Goal: Feedback & Contribution: Contribute content

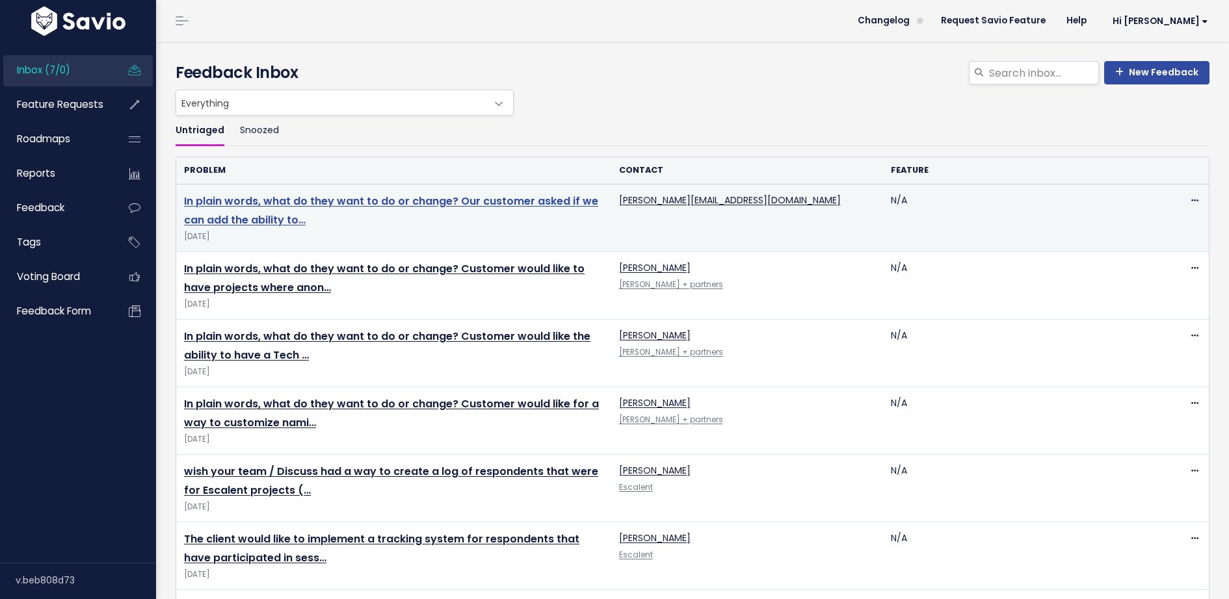
click at [378, 205] on link "In plain words, what do they want to do or change? Our customer asked if we can…" at bounding box center [391, 211] width 414 height 34
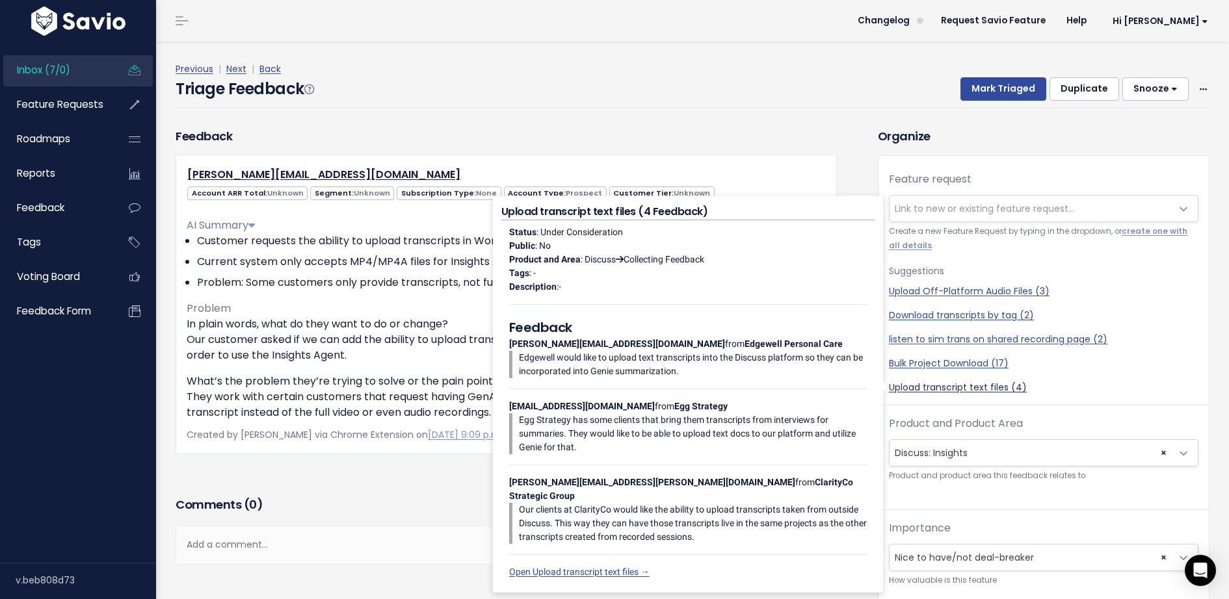
click at [977, 384] on link "Upload transcript text files (4)" at bounding box center [1043, 388] width 309 height 14
select select "59108"
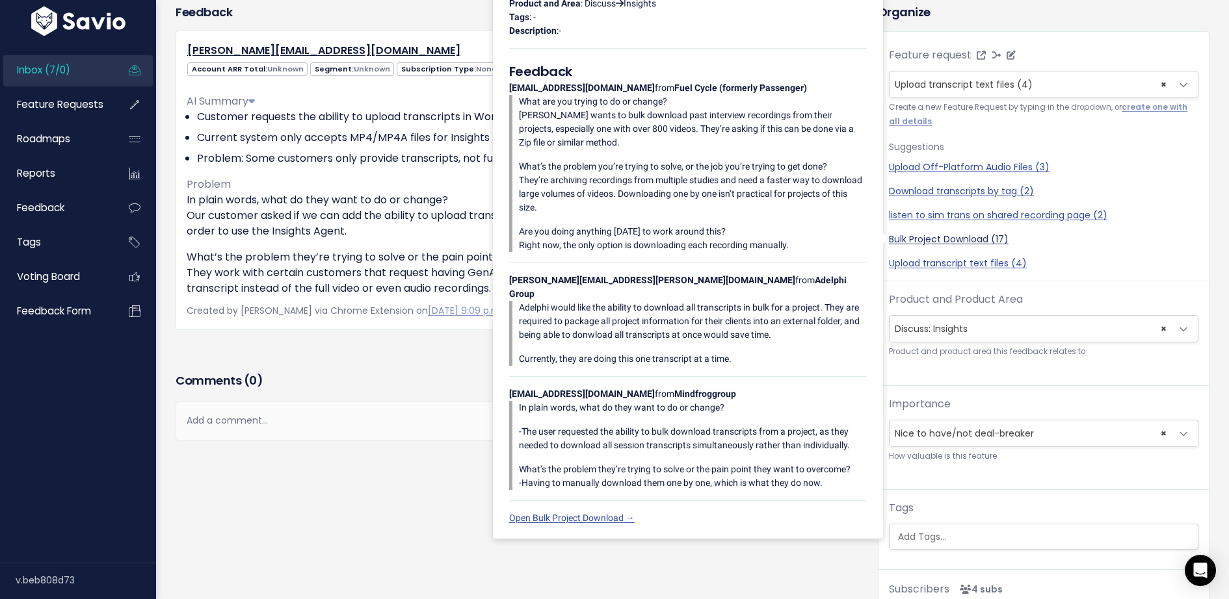
scroll to position [225, 0]
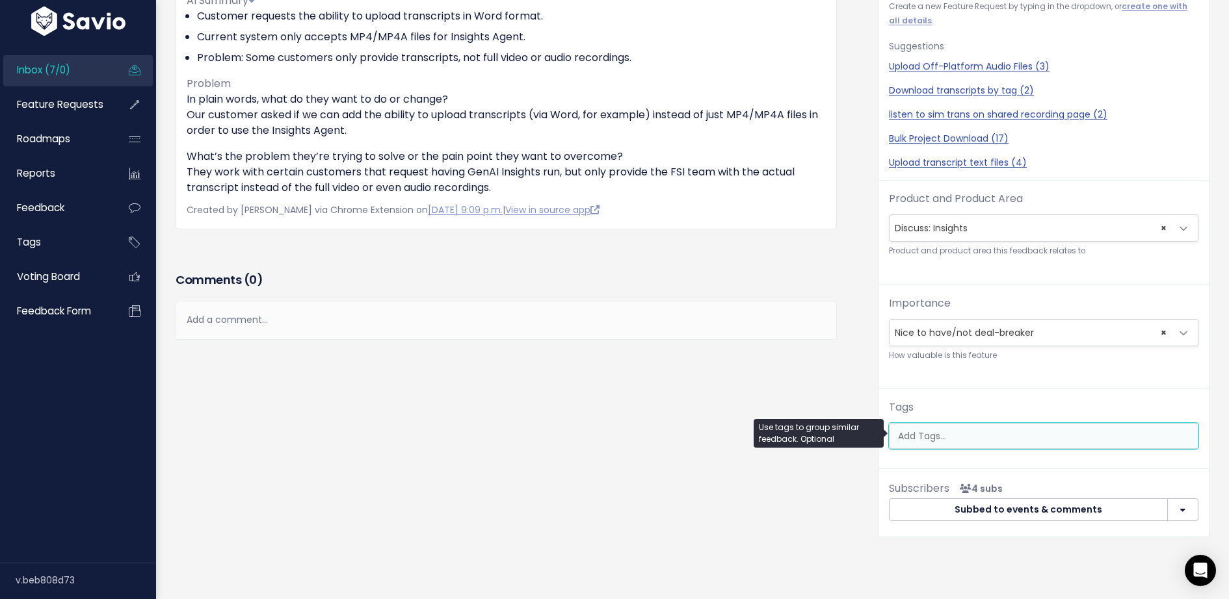
click at [968, 442] on ul at bounding box center [1043, 436] width 308 height 25
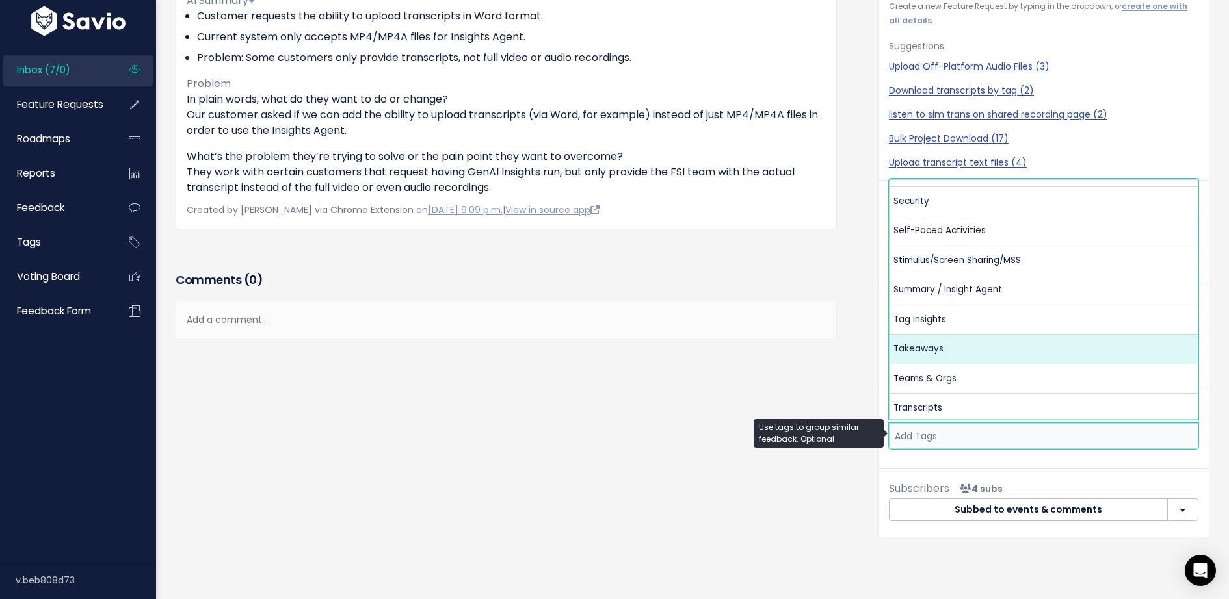
scroll to position [583, 0]
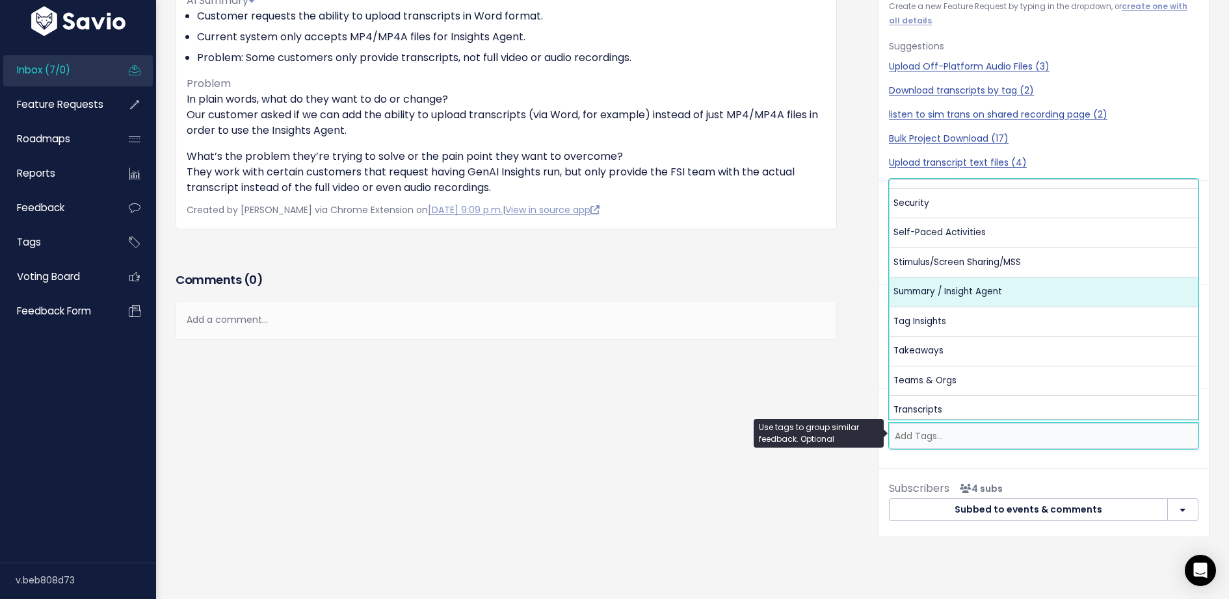
select select "13490"
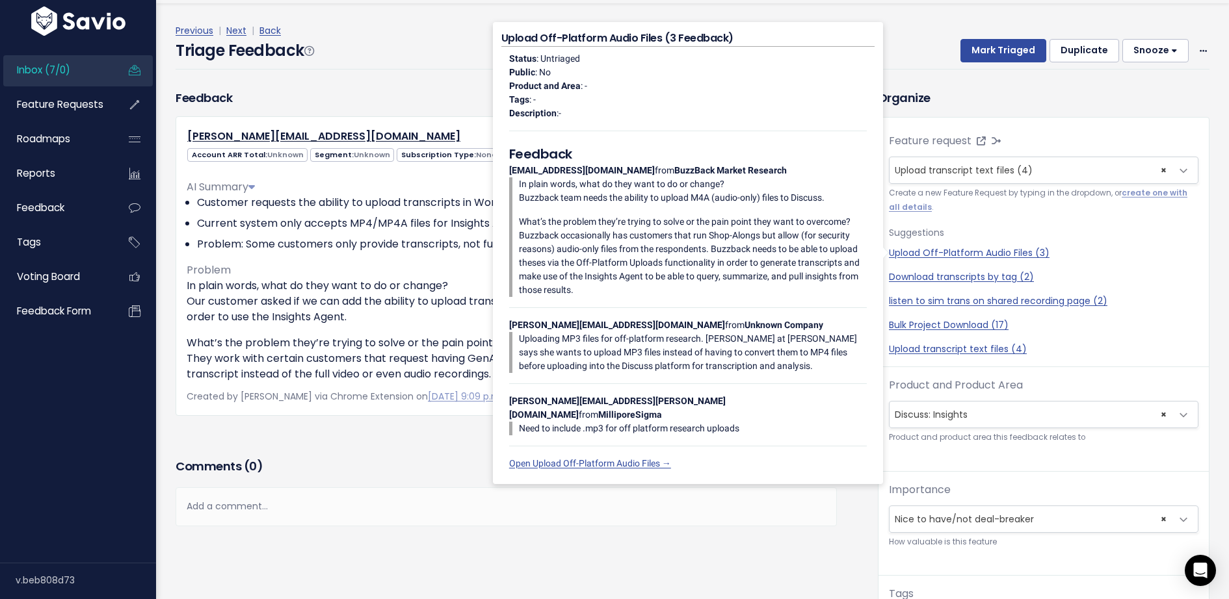
scroll to position [0, 0]
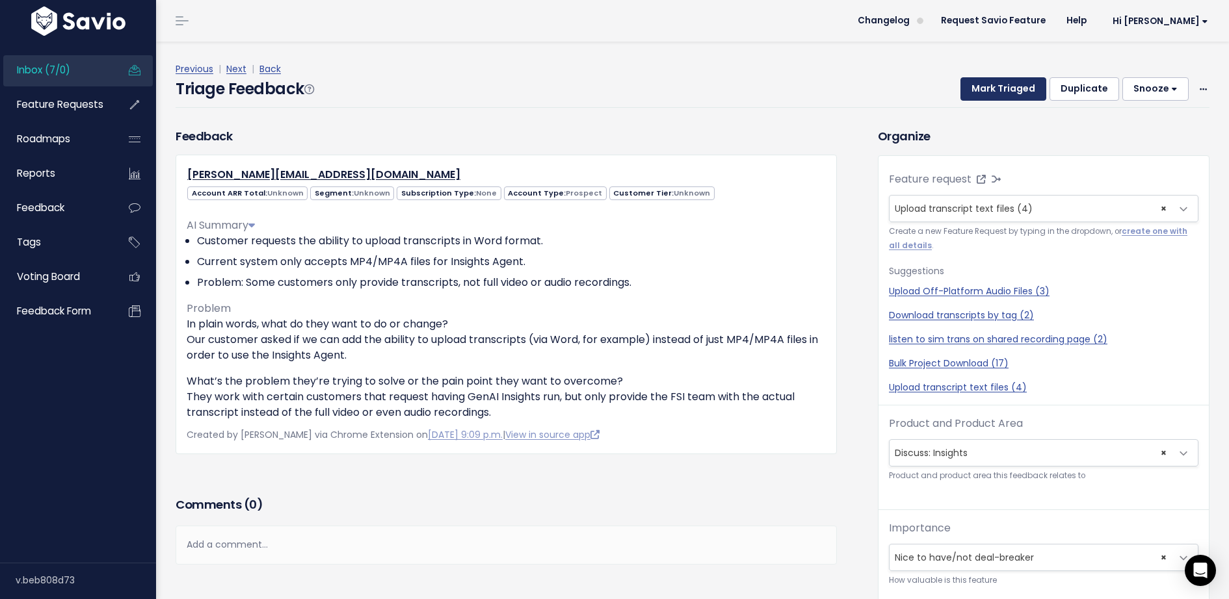
click at [1004, 86] on button "Mark Triaged" at bounding box center [1003, 88] width 86 height 23
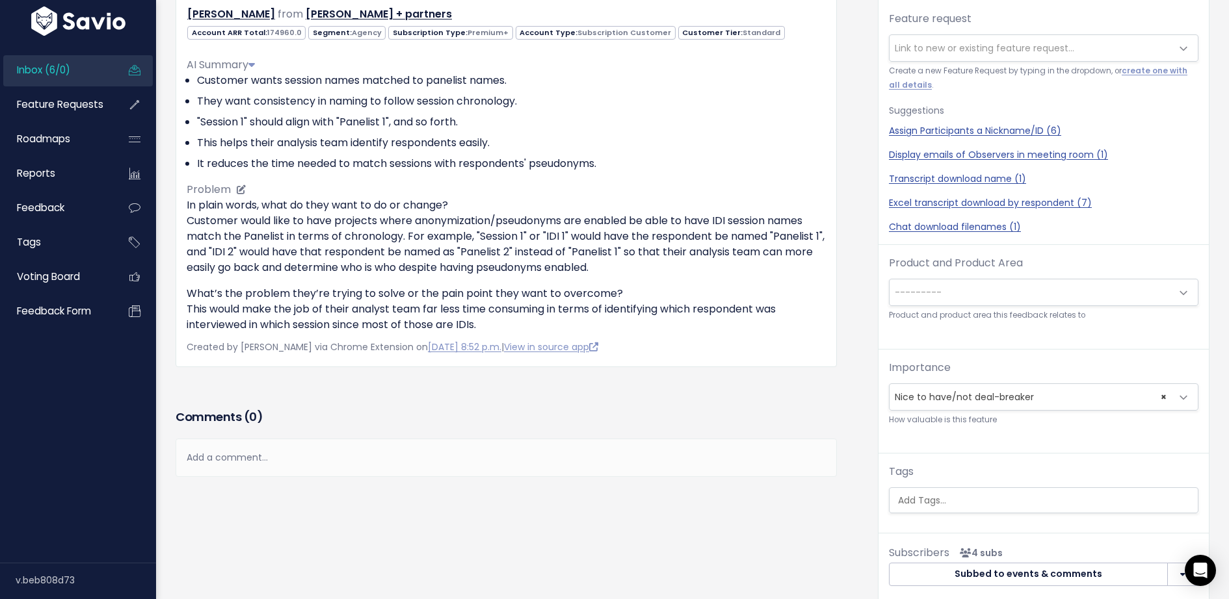
scroll to position [222, 0]
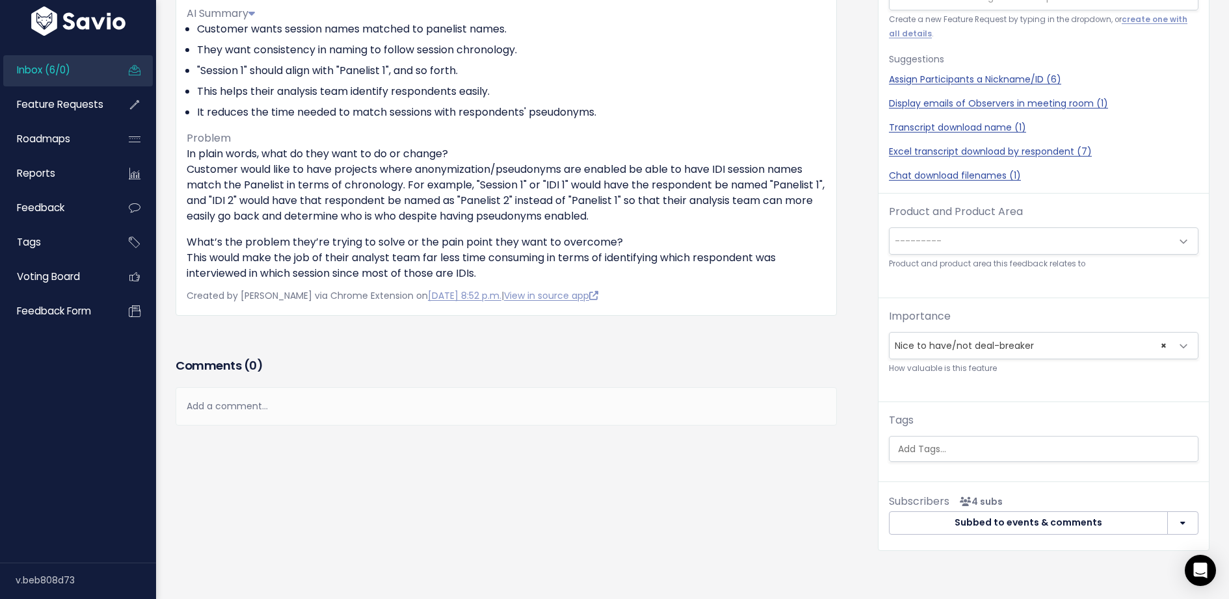
click at [313, 394] on div "Add a comment..." at bounding box center [506, 406] width 661 height 38
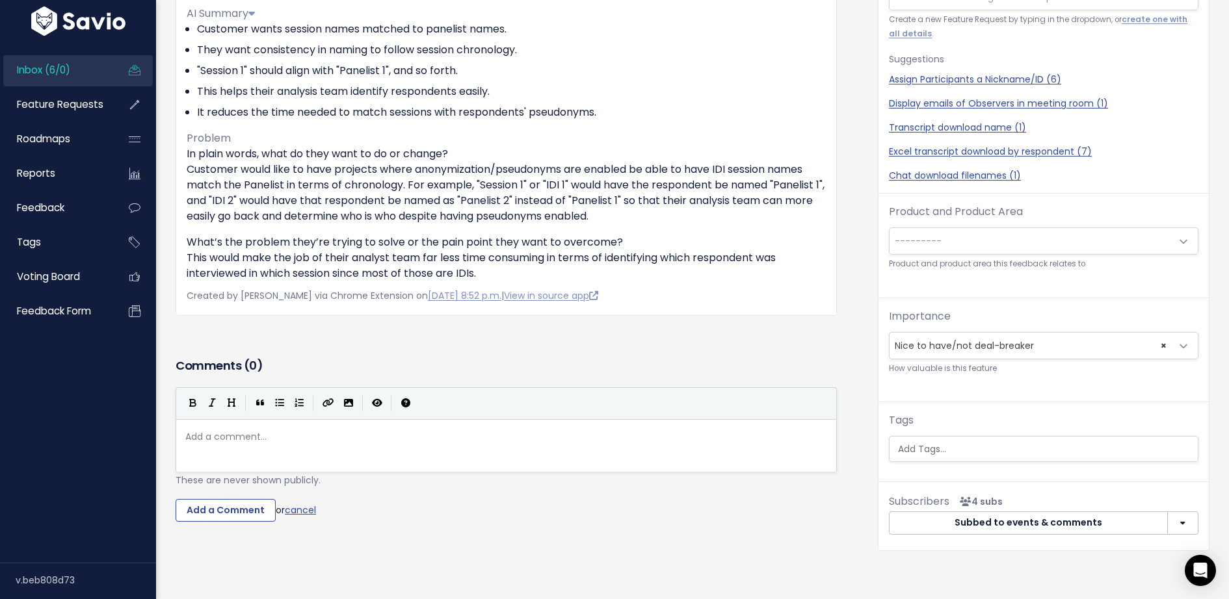
type textarea "T"
type textarea "@[EMAIL_ADDRESS][DOMAIN_NAME] , I'm assumig"
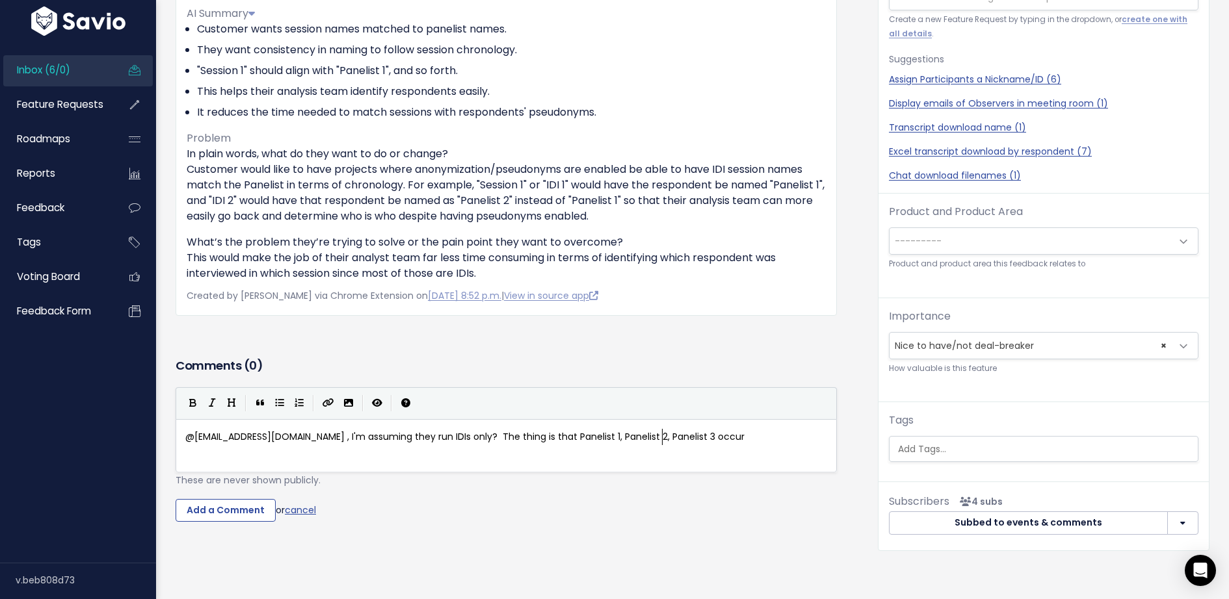
scroll to position [4, 341]
type textarea "ng they run IDIs only? The thing is that Panelist 1, Panelist 2, Panelist 3 occ…"
type textarea "have IDI 1 and"
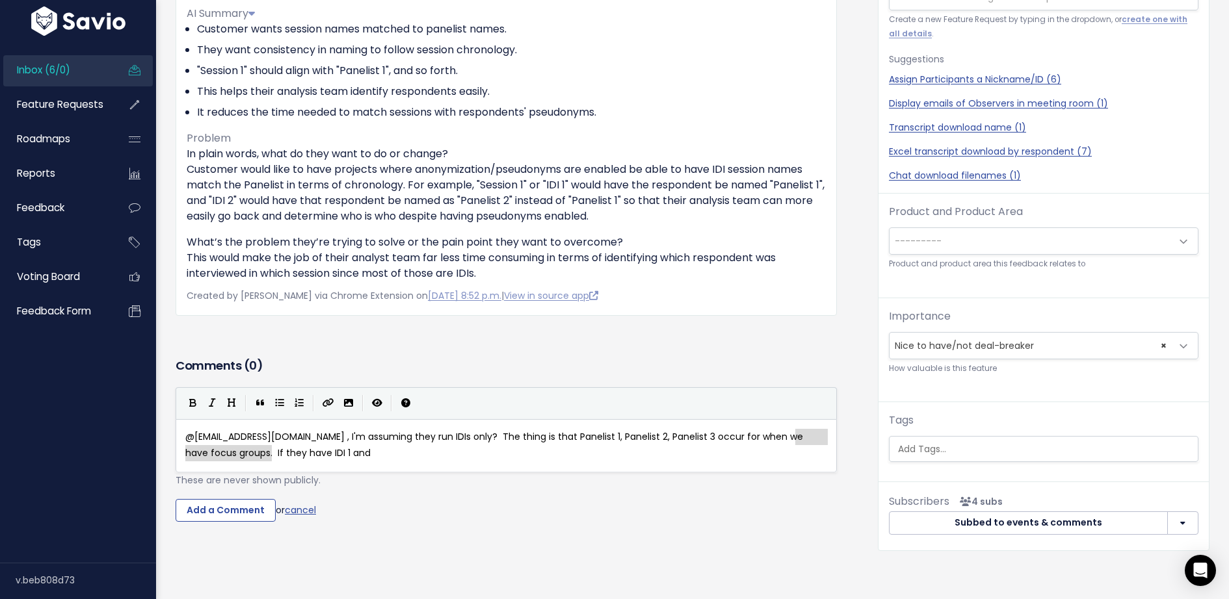
type textarea "s. If they have IDI 1 and"
drag, startPoint x: 612, startPoint y: 449, endPoint x: 805, endPoint y: 441, distance: 192.6
type textarea ", so it's wo"
type textarea ", so it's ind"
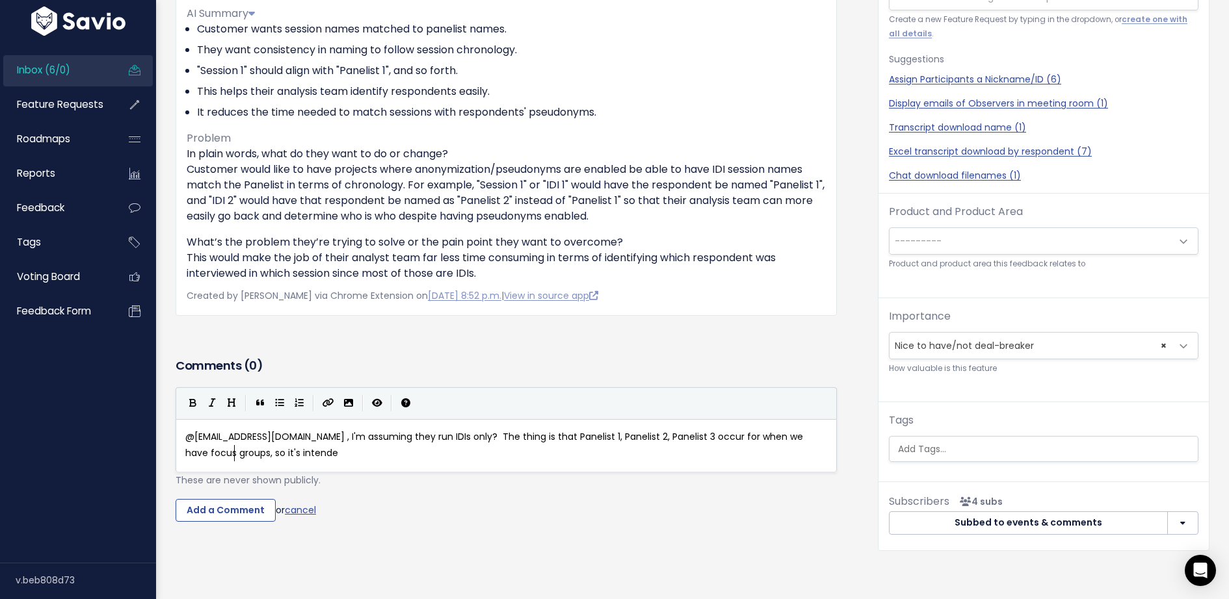
scroll to position [4, 32]
type textarea "tended to provide indentification that way"
type textarea "depending ho"
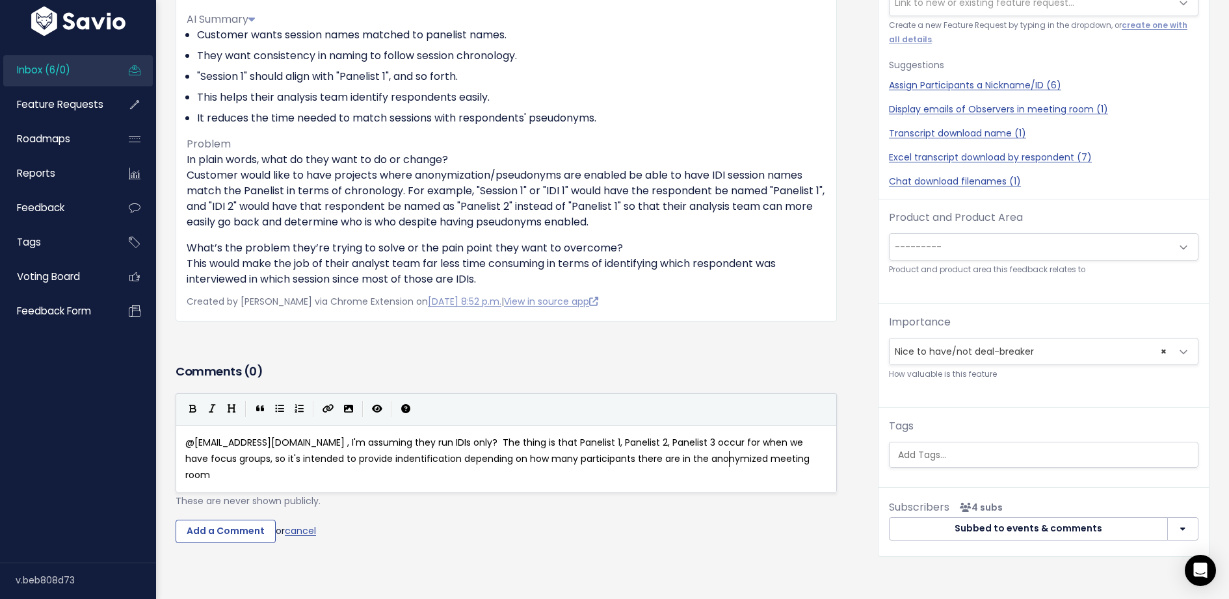
type textarea "on how many participants there are in the anonymized meeting room."
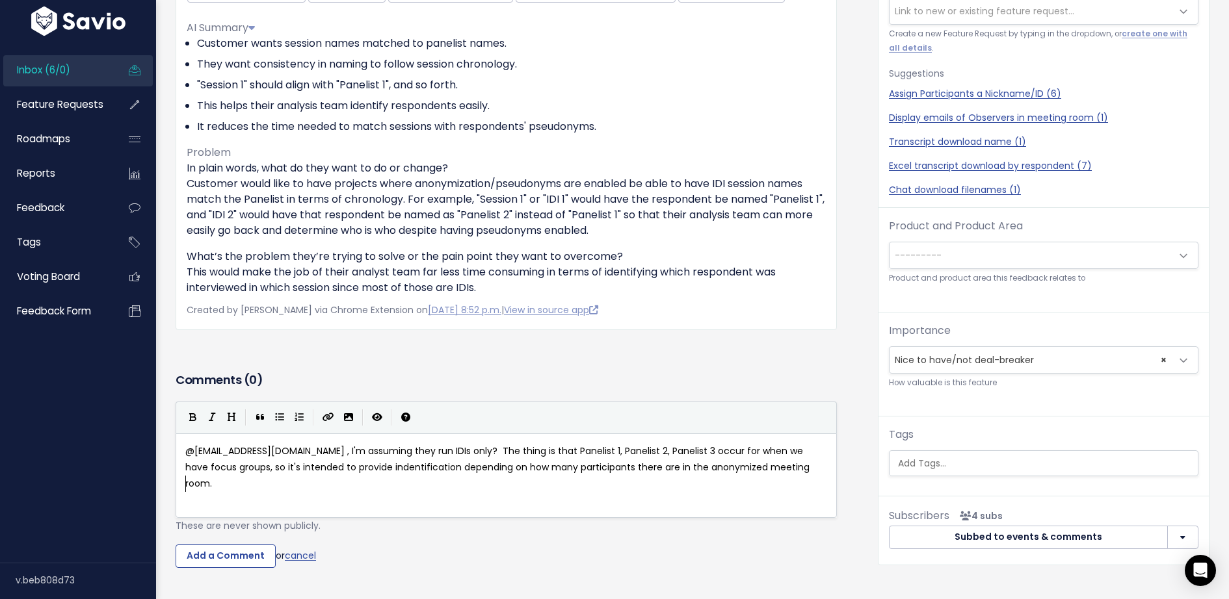
scroll to position [246, 0]
type textarea "With that said, we will be wor"
type textarea "developme"
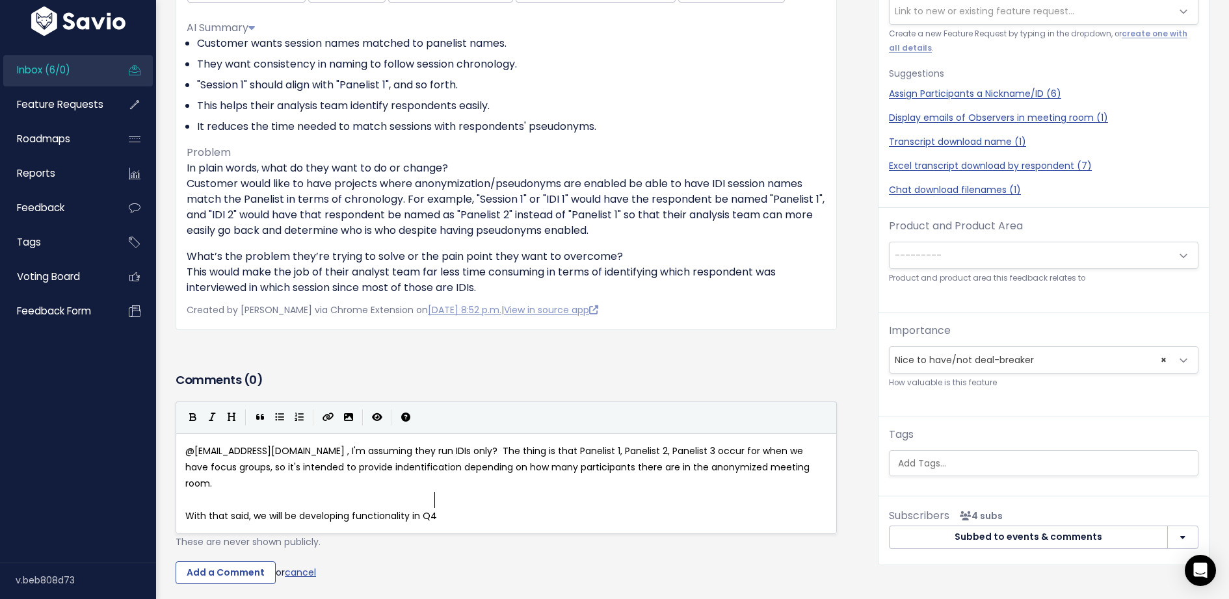
type textarea "ing functionality in Q4"
click at [273, 510] on span "With that said, we will be developing functionality in Q4" at bounding box center [311, 516] width 252 height 13
type textarea "plan to be"
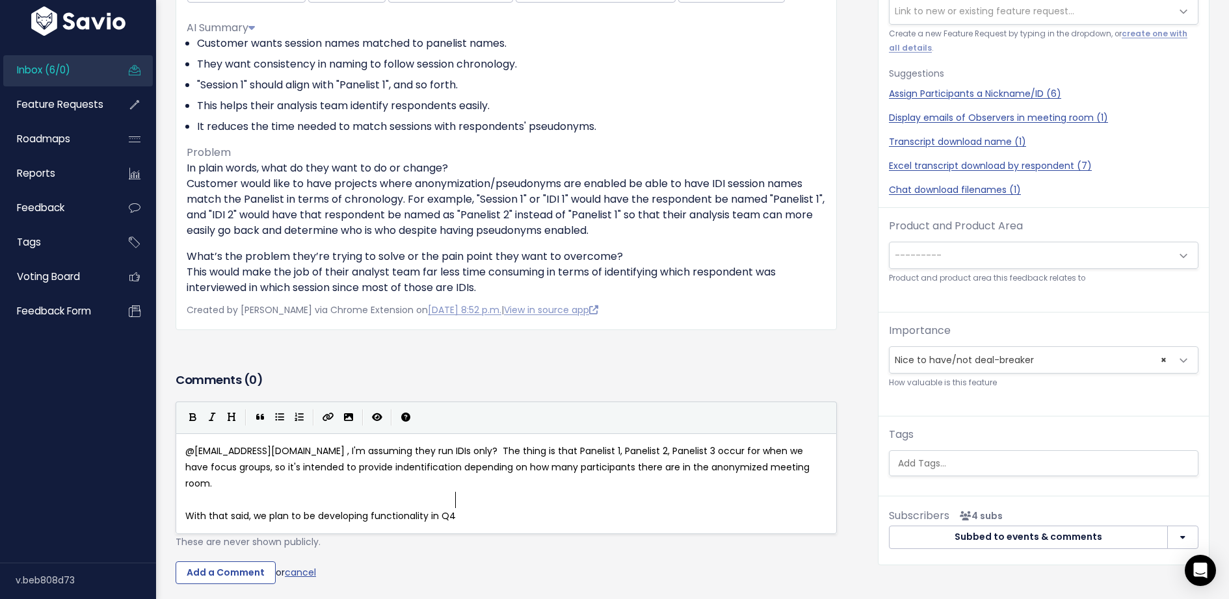
click at [471, 508] on pre "With that said, we plan to be developing functionality in Q4" at bounding box center [506, 516] width 647 height 16
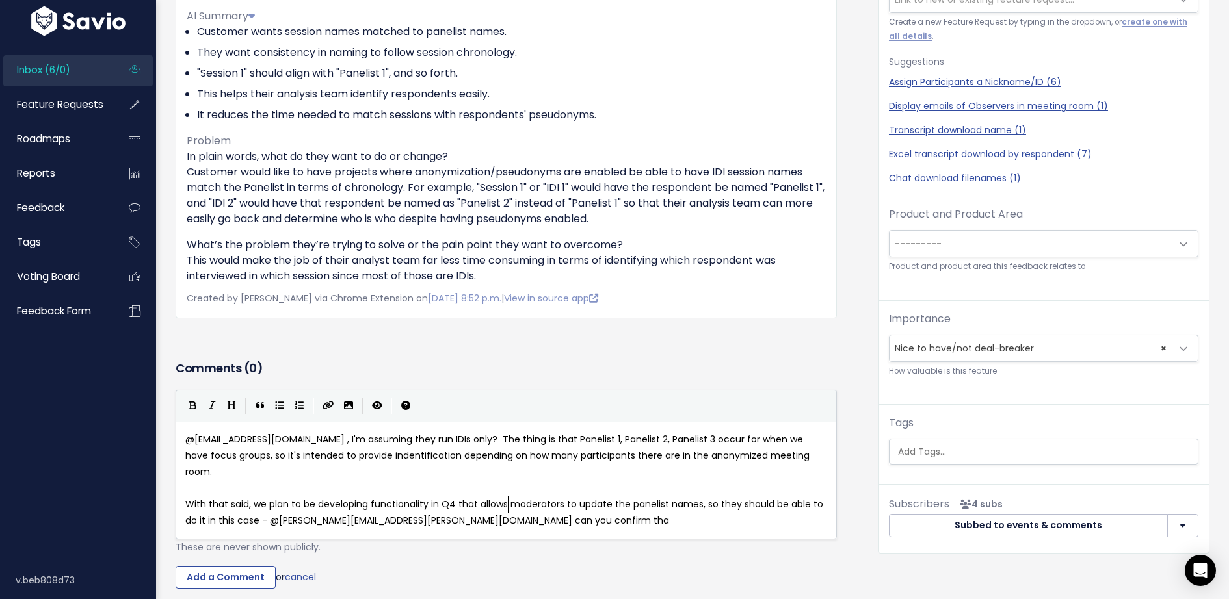
scroll to position [4, 57]
type textarea "that allows moderators to update the panelist names, so they should be able to …"
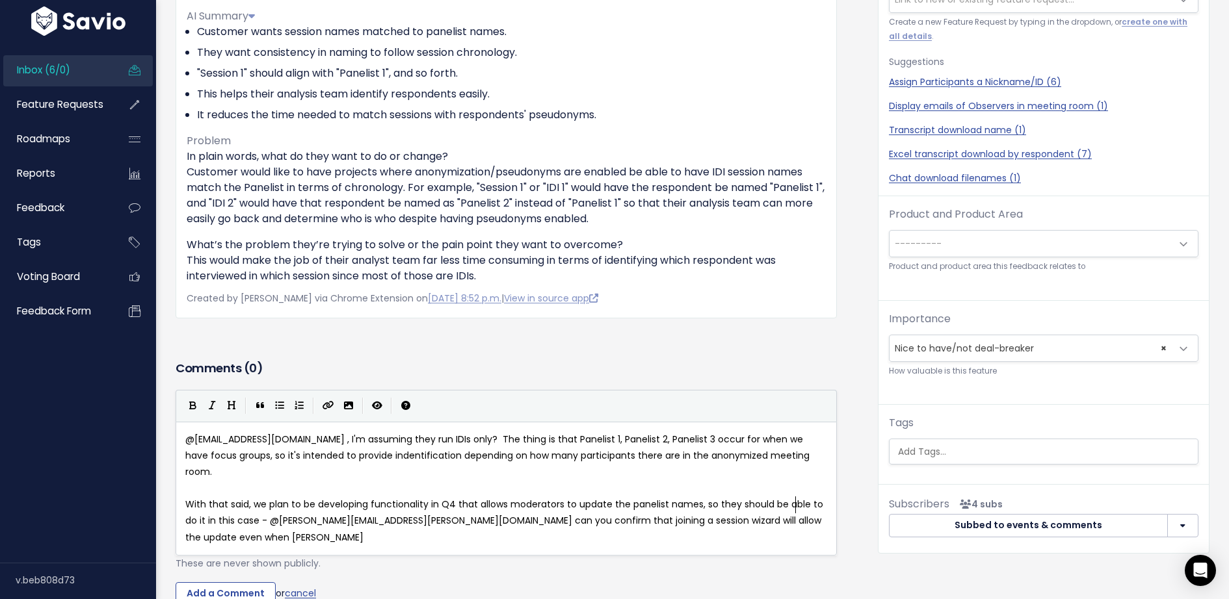
type textarea "low the update even when anaom"
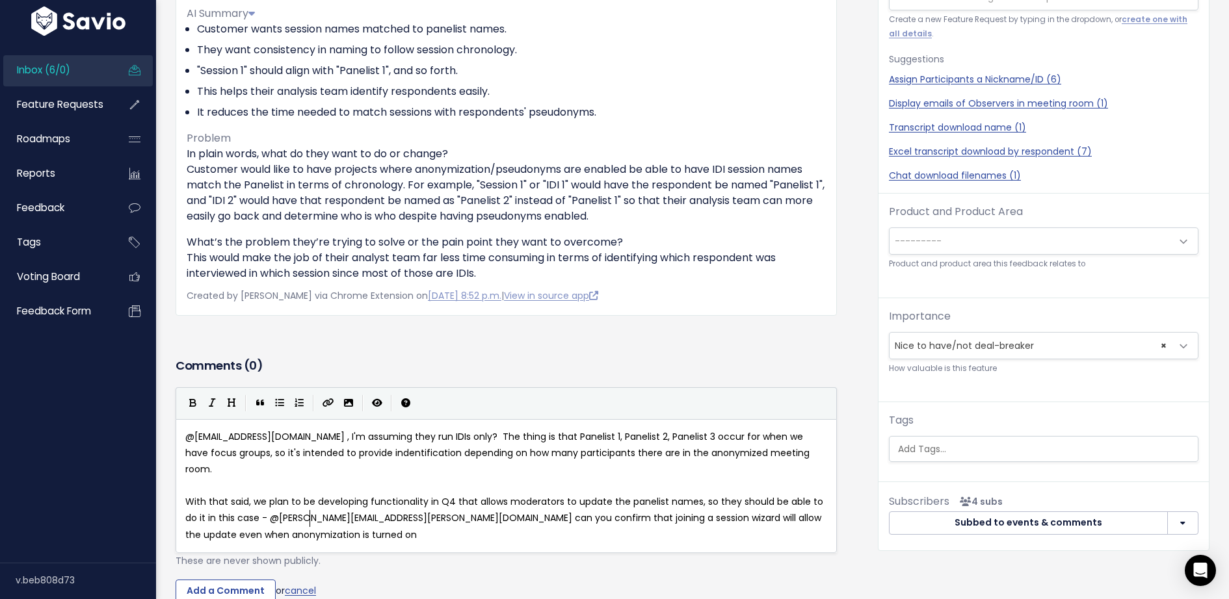
type textarea "onymization is turned on?"
click at [258, 501] on span "With that said, we plan to be developing functionality in Q4 that allows modera…" at bounding box center [505, 518] width 640 height 46
type textarea "(update Participant 1"
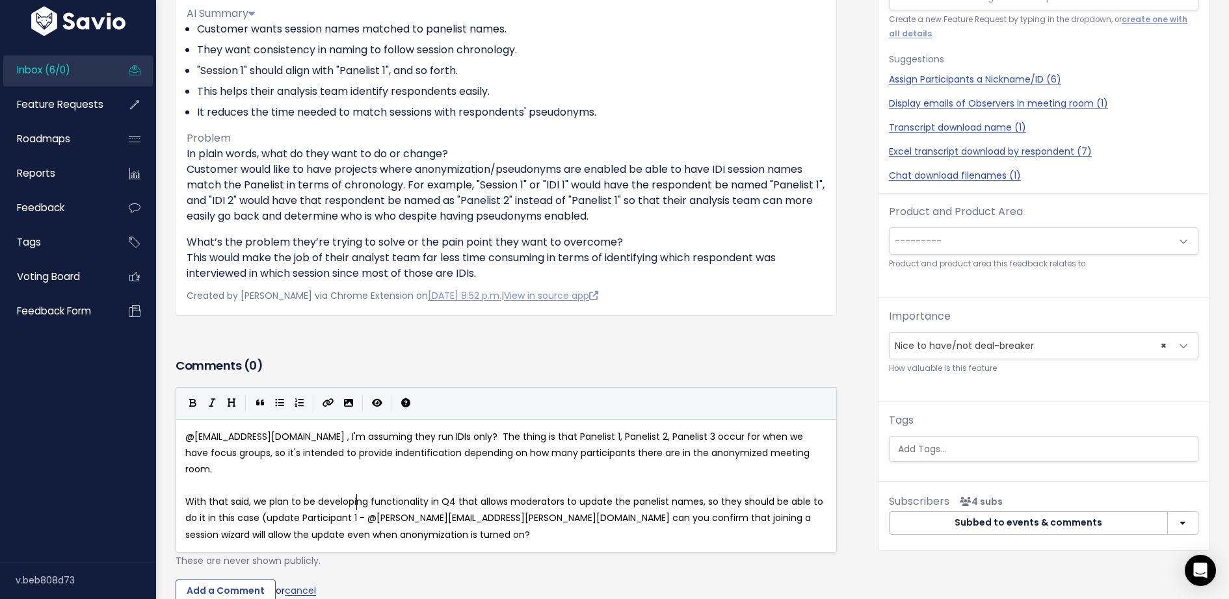
scroll to position [4, 98]
click at [322, 498] on span "With that said, we plan to be developing functionality in Q4 that allows modera…" at bounding box center [505, 518] width 640 height 46
type textarea "Pan elist"
type textarea "e"
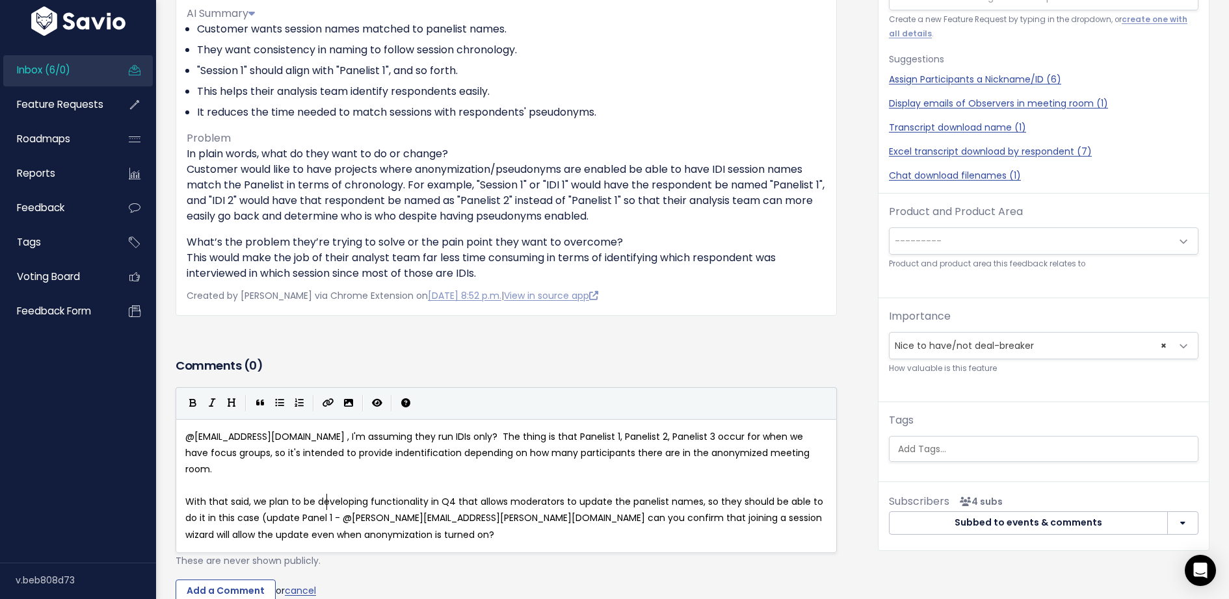
type textarea "elist"
click at [342, 497] on span "With that said, we plan to be developing functionality in Q4 that allows modera…" at bounding box center [505, 518] width 640 height 46
type textarea "@"
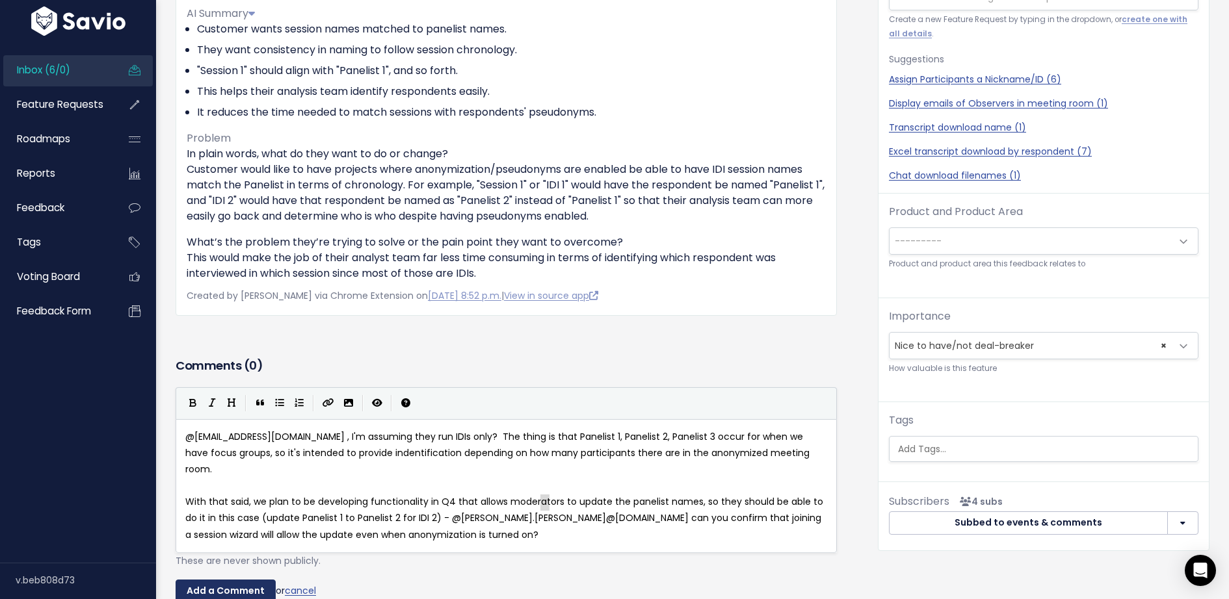
click at [239, 580] on input "Add a Comment" at bounding box center [226, 591] width 100 height 23
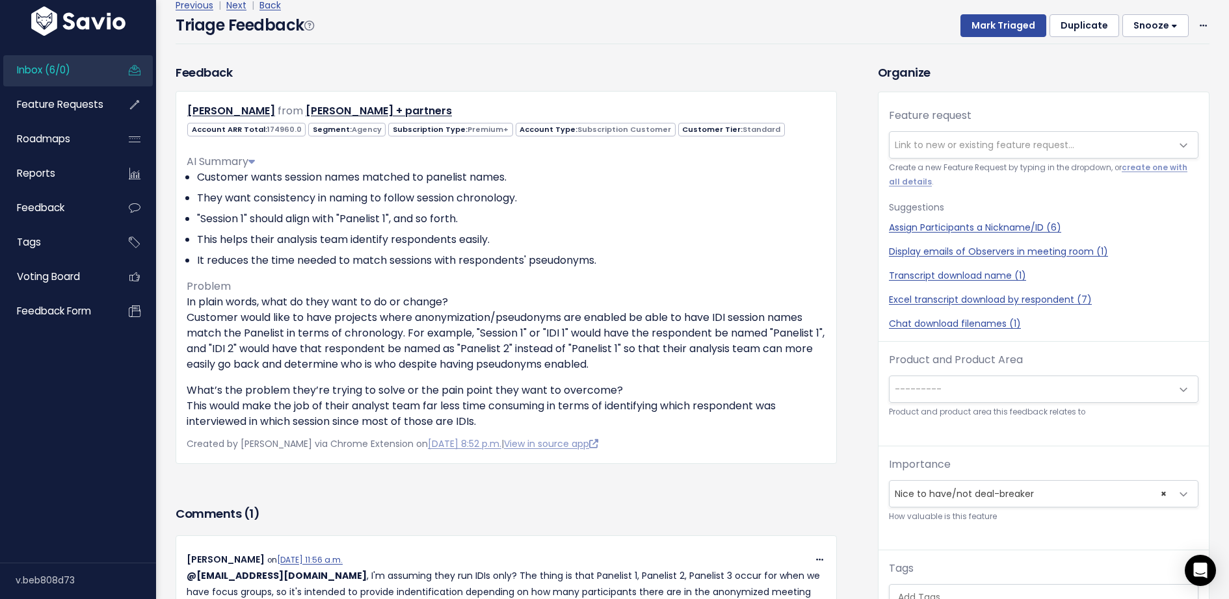
scroll to position [0, 0]
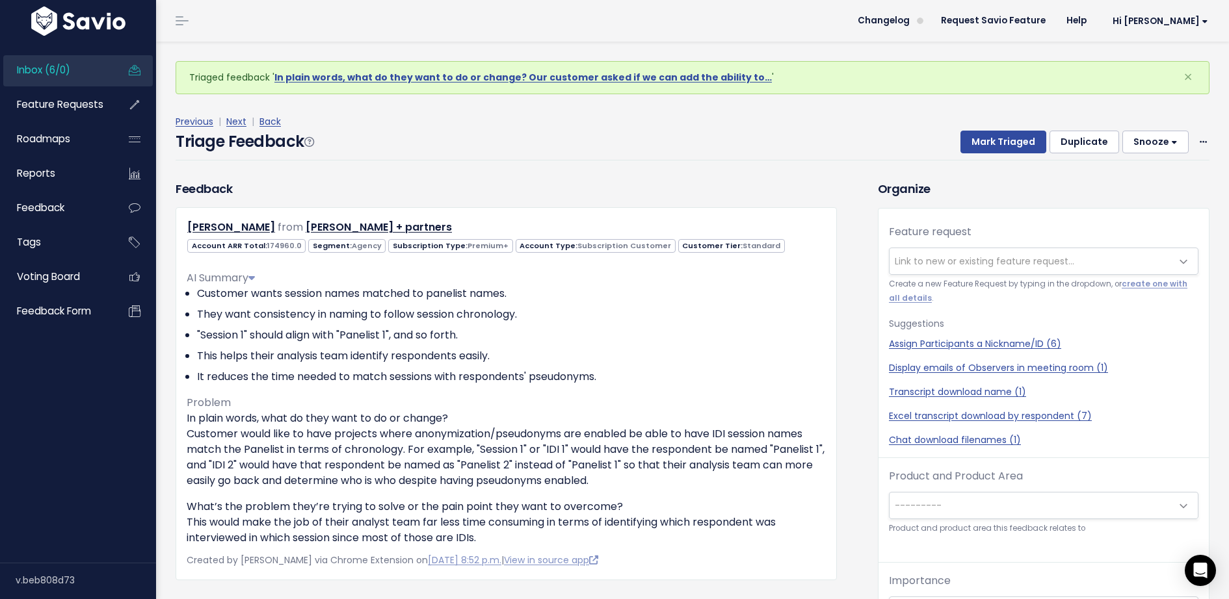
click at [1164, 143] on button "Snooze" at bounding box center [1155, 142] width 66 height 23
click at [1148, 199] on button "3 days" at bounding box center [1161, 198] width 94 height 25
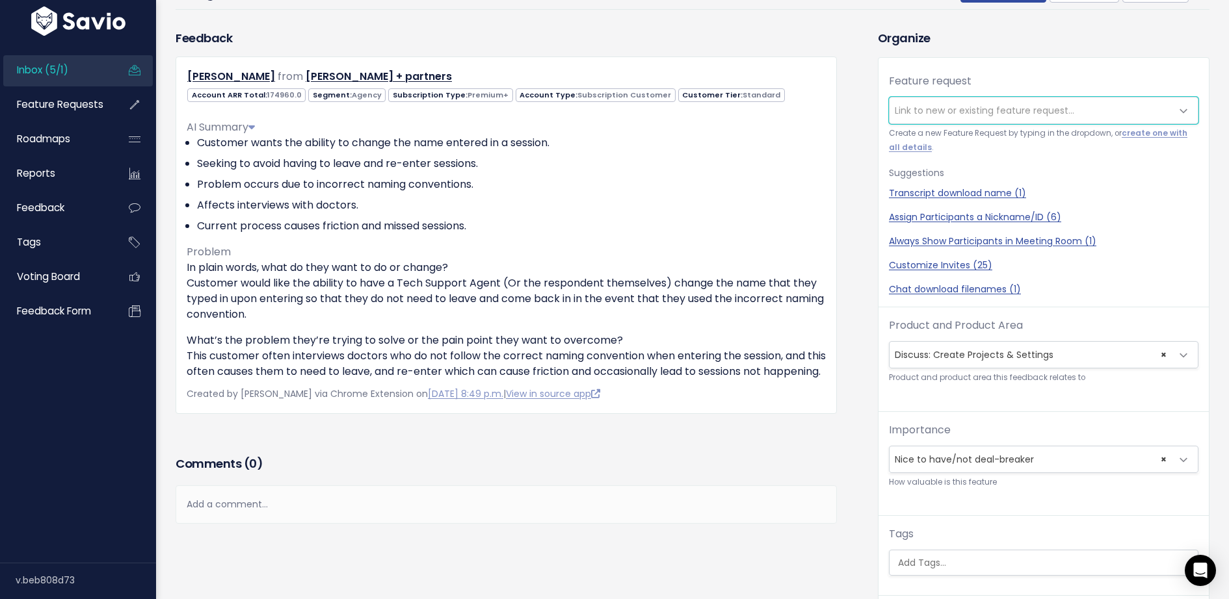
scroll to position [278, 0]
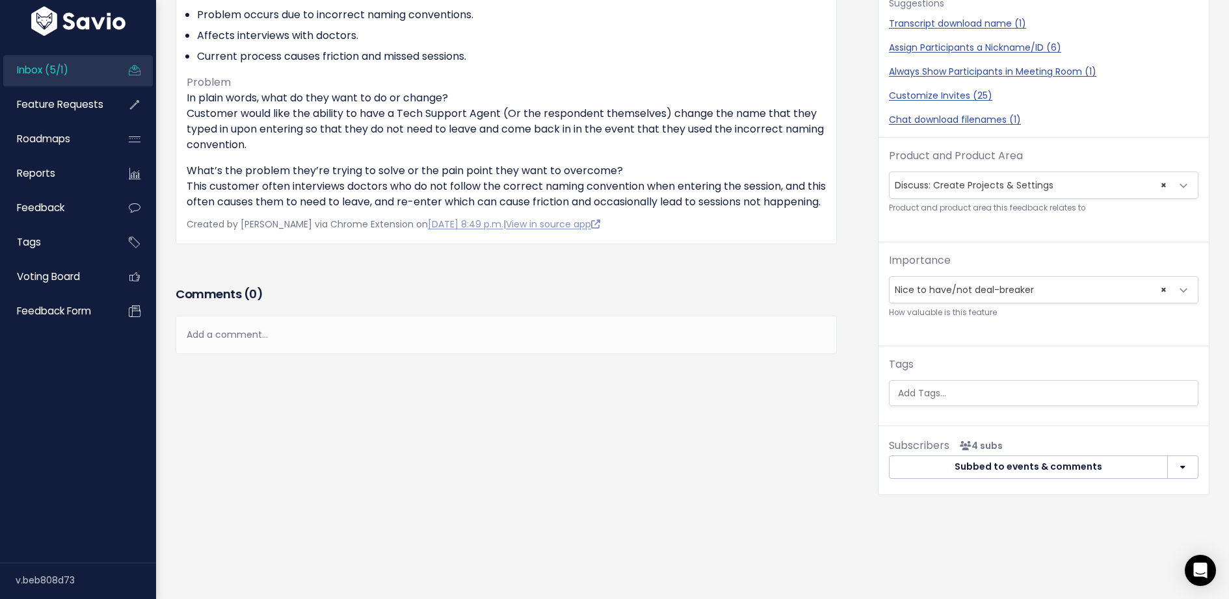
click at [312, 354] on div "Add a comment..." at bounding box center [506, 335] width 661 height 38
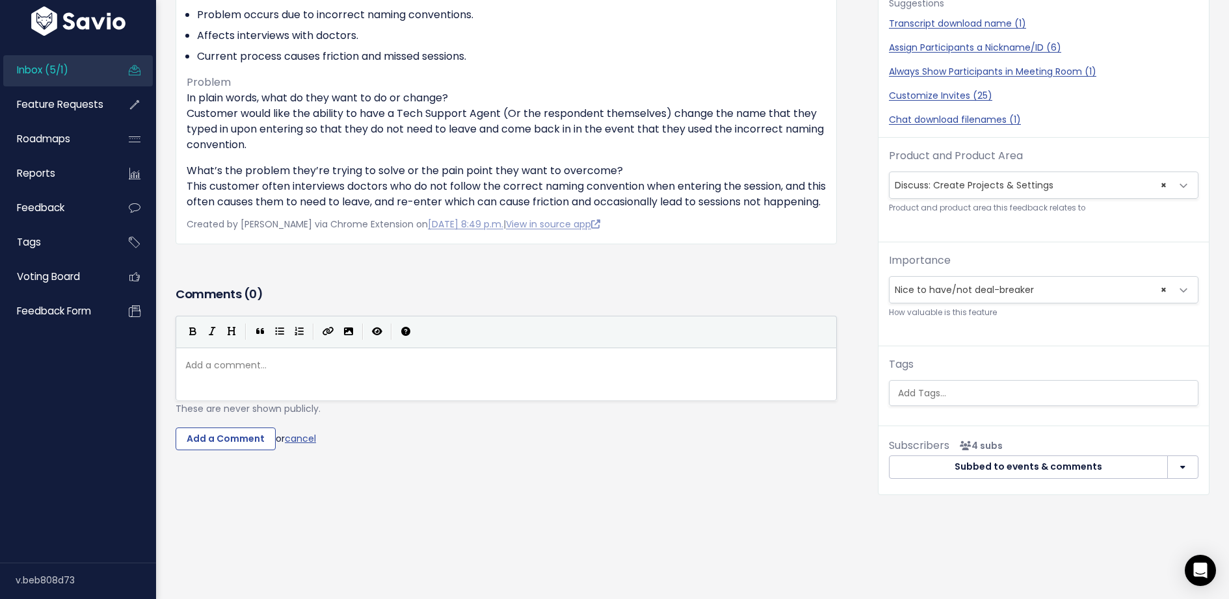
click at [310, 374] on pre "​" at bounding box center [506, 366] width 647 height 16
type textarea "@jake@discuss.io we're doing this"
type textarea "pall"
type textarea "lanning on addressing this in Q4 as"
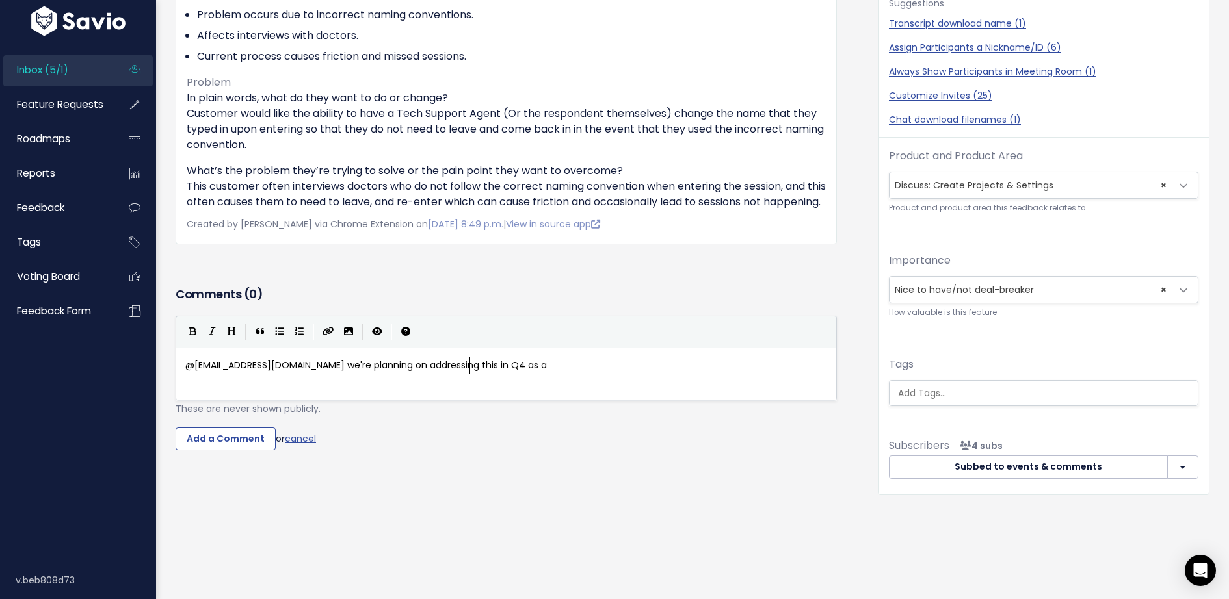
type textarea "as ar"
type textarea "part of join a session wizard."
click at [214, 443] on input "Add a Comment" at bounding box center [226, 439] width 100 height 23
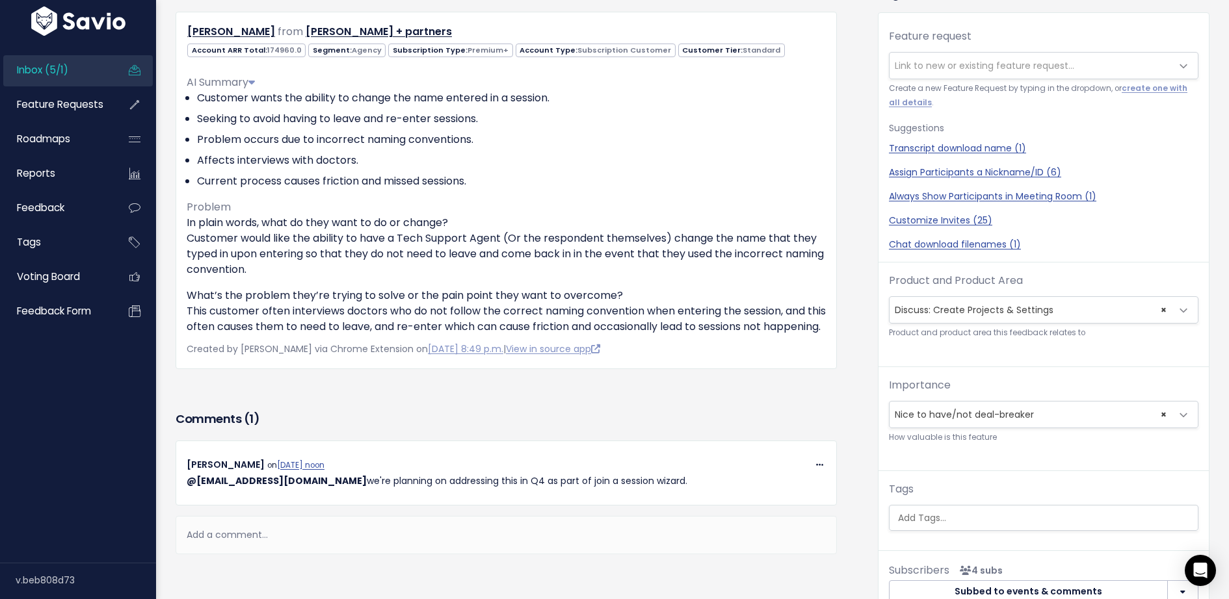
scroll to position [195, 0]
click at [952, 175] on link "Assign Participants a Nickname/ID (6)" at bounding box center [1043, 173] width 309 height 14
select select "58945"
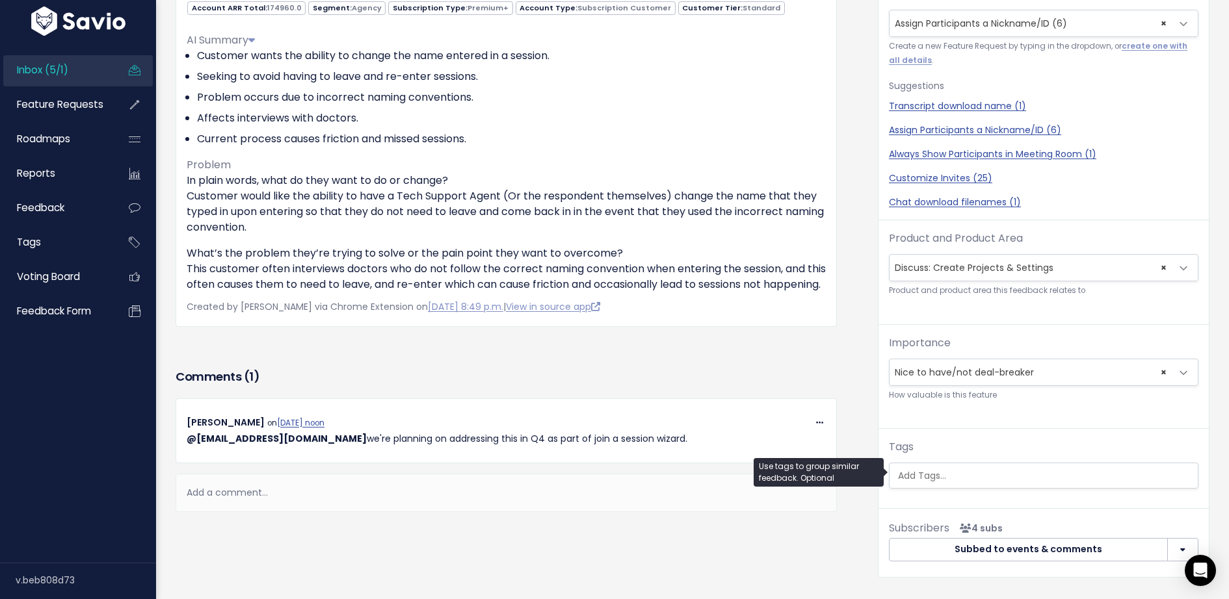
click at [989, 475] on input "search" at bounding box center [1052, 476] width 318 height 14
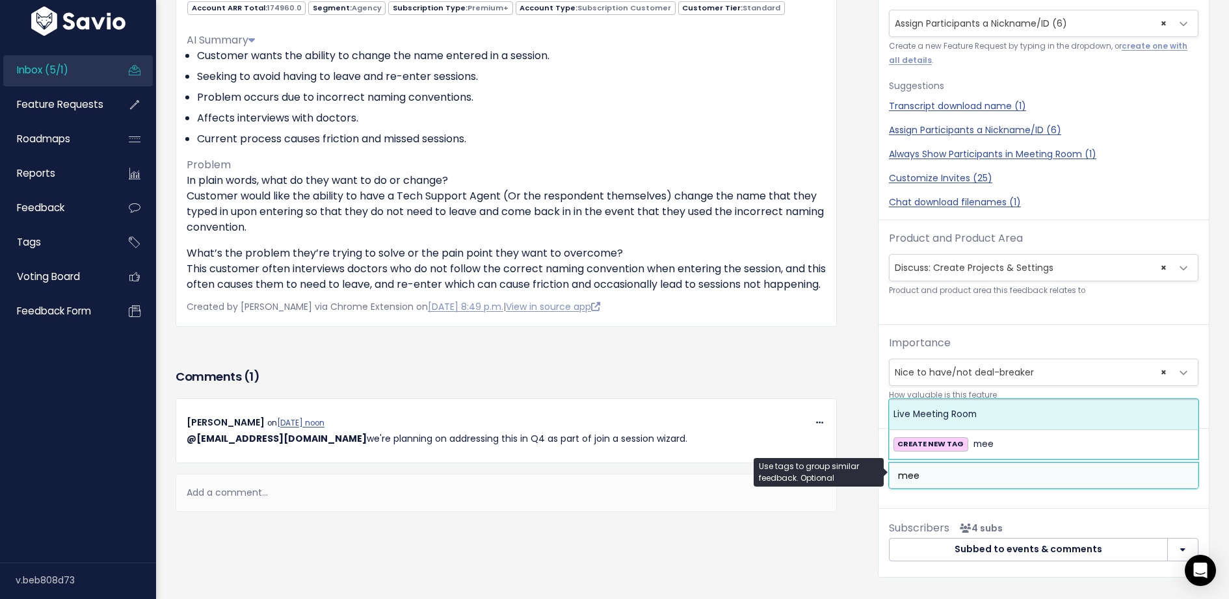
type input "mee"
select select "13479"
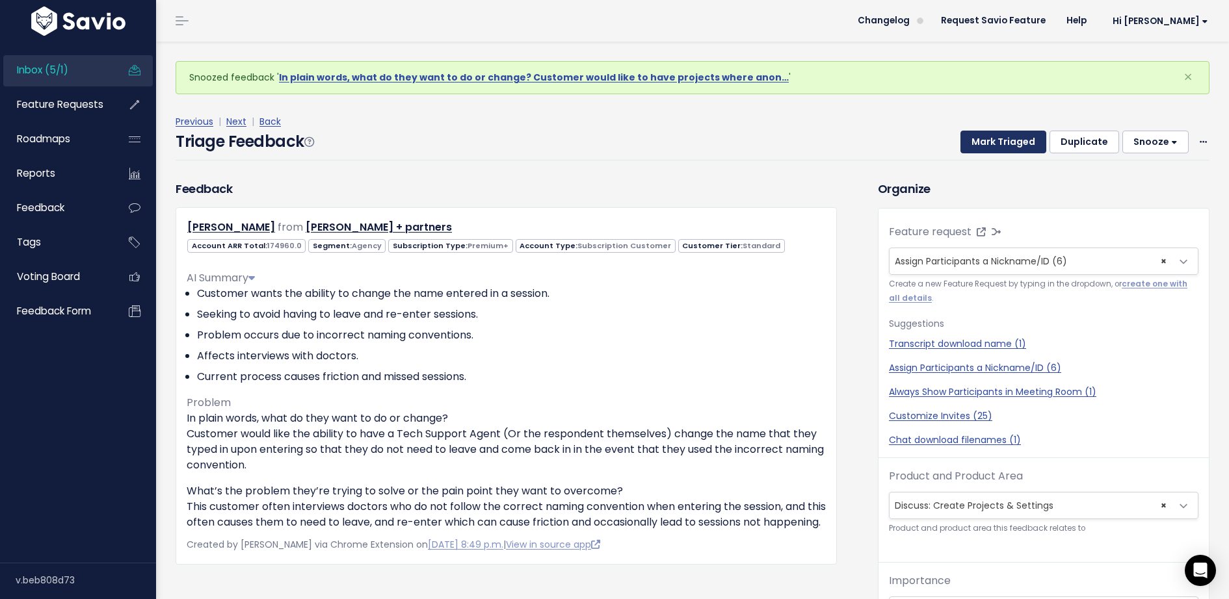
click at [980, 141] on button "Mark Triaged" at bounding box center [1003, 142] width 86 height 23
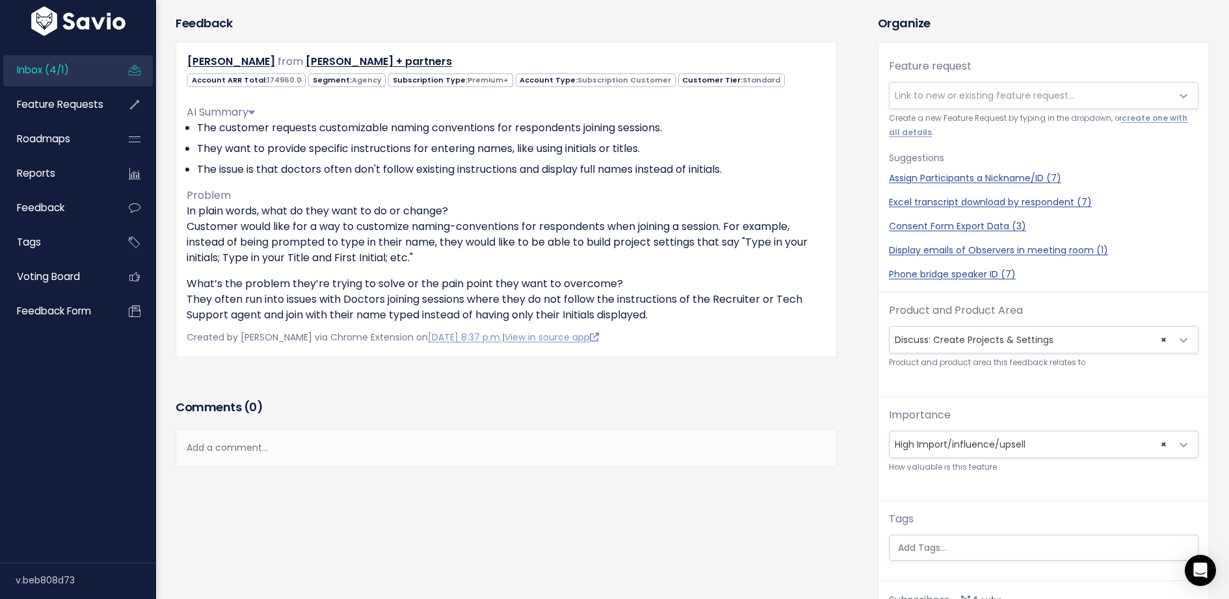
click at [263, 446] on div "Add a comment..." at bounding box center [506, 448] width 661 height 38
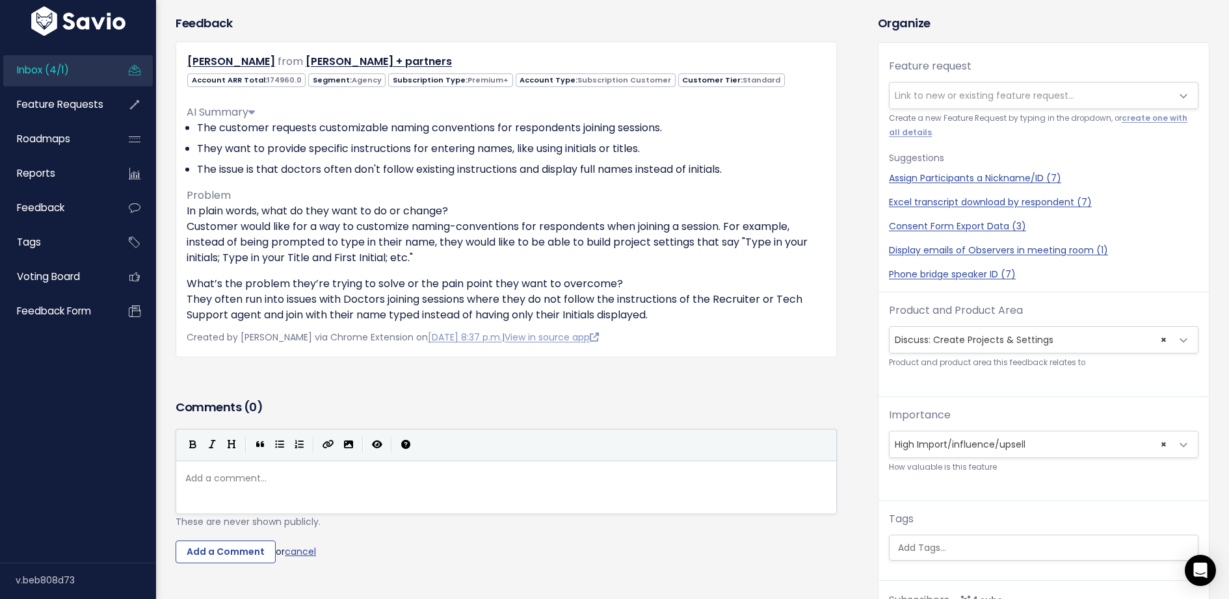
click at [265, 484] on pre "​" at bounding box center [506, 479] width 647 height 16
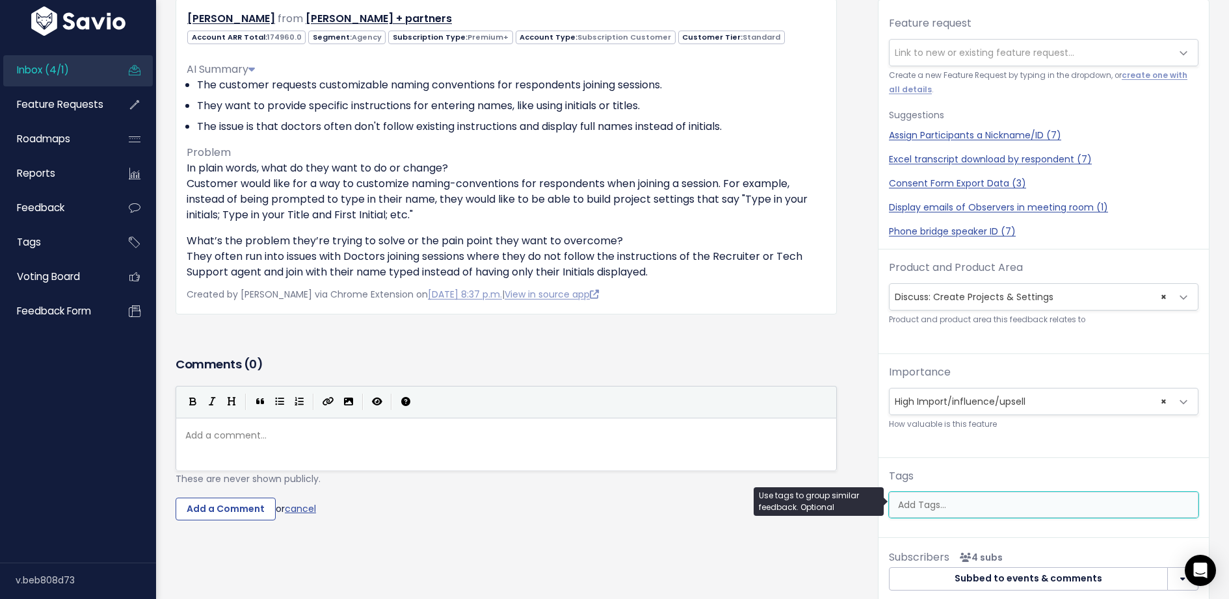
click at [947, 501] on input "search" at bounding box center [1052, 506] width 318 height 14
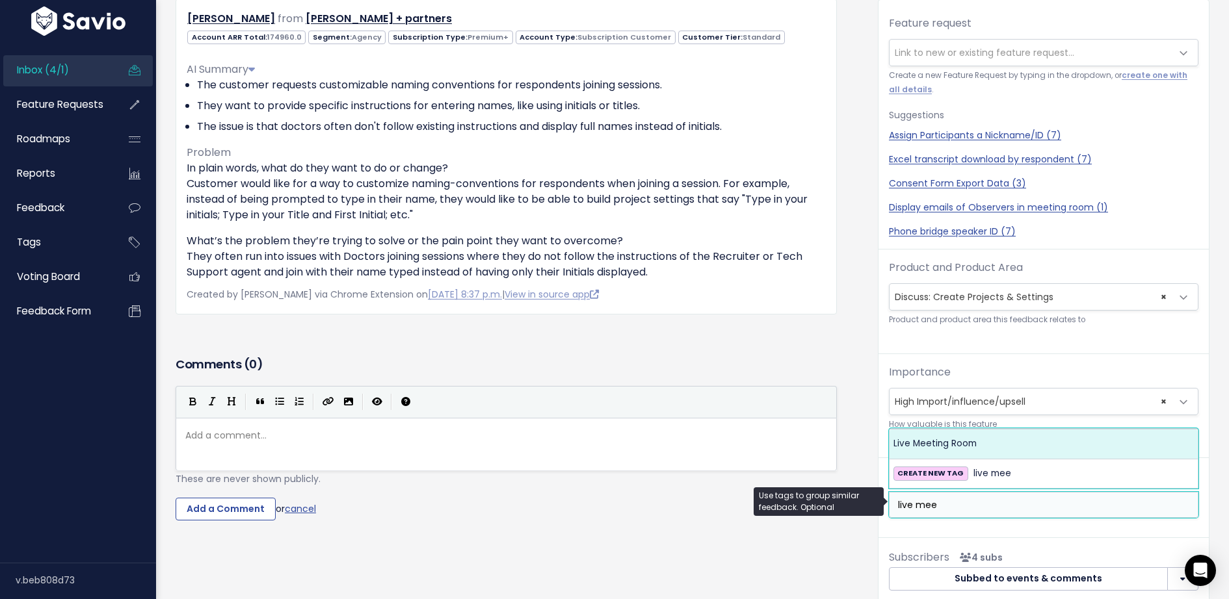
type input "live mee"
select select "13479"
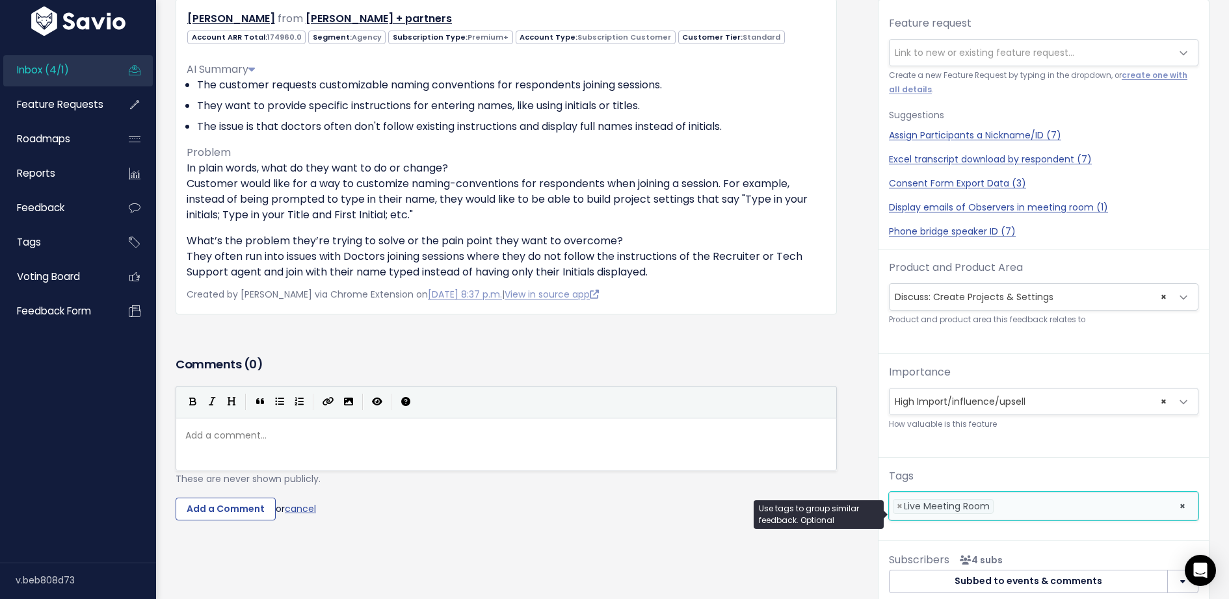
scroll to position [0, 0]
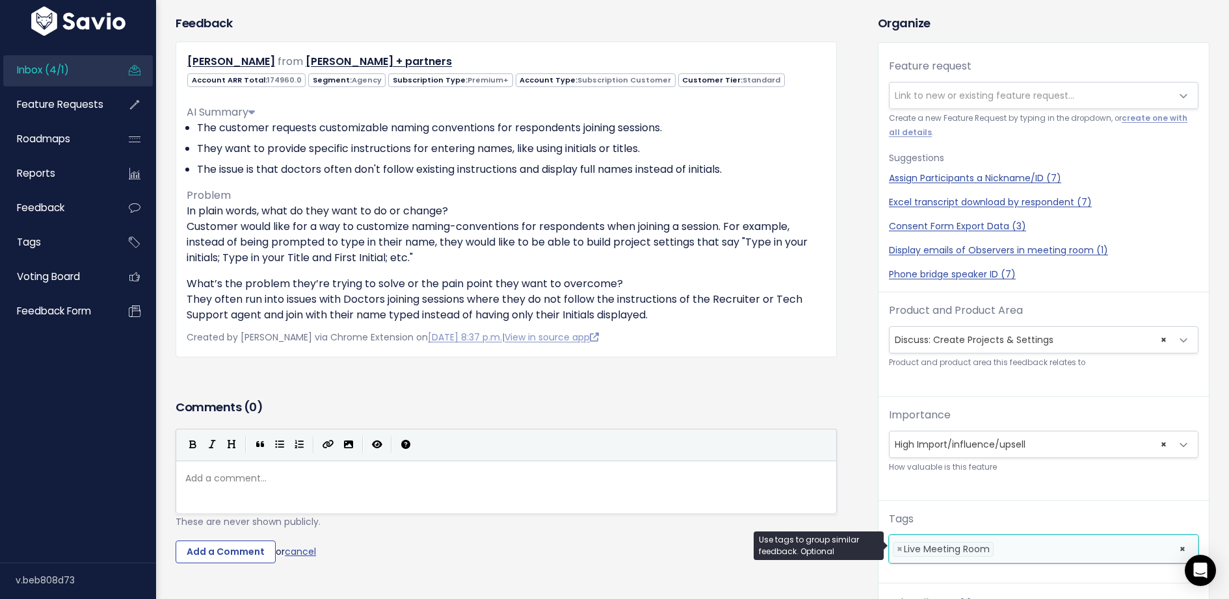
click at [980, 104] on span "Link to new or existing feature request..." at bounding box center [1030, 96] width 282 height 26
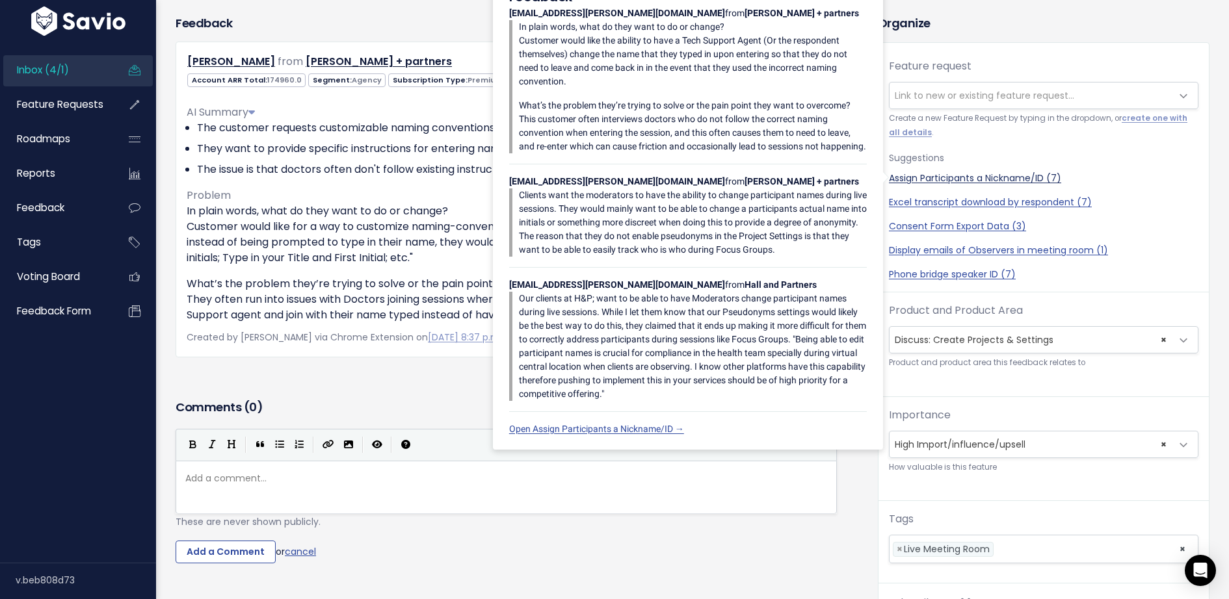
click at [1002, 174] on link "Assign Participants a Nickname/ID (7)" at bounding box center [1043, 179] width 309 height 14
select select "58945"
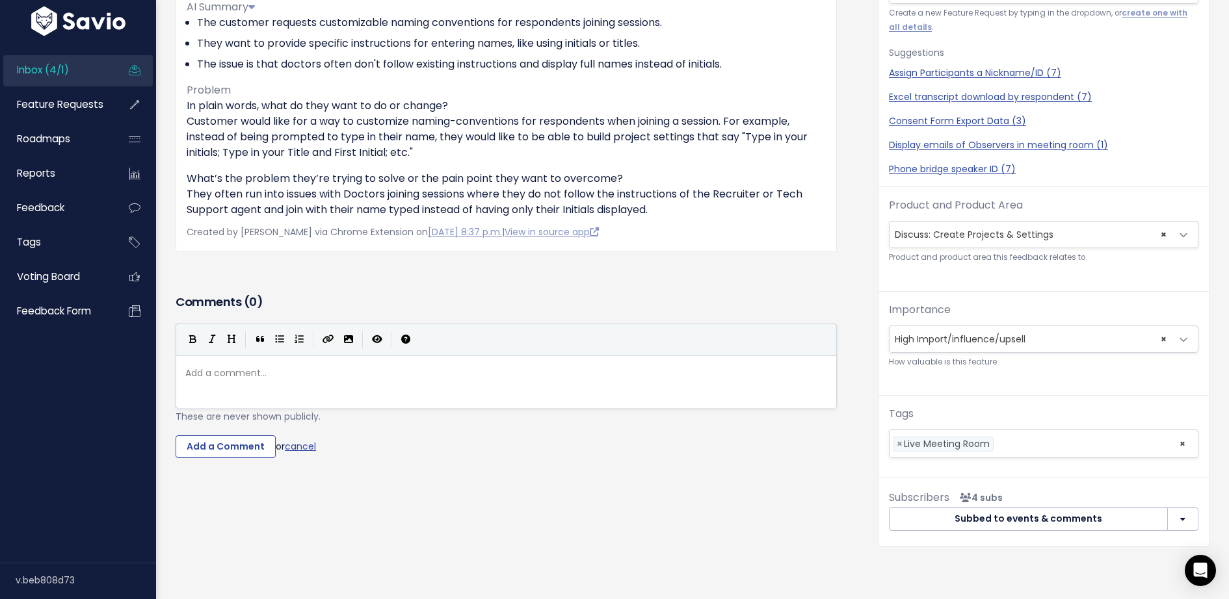
scroll to position [280, 0]
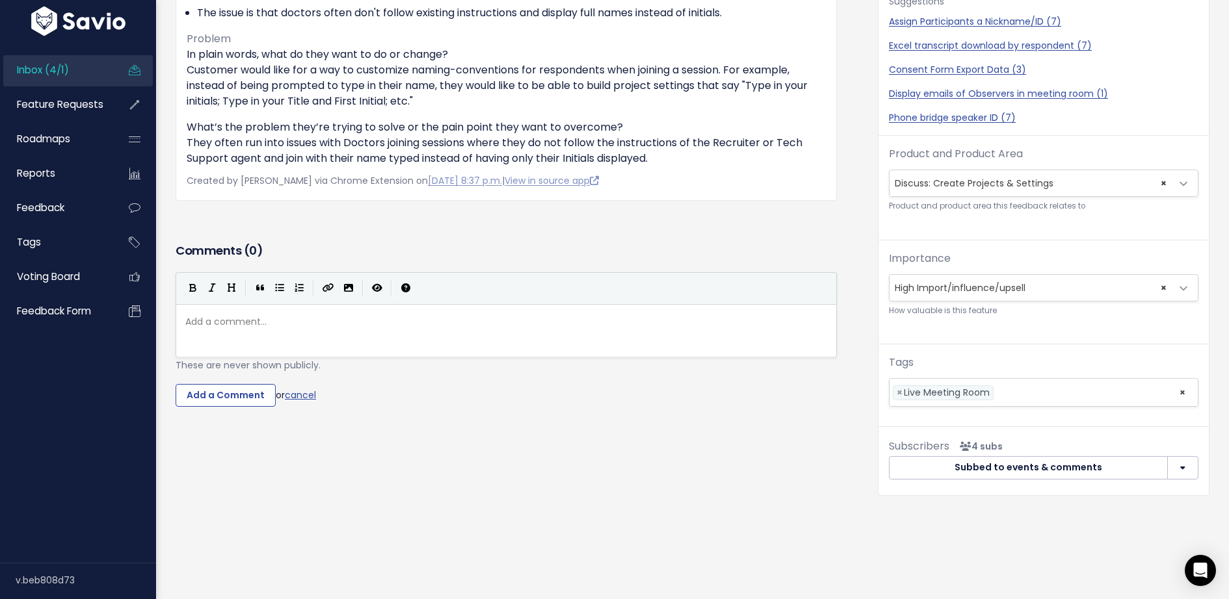
click at [207, 405] on div "Comments ( 0 ) Add a comment... | | | | Add a comment... ​ These are never show…" at bounding box center [506, 343] width 681 height 207
click at [209, 395] on input "Add a Comment" at bounding box center [226, 395] width 100 height 23
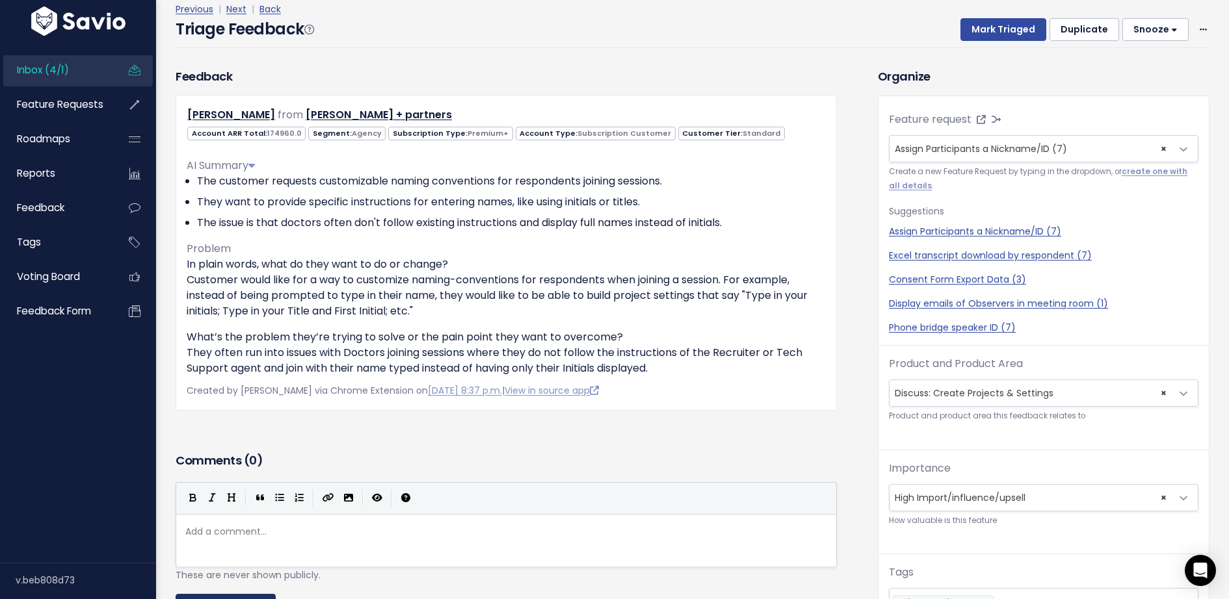
scroll to position [0, 0]
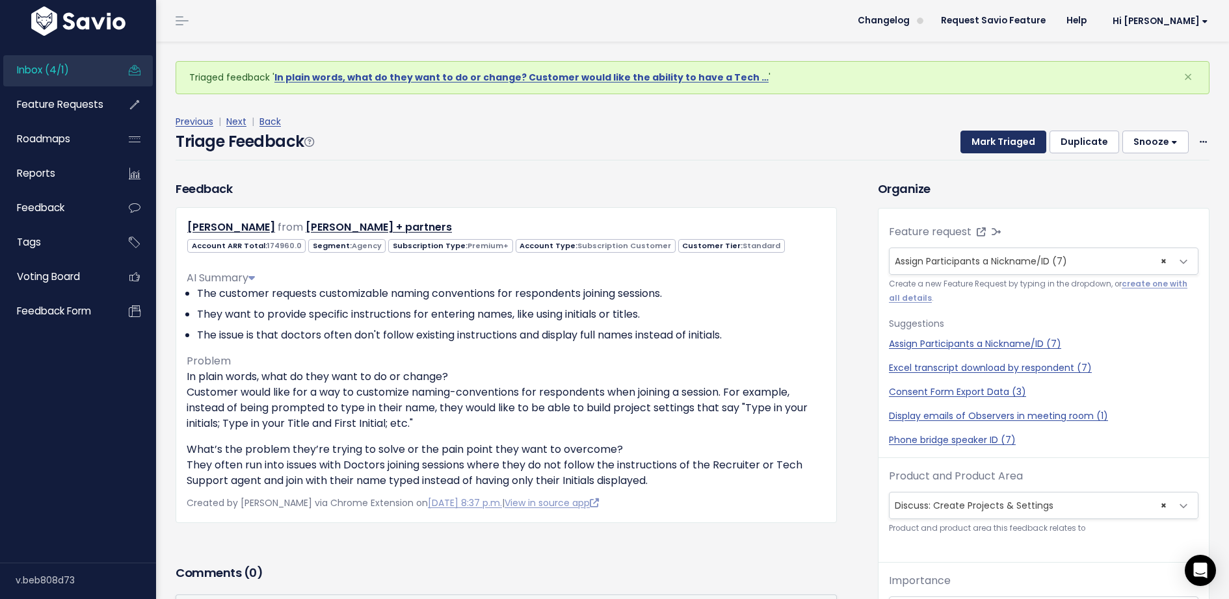
click at [989, 142] on button "Mark Triaged" at bounding box center [1003, 142] width 86 height 23
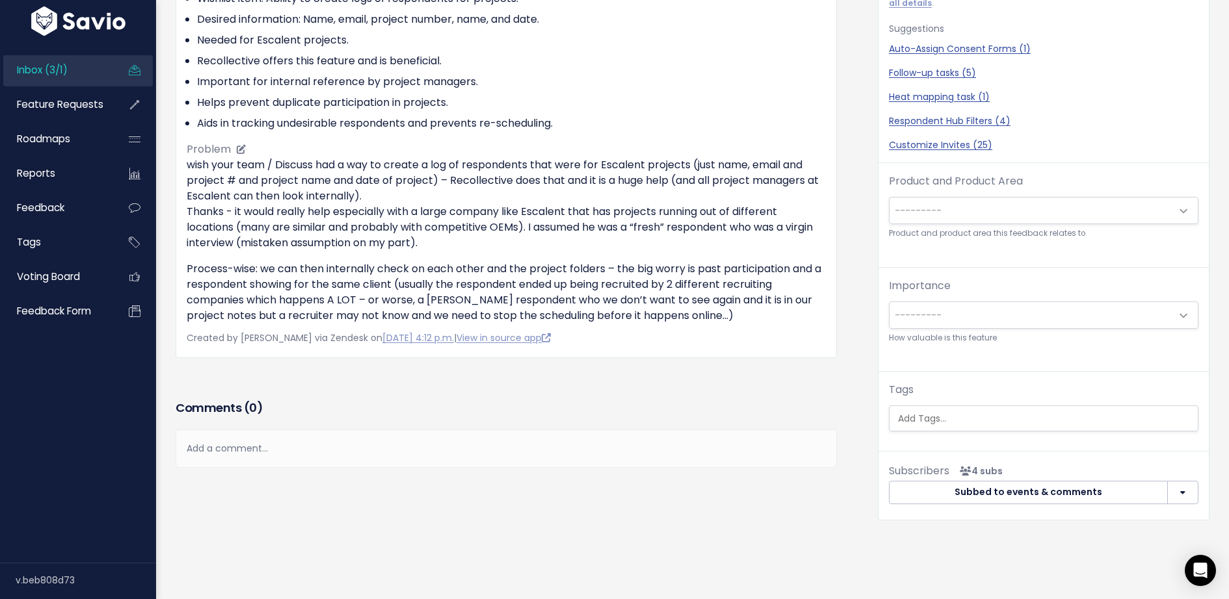
scroll to position [278, 0]
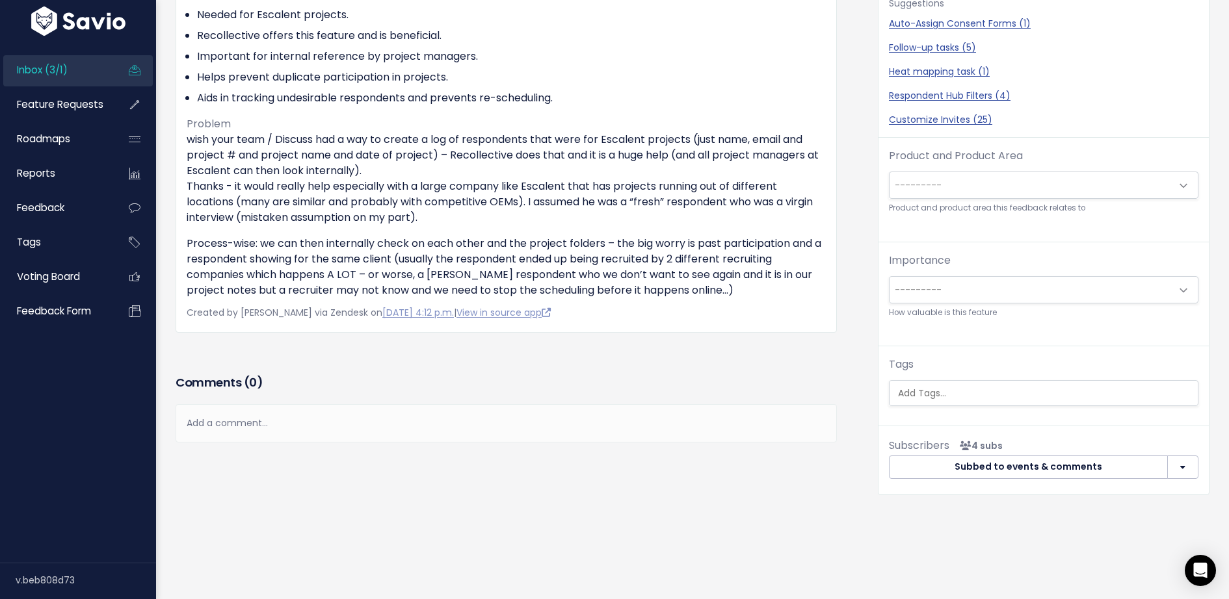
click at [298, 414] on div "Add a comment..." at bounding box center [506, 423] width 661 height 38
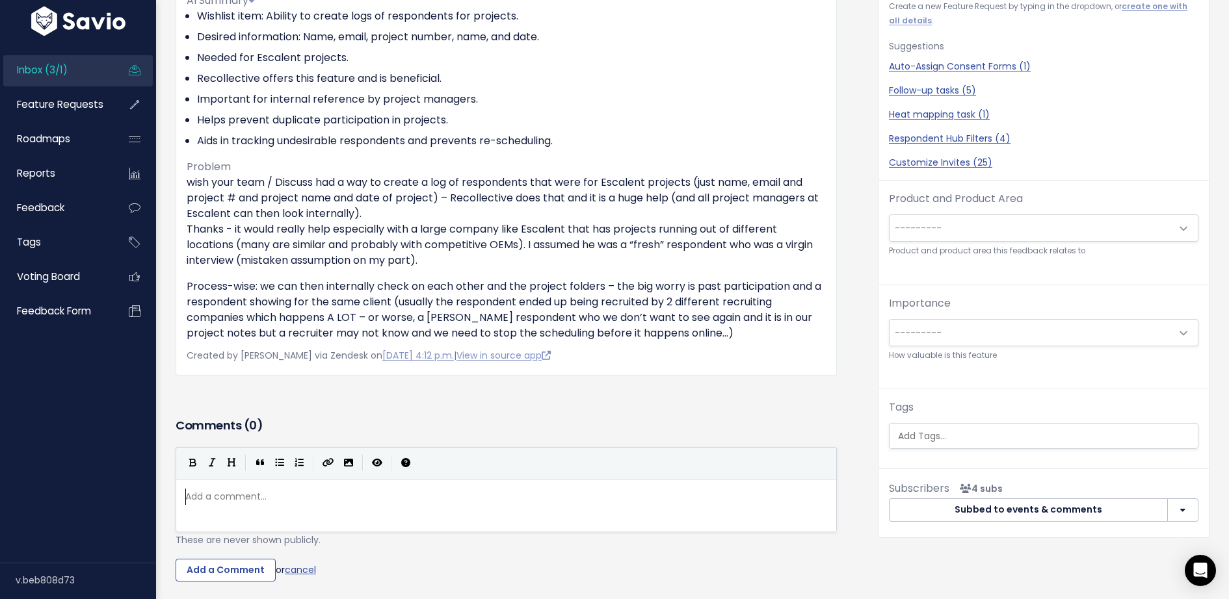
scroll to position [0, 0]
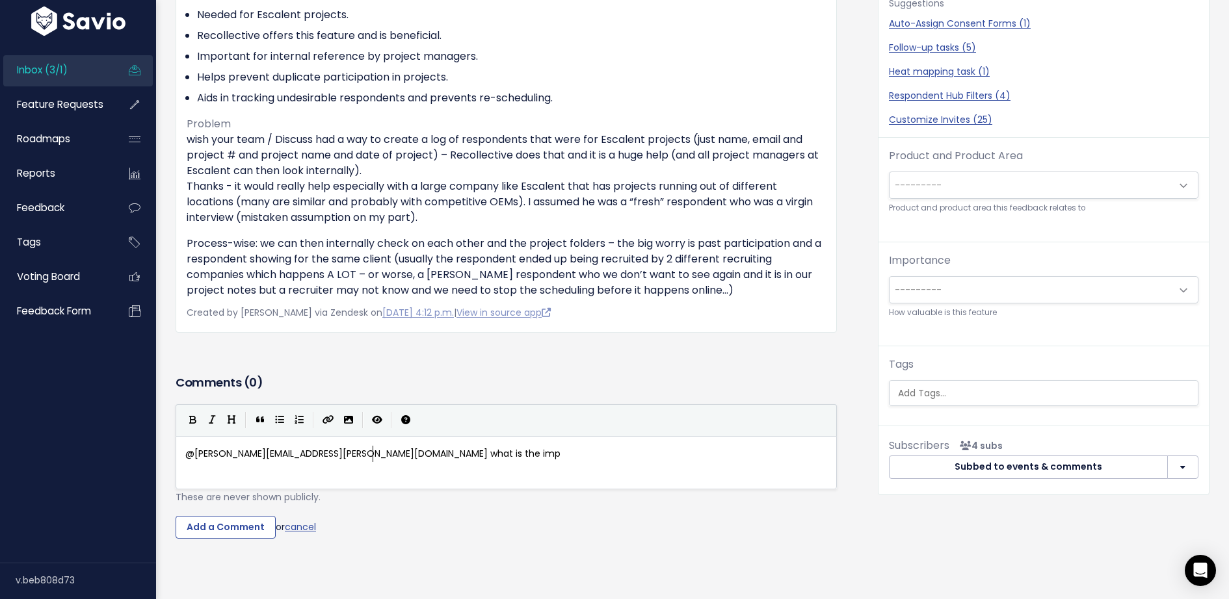
type textarea "@juan.bonilla@discuss.io what is the impora"
type textarea "tance of this ask?"
click at [225, 528] on input "Add a Comment" at bounding box center [226, 527] width 100 height 23
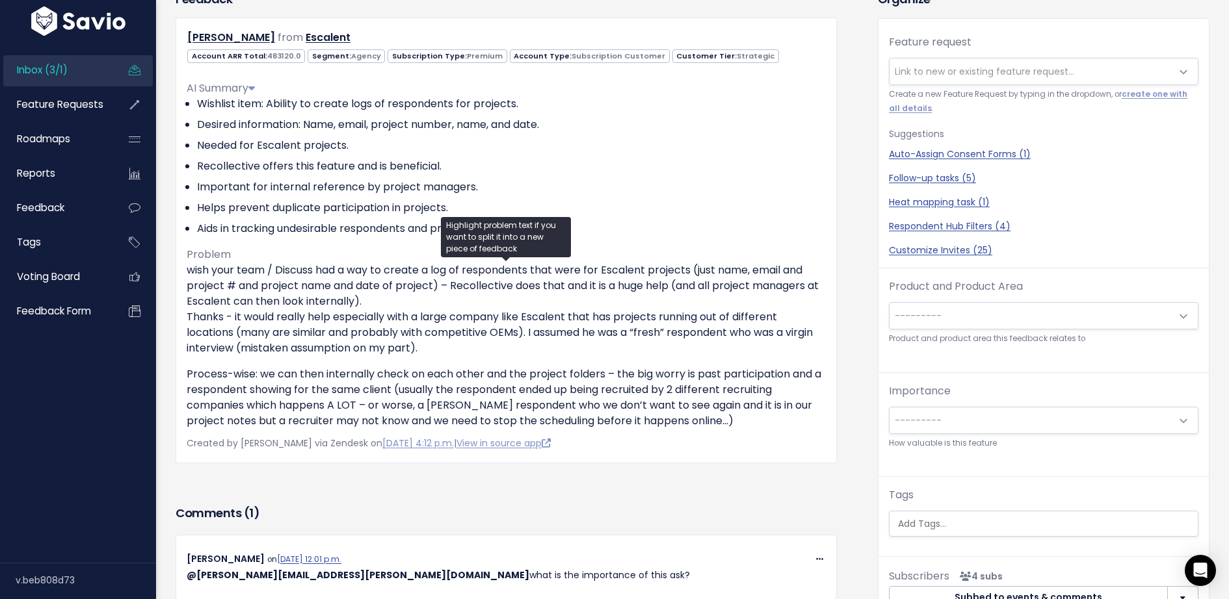
scroll to position [105, 0]
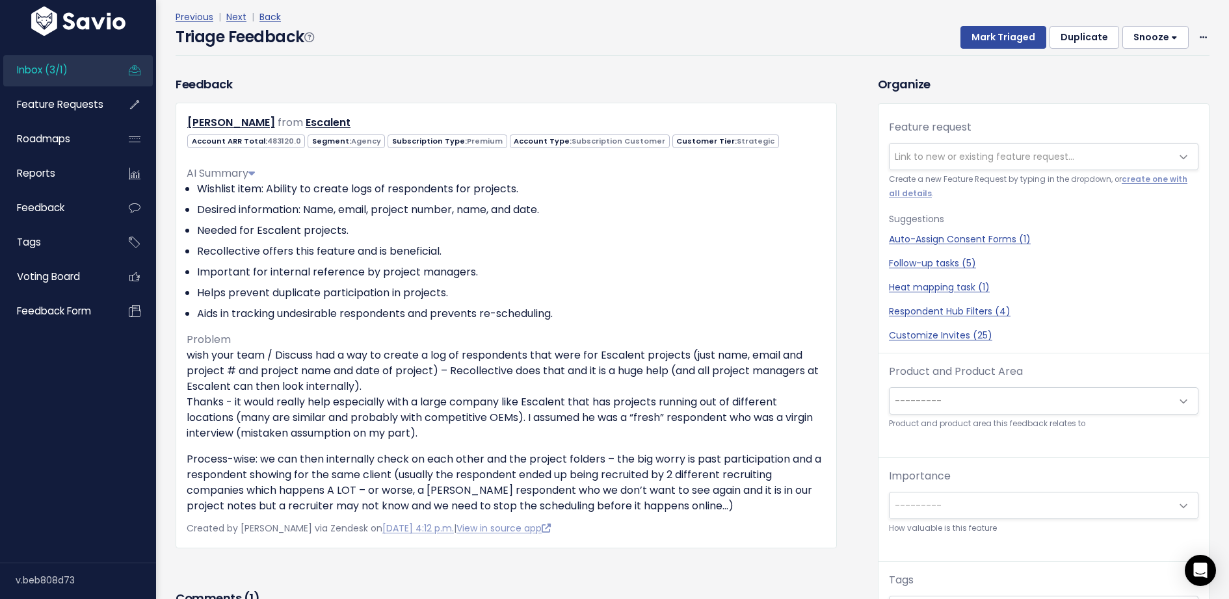
click at [947, 157] on span "Link to new or existing feature request..." at bounding box center [984, 156] width 179 height 13
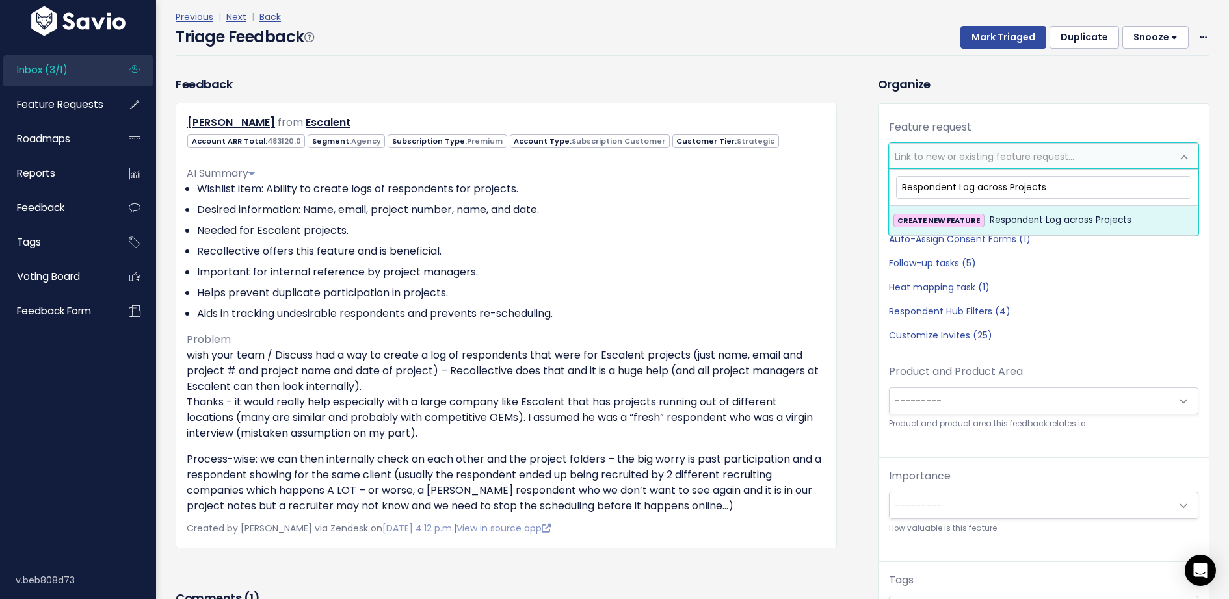
type input "Respondent Log across Projects"
click at [1030, 226] on span "Respondent Log across Projects" at bounding box center [1060, 221] width 142 height 16
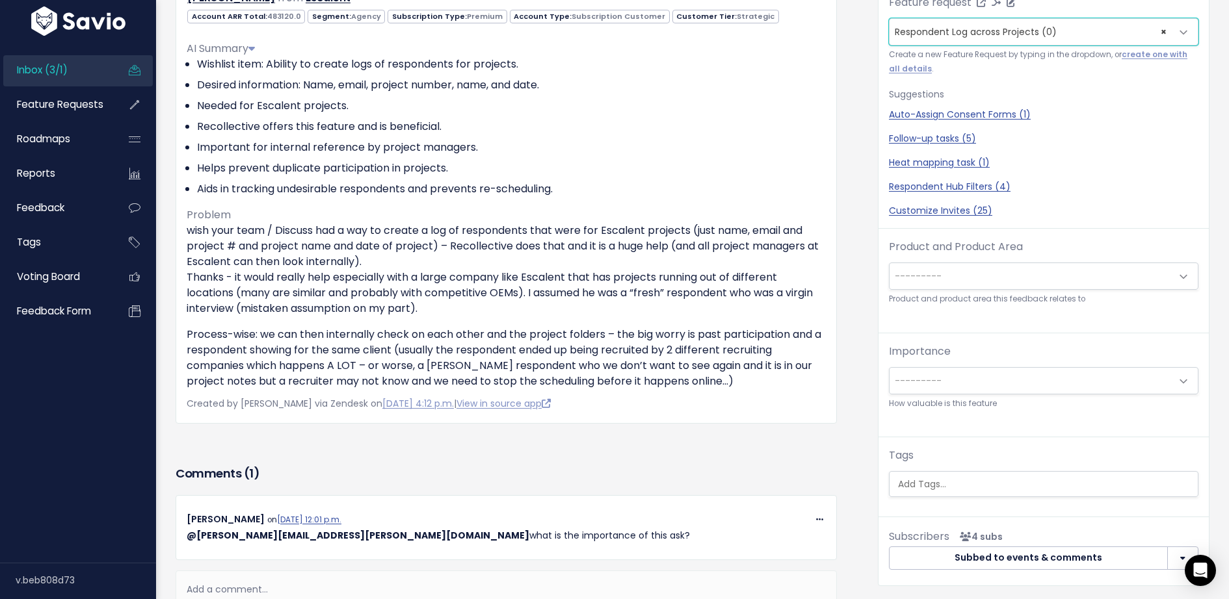
scroll to position [246, 0]
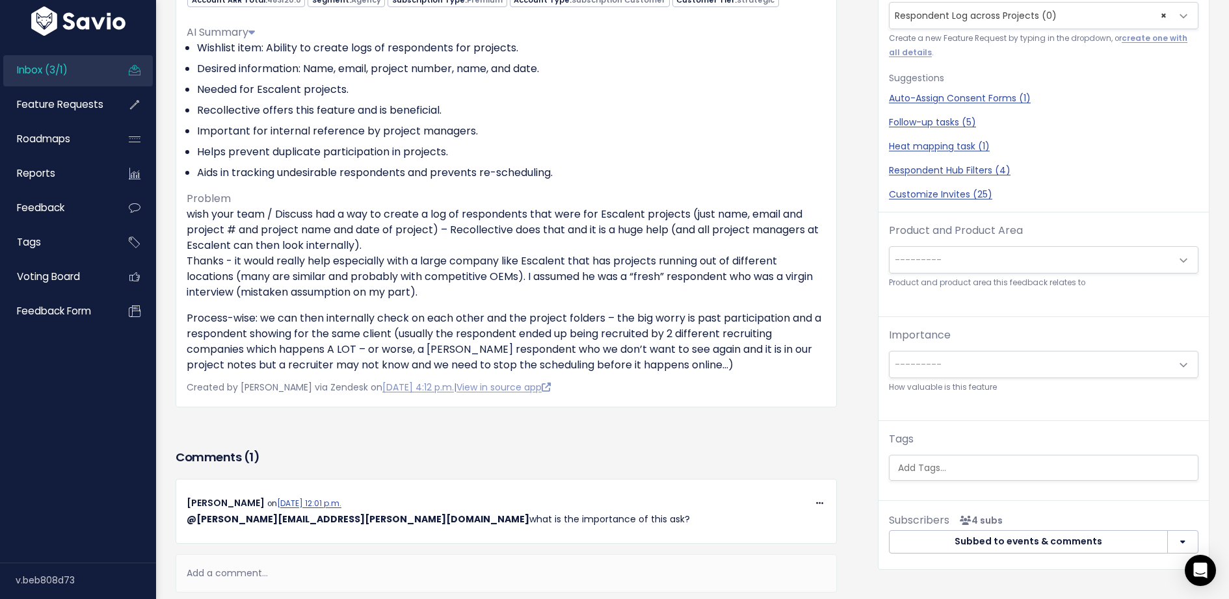
click at [979, 247] on span "---------" at bounding box center [1030, 260] width 282 height 26
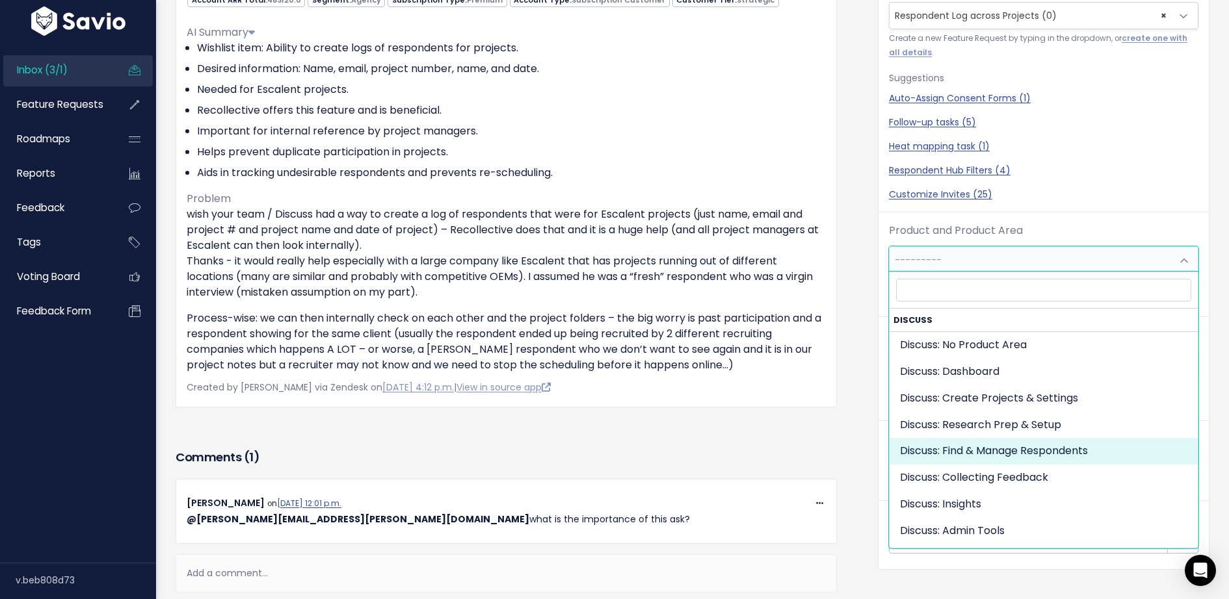
select select "DISCUSS_PLATFORM:RESPONDENT_HUB"
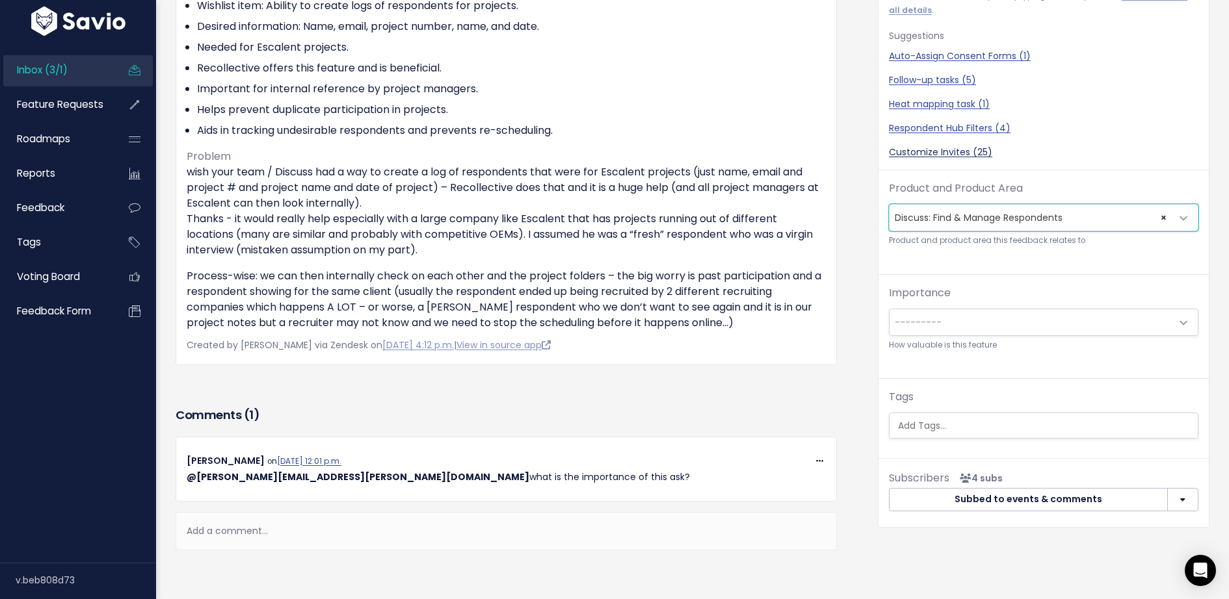
scroll to position [322, 0]
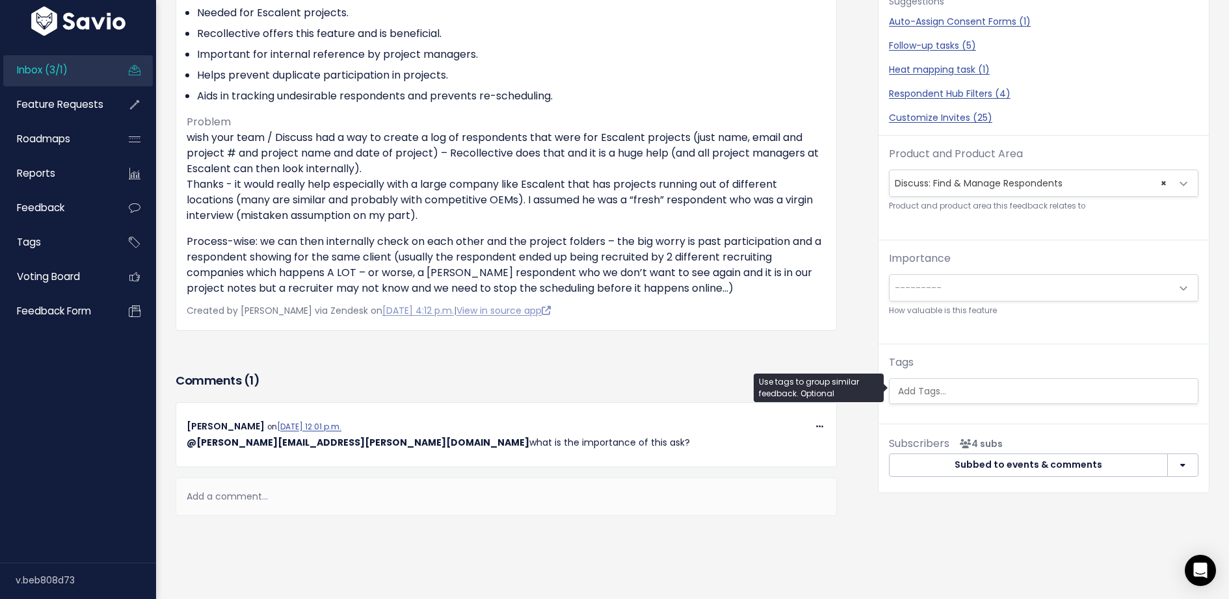
click at [1016, 394] on input "search" at bounding box center [1052, 392] width 318 height 14
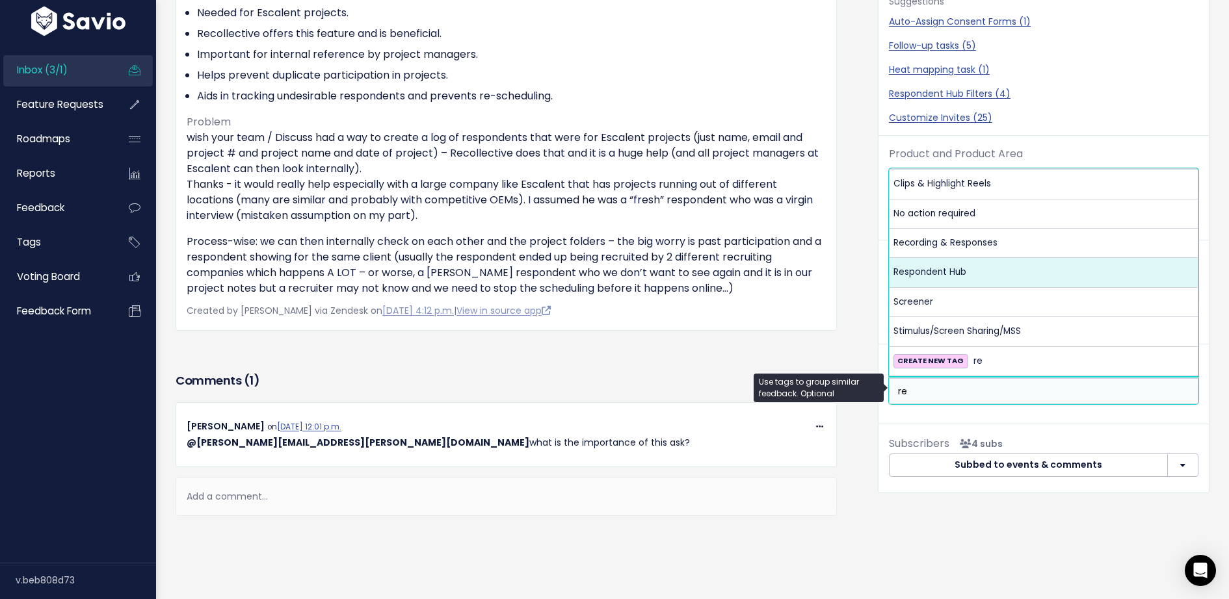
type input "re"
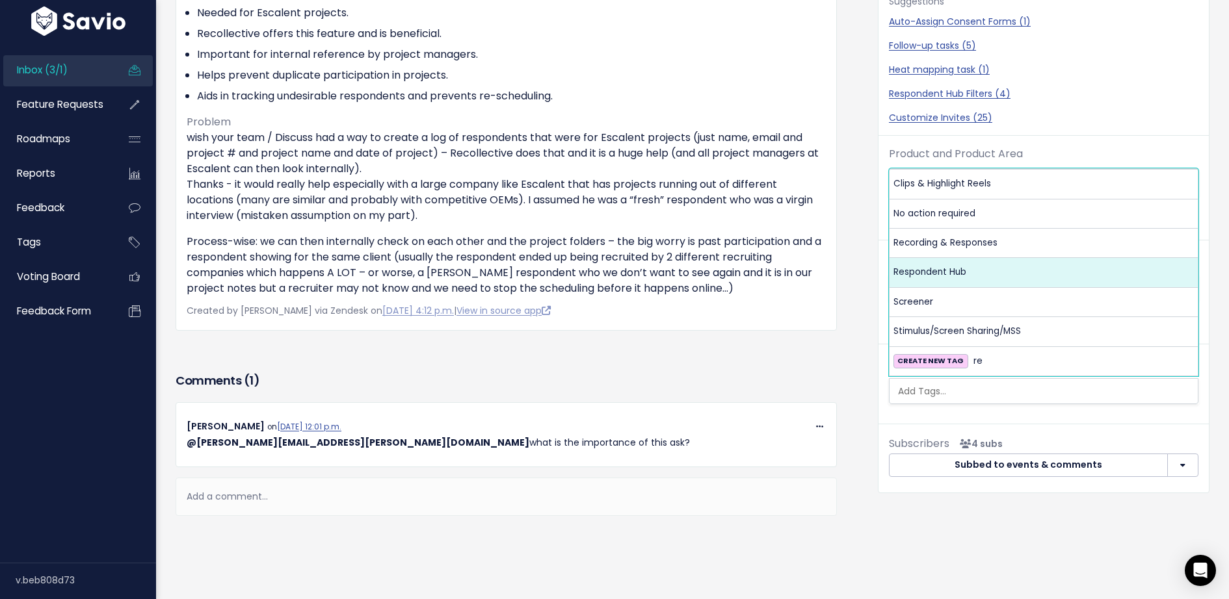
select select "13487"
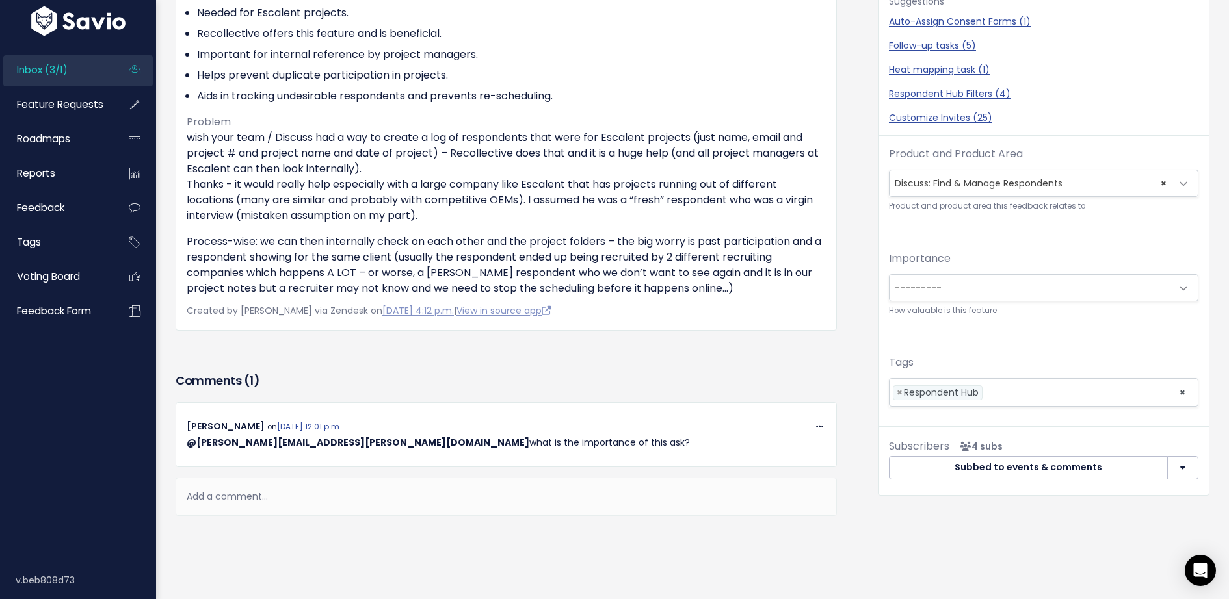
click at [1012, 344] on div "Feature request --------- Respondent Log across Projects (0) × Respondent Log a…" at bounding box center [1043, 159] width 330 height 547
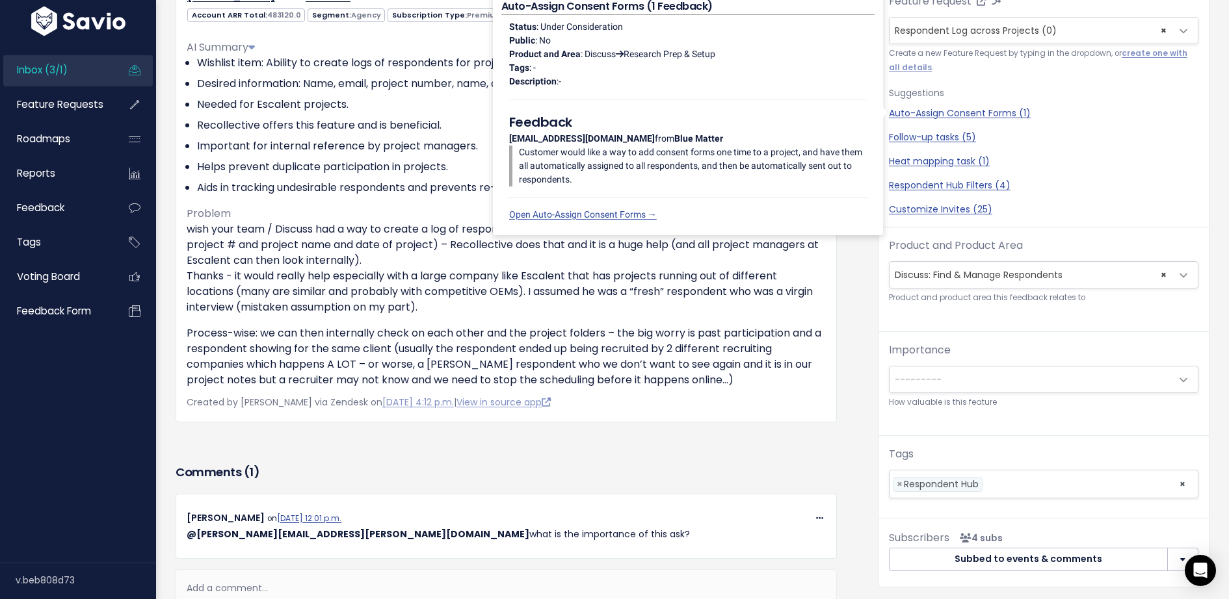
scroll to position [0, 0]
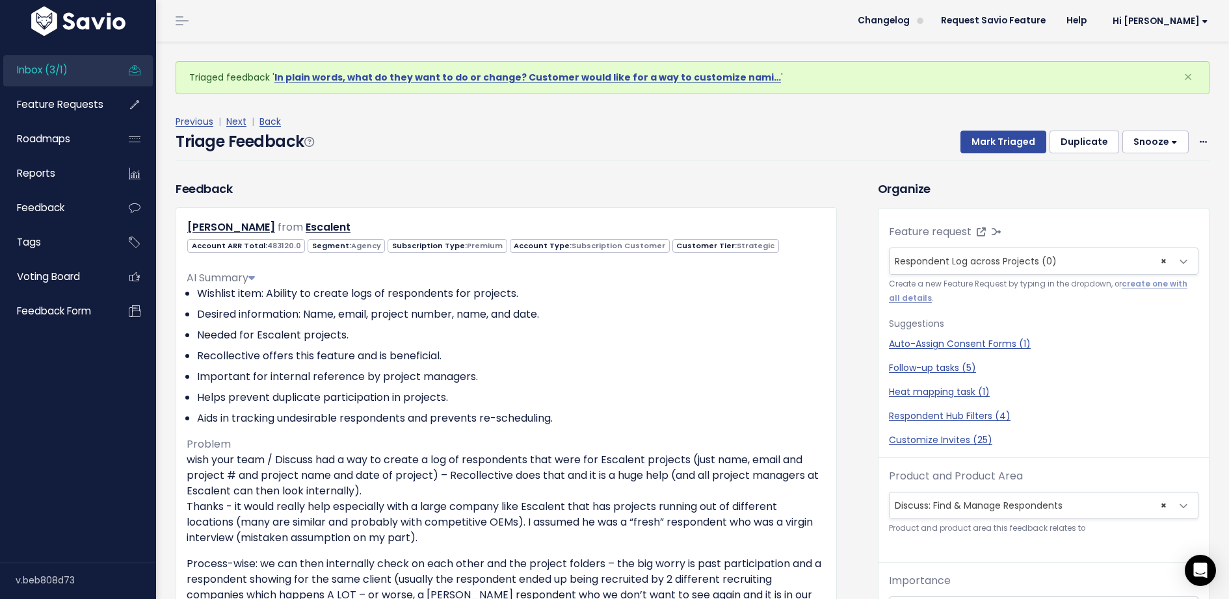
click at [1149, 145] on button "Snooze" at bounding box center [1155, 142] width 66 height 23
click at [1148, 202] on button "3 days" at bounding box center [1161, 198] width 94 height 25
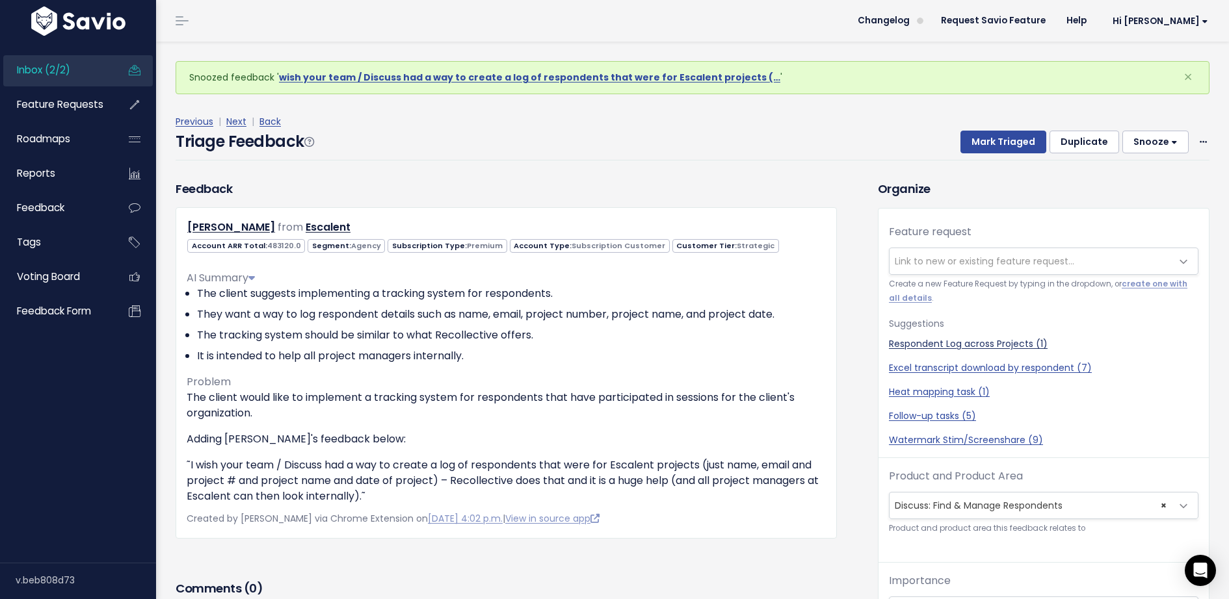
click at [1000, 342] on link "Respondent Log across Projects (1)" at bounding box center [1043, 344] width 309 height 14
select select "63433"
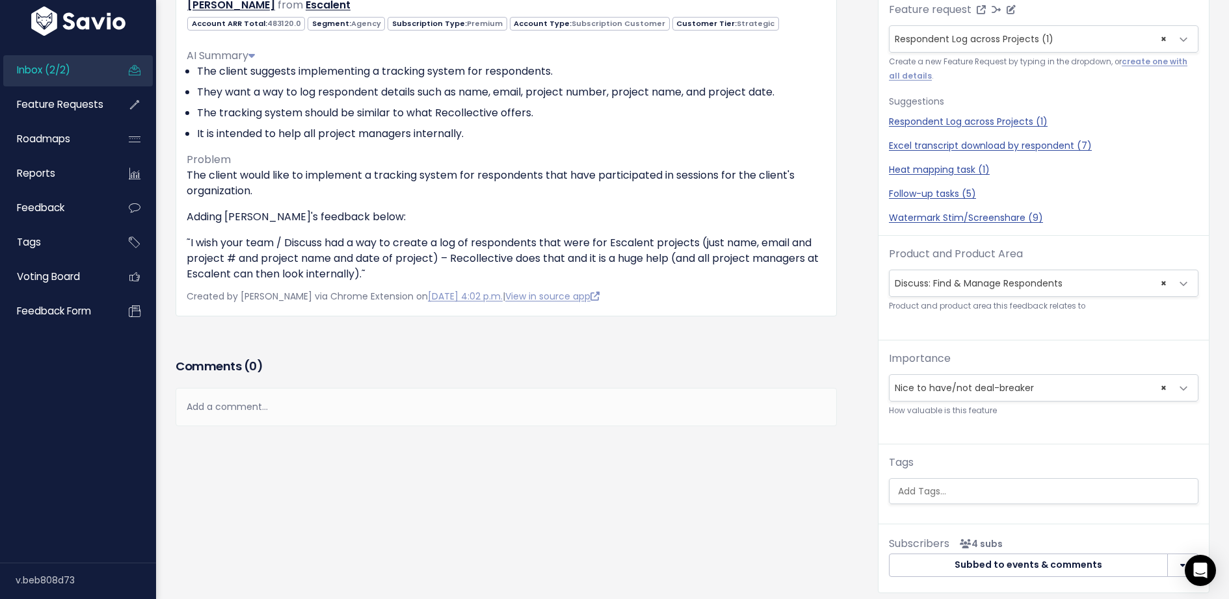
scroll to position [278, 0]
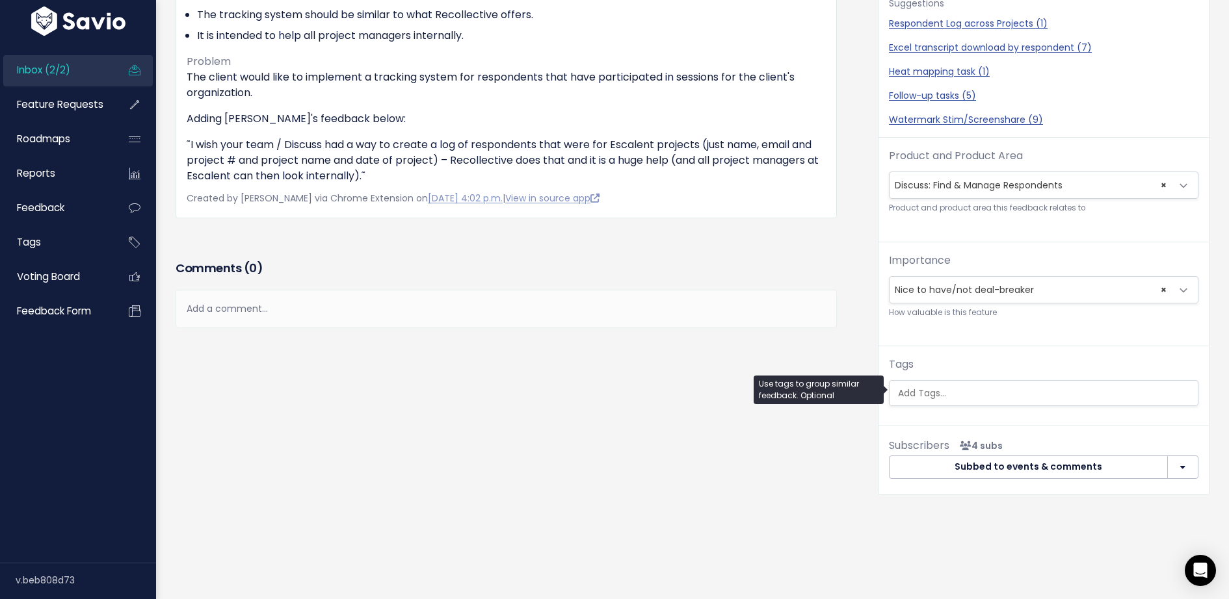
click at [943, 388] on input "search" at bounding box center [1052, 394] width 318 height 14
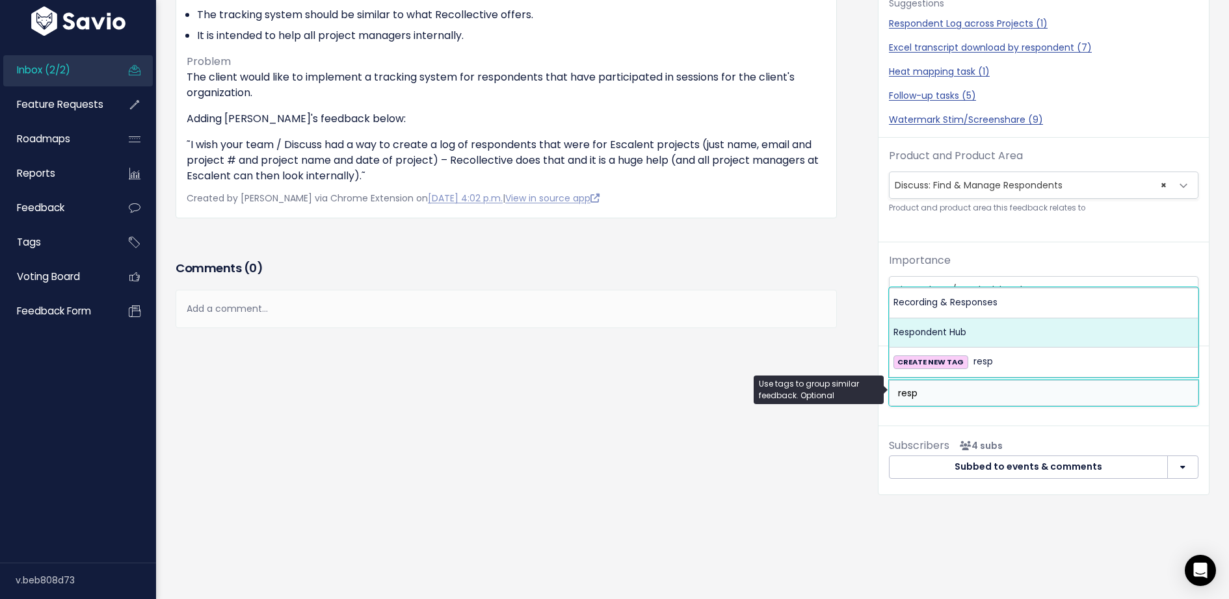
type input "resp"
select select "13487"
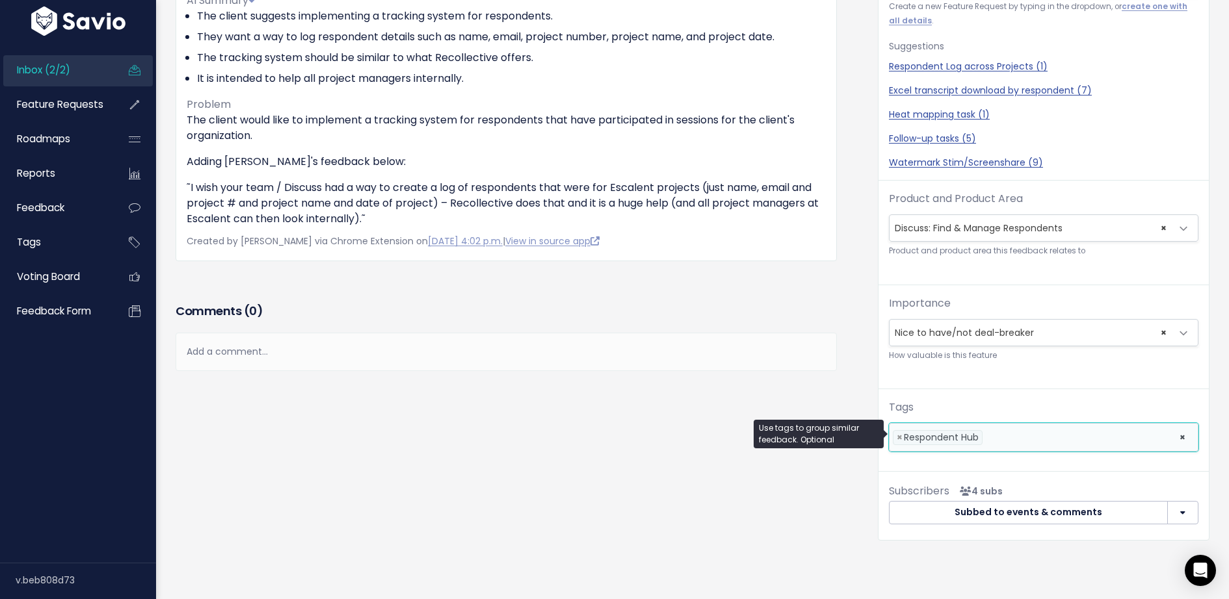
scroll to position [0, 0]
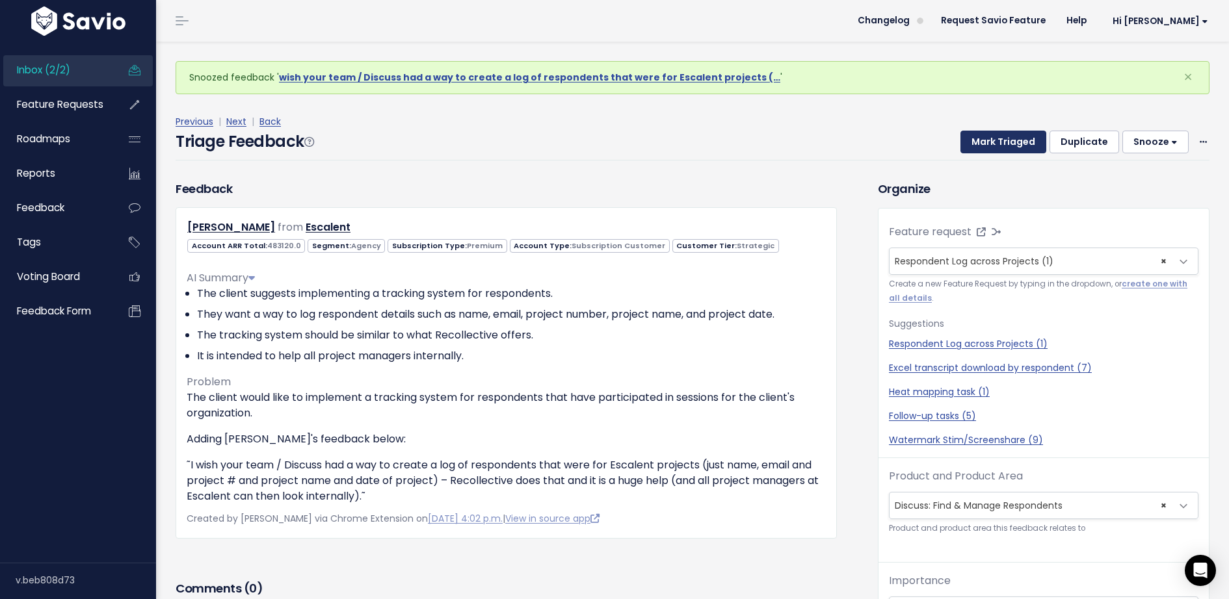
click at [985, 149] on button "Mark Triaged" at bounding box center [1003, 142] width 86 height 23
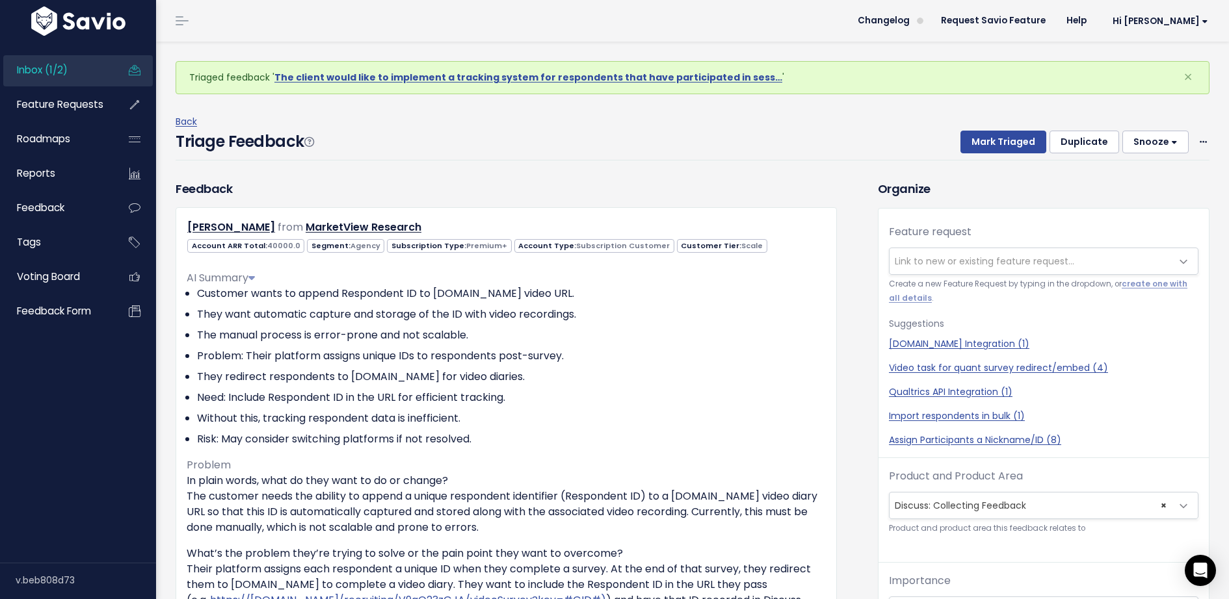
click at [1149, 148] on button "Snooze" at bounding box center [1155, 142] width 66 height 23
click at [1153, 194] on button "3 days" at bounding box center [1161, 198] width 94 height 25
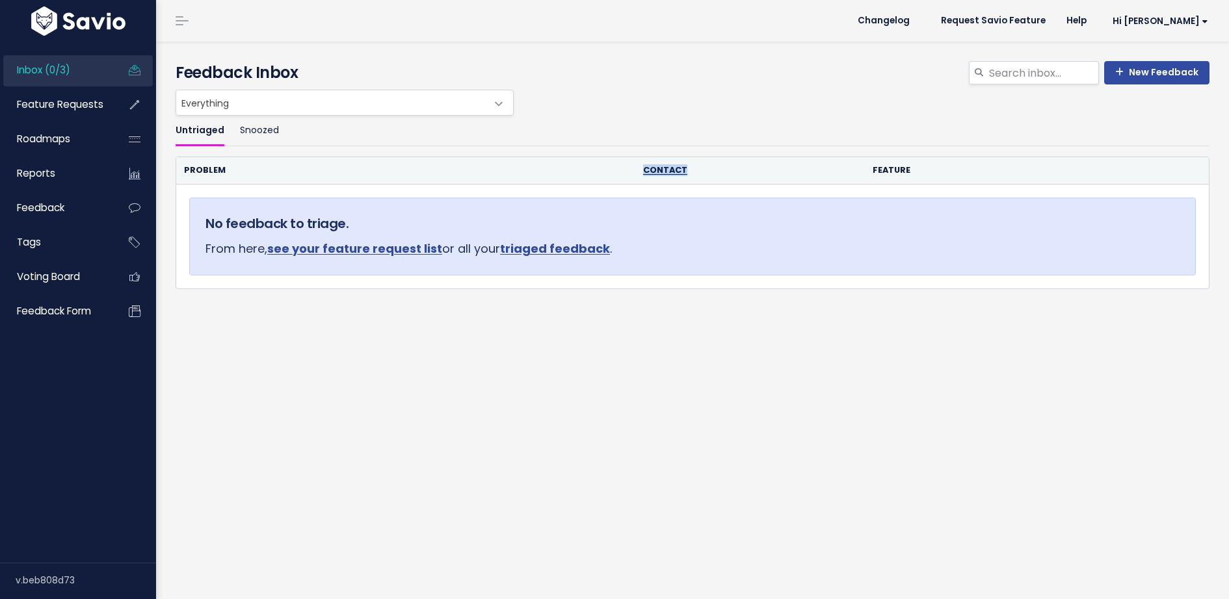
drag, startPoint x: 852, startPoint y: 166, endPoint x: 384, endPoint y: 166, distance: 467.4
click at [393, 166] on tr "Problem Contact Feature" at bounding box center [692, 170] width 1032 height 27
click at [80, 108] on span "Feature Requests" at bounding box center [60, 105] width 86 height 14
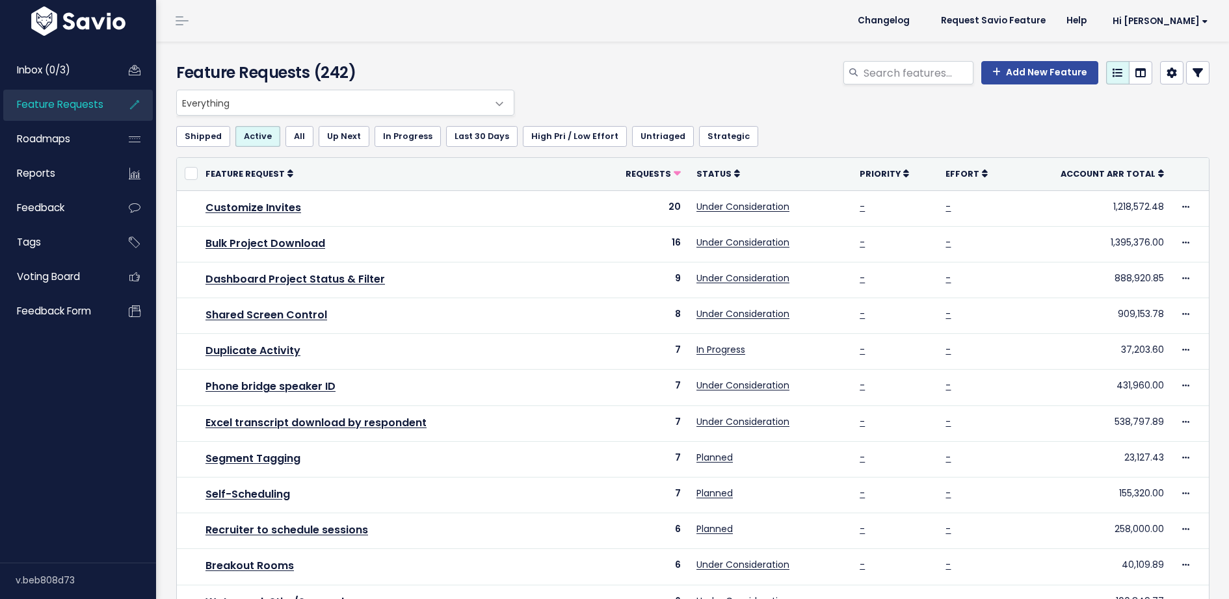
select select
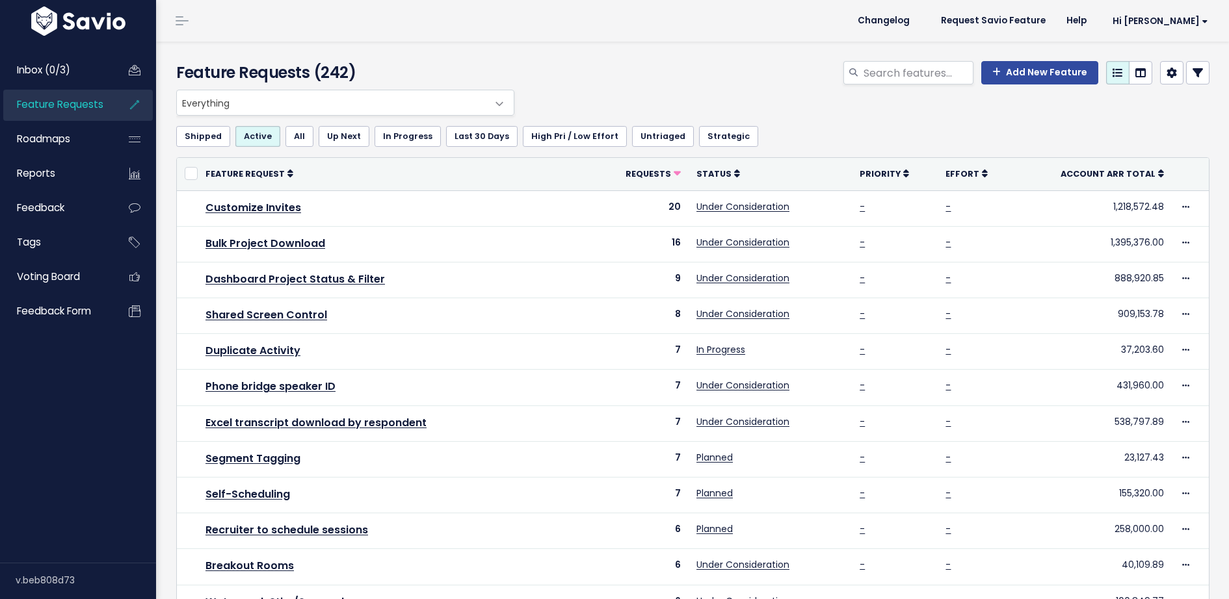
select select
click at [1203, 74] on link at bounding box center [1197, 72] width 23 height 23
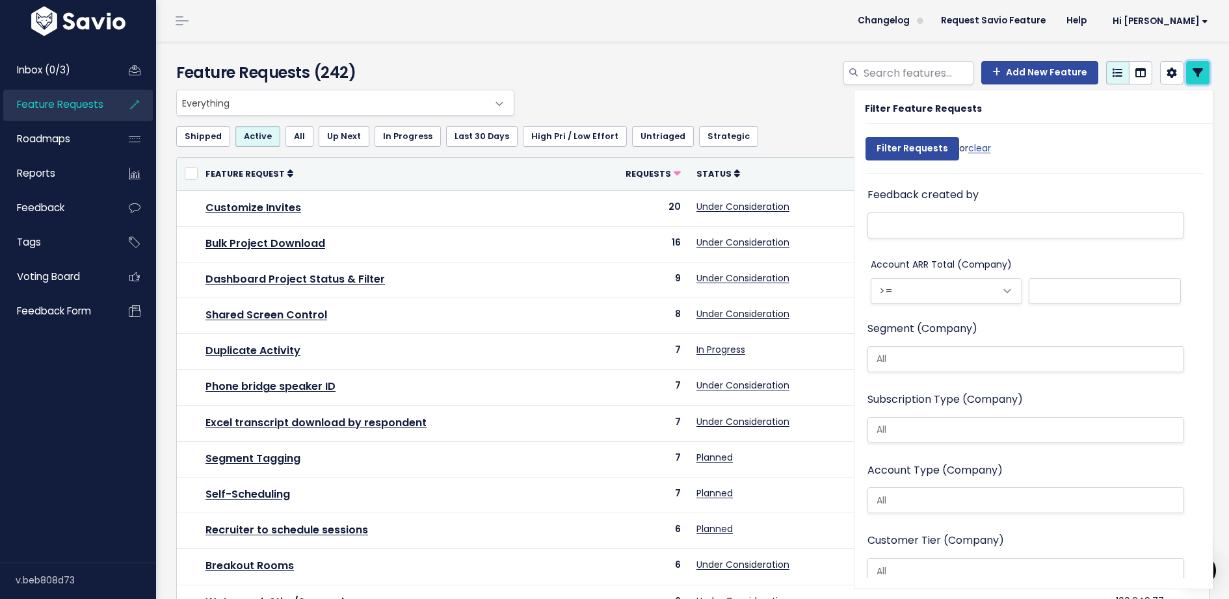
scroll to position [1053, 0]
click at [945, 366] on ul at bounding box center [1026, 358] width 316 height 25
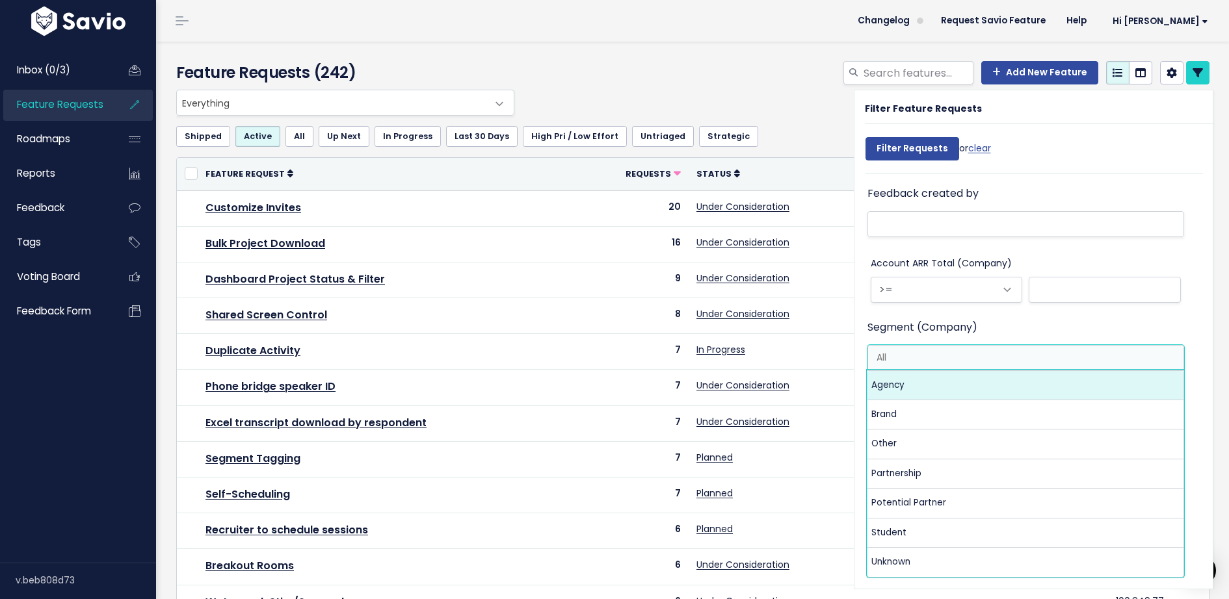
click at [1045, 319] on div "Segment (Company) Agency Brand Other Partnership Potential Partner Student Unkn…" at bounding box center [1025, 346] width 317 height 55
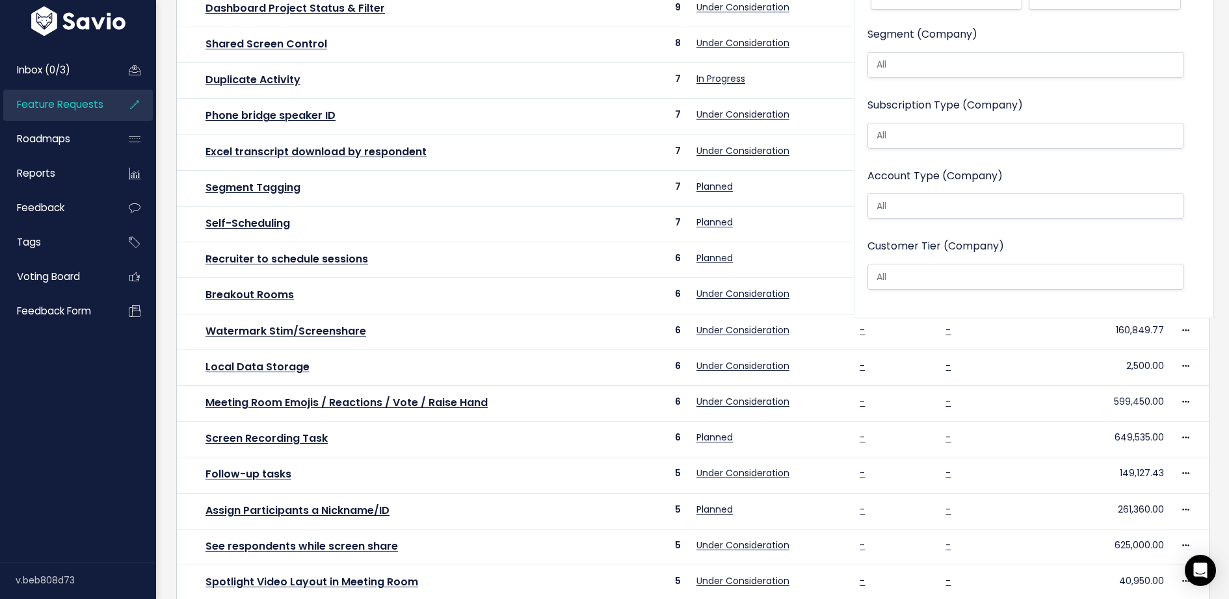
scroll to position [0, 0]
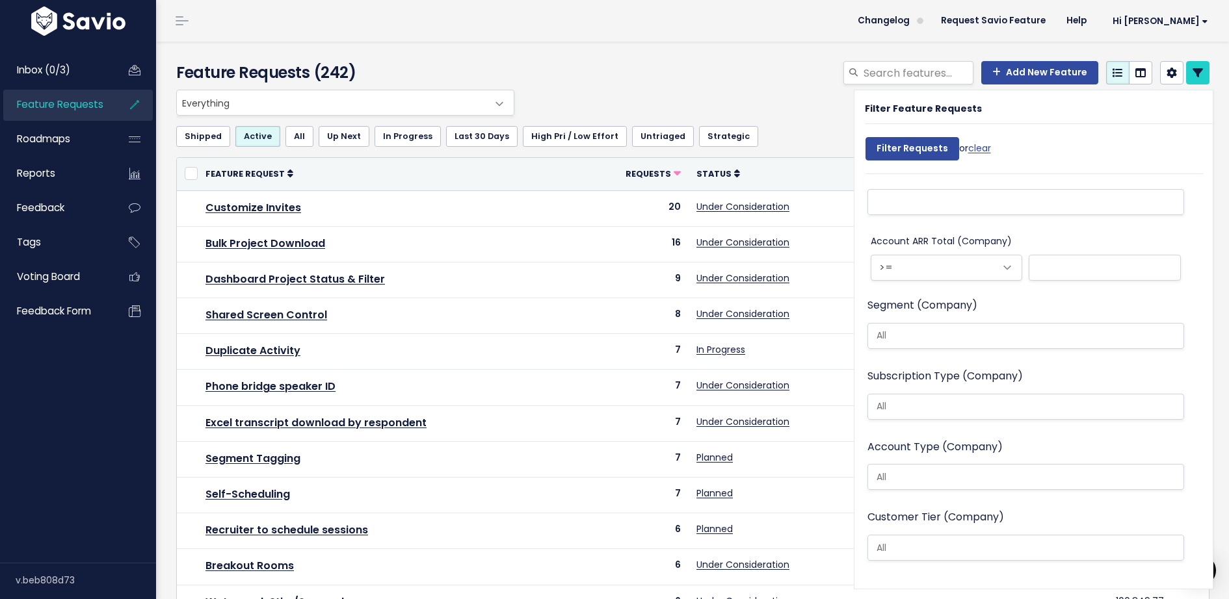
click at [709, 101] on div "Everything Any Product: Any Product Area Any Product: No Product Area No Produc…" at bounding box center [689, 103] width 1033 height 26
click at [716, 81] on div "Add New Feature" at bounding box center [869, 75] width 702 height 29
click at [793, 88] on div "Add New Feature" at bounding box center [869, 75] width 702 height 29
click at [898, 84] on input "search" at bounding box center [917, 72] width 111 height 23
click at [37, 139] on span "Roadmaps" at bounding box center [43, 139] width 53 height 14
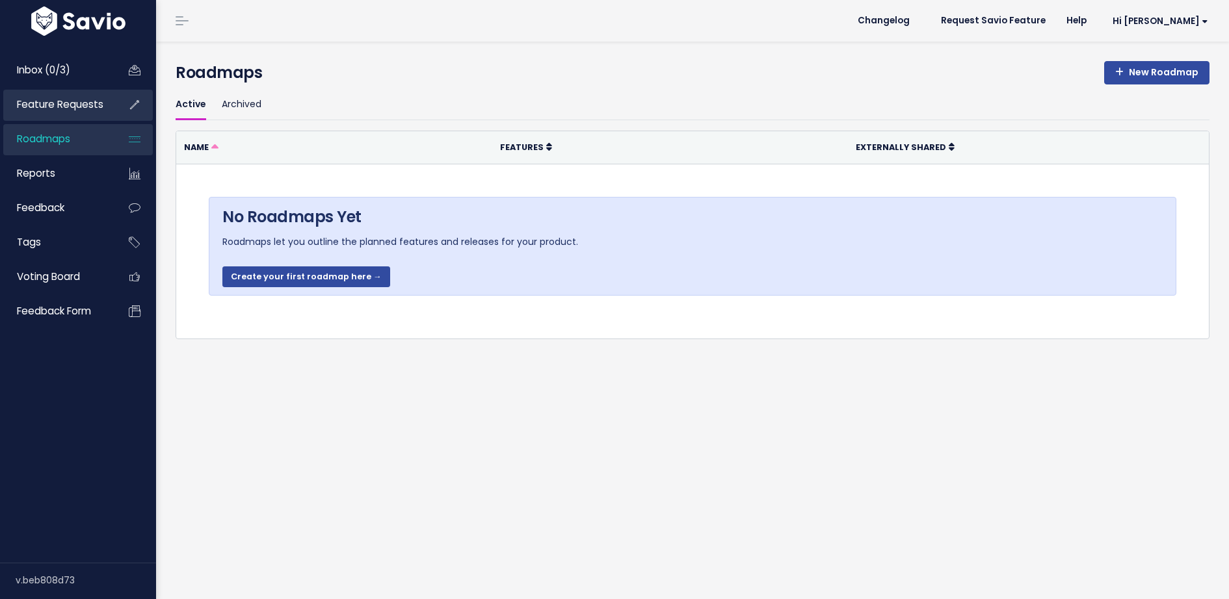
click at [60, 96] on link "Feature Requests" at bounding box center [55, 105] width 105 height 30
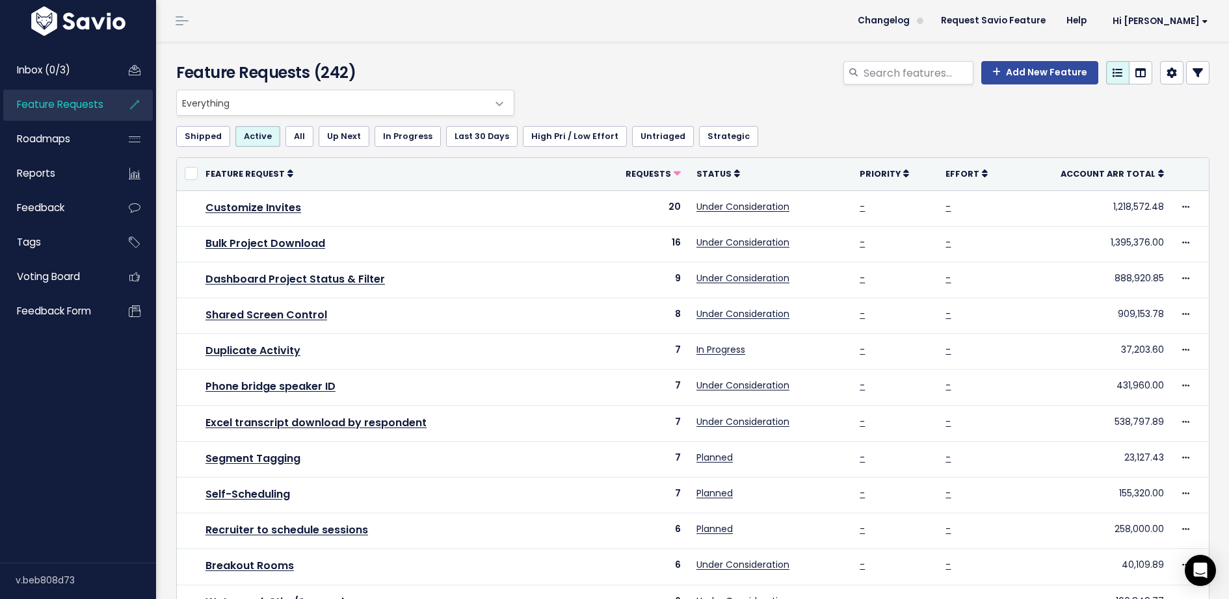
click at [1196, 81] on link at bounding box center [1197, 72] width 23 height 23
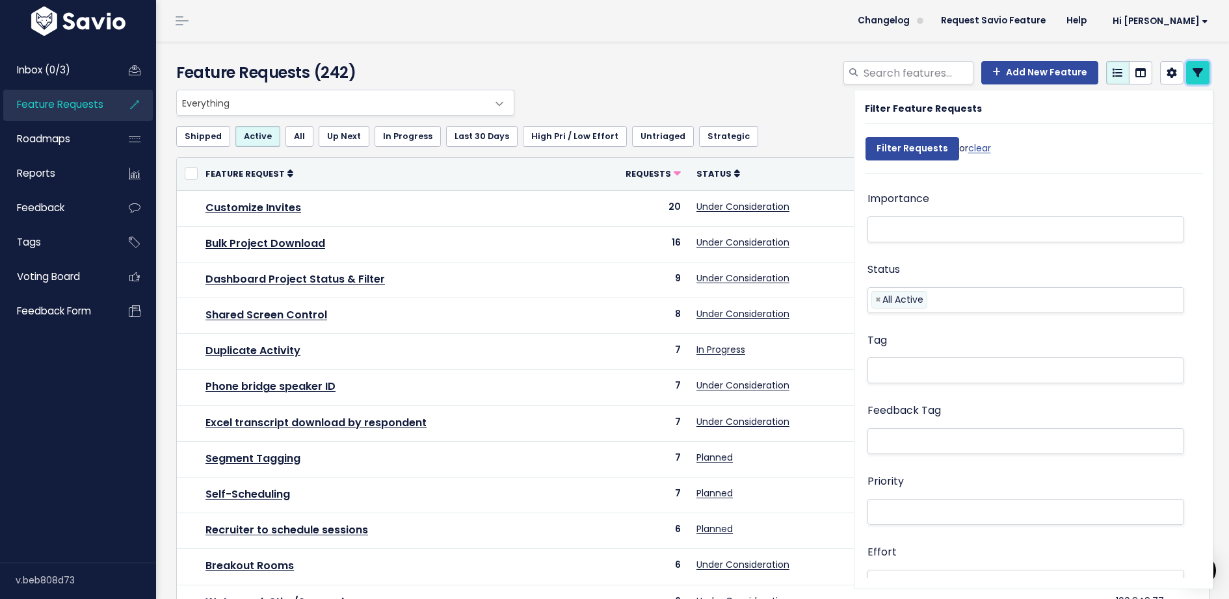
scroll to position [210, 0]
click at [1013, 371] on li at bounding box center [1023, 370] width 304 height 14
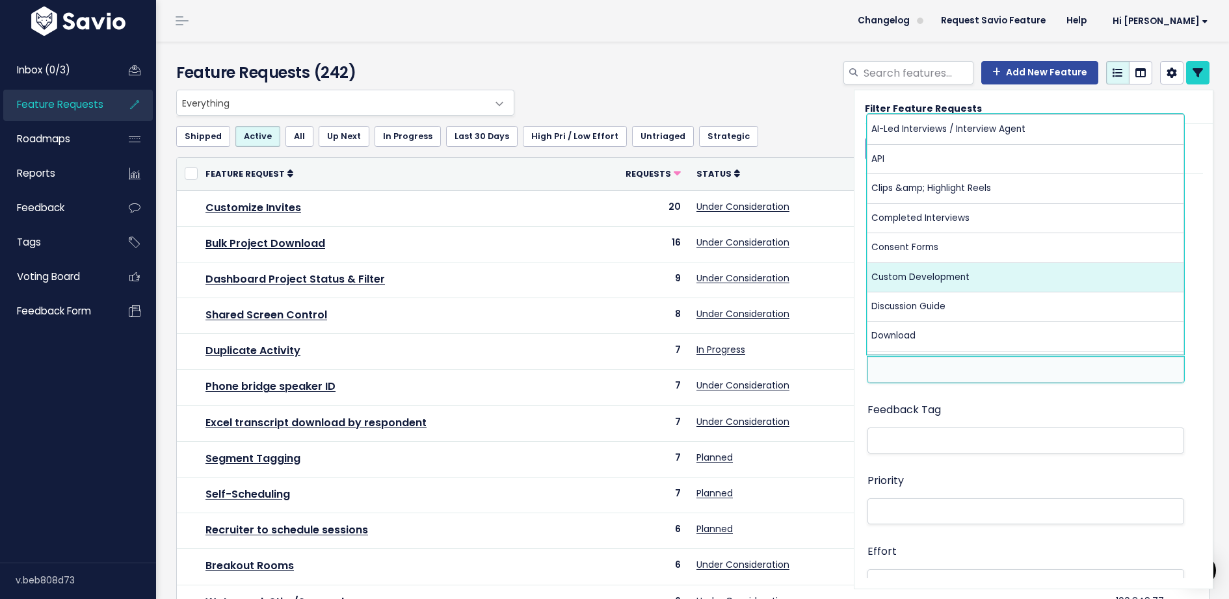
click at [666, 107] on div "Everything Any Product: Any Product Area Any Product: No Product Area No Produc…" at bounding box center [689, 103] width 1033 height 26
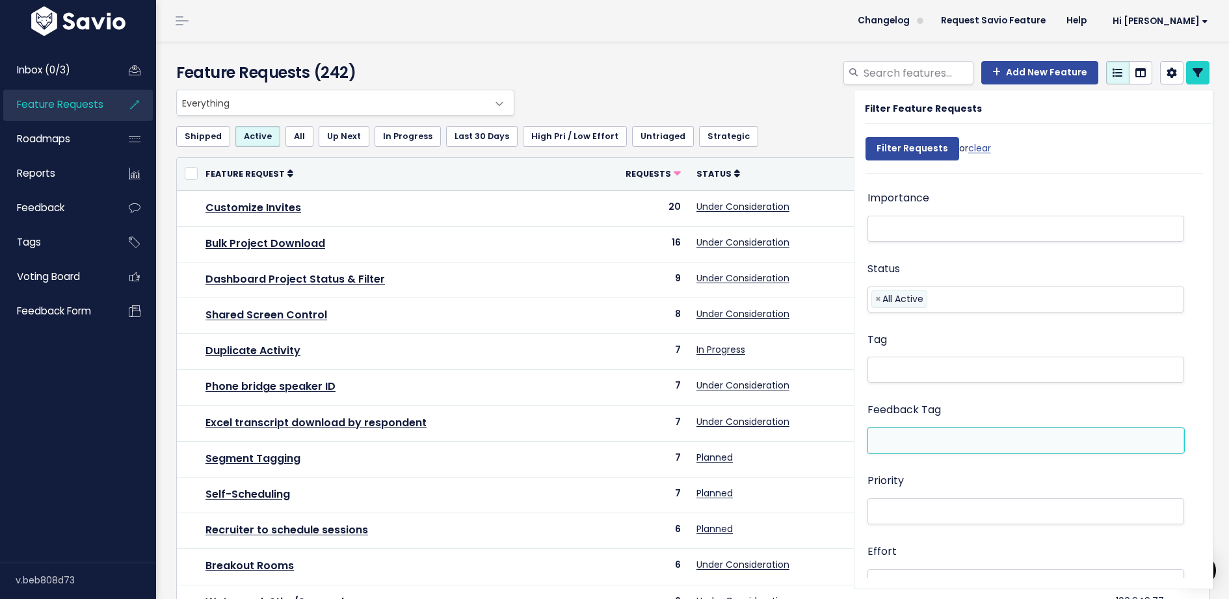
click at [970, 448] on ul at bounding box center [1026, 440] width 316 height 25
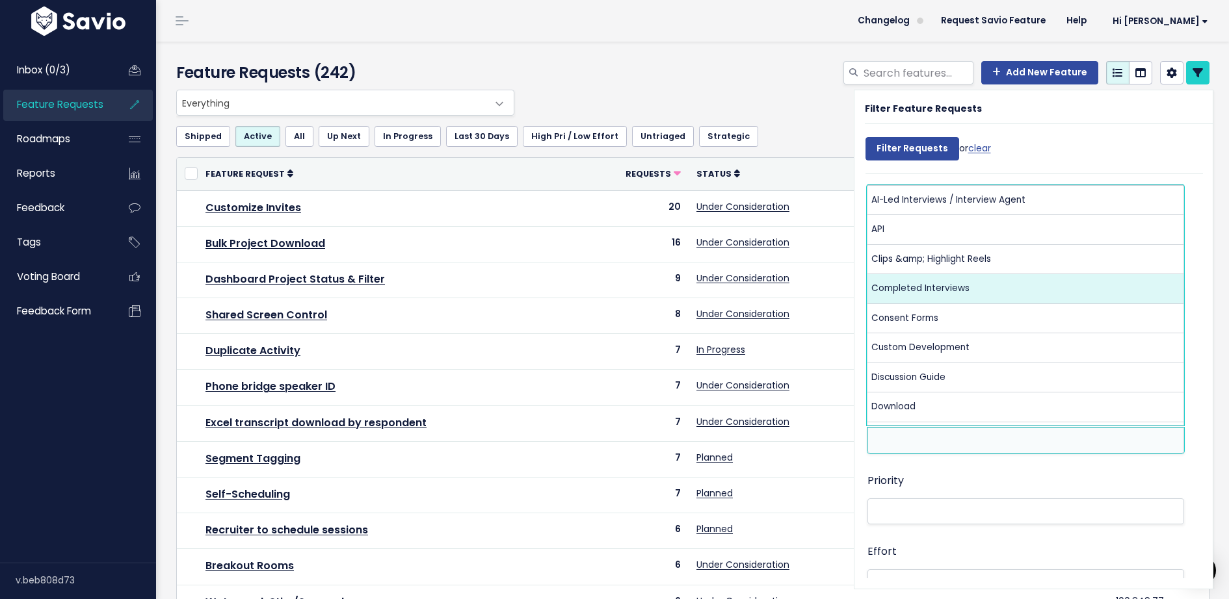
click at [759, 73] on div "Add New Feature" at bounding box center [869, 75] width 702 height 29
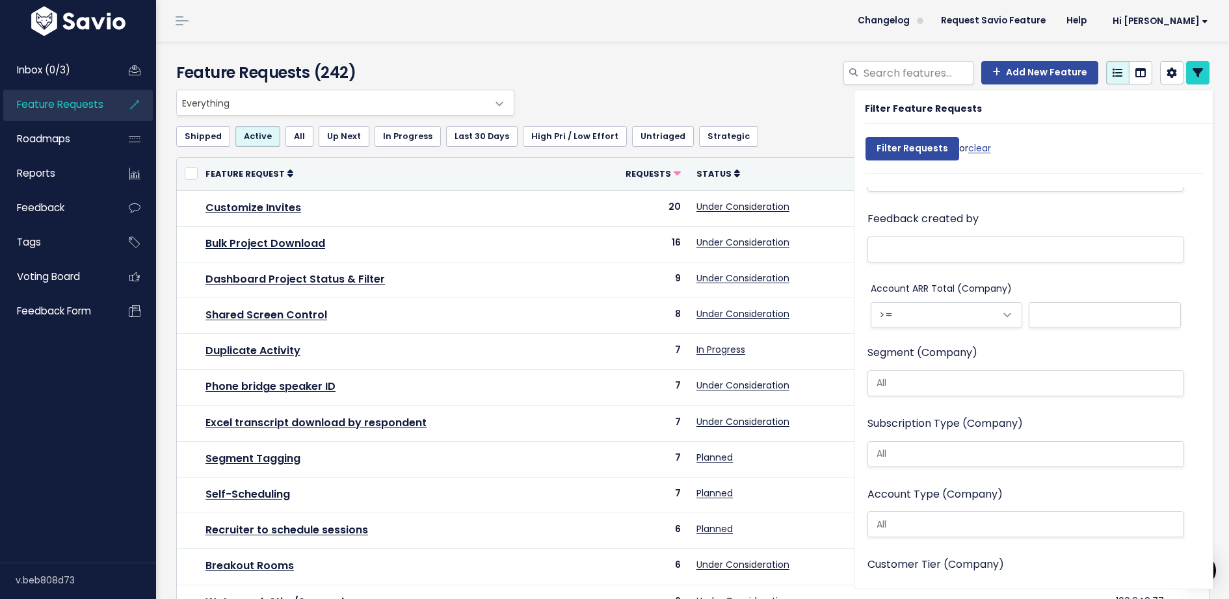
scroll to position [1075, 0]
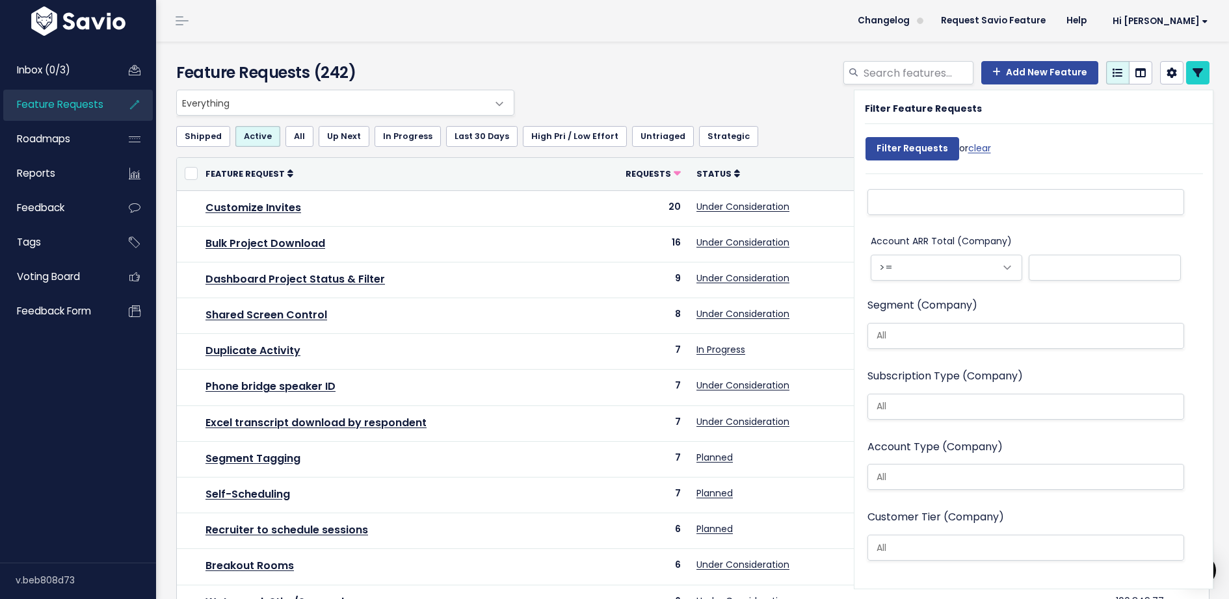
click at [982, 346] on ul at bounding box center [1026, 336] width 316 height 25
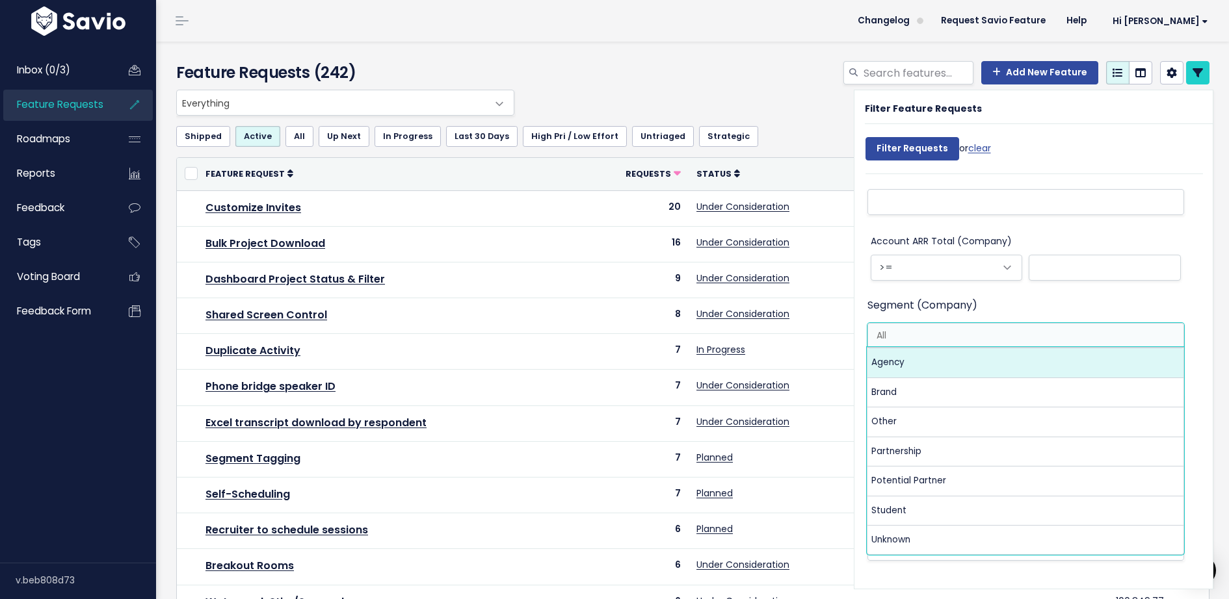
click at [983, 343] on ul at bounding box center [1026, 336] width 316 height 25
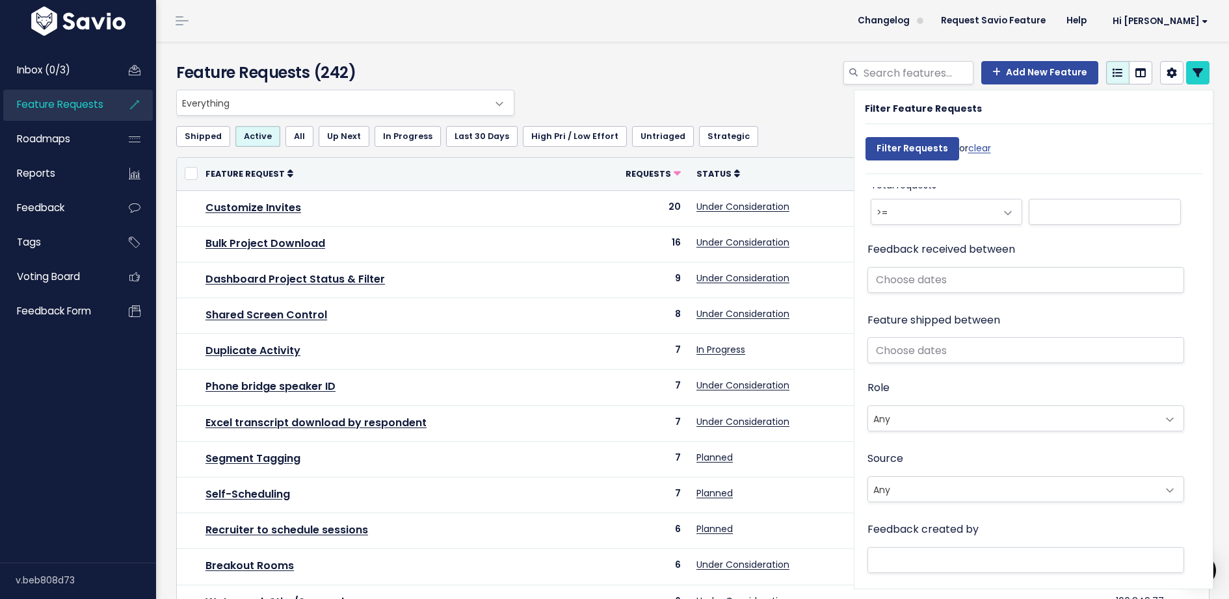
scroll to position [716, 0]
click at [733, 29] on header "Changelog Request Savio Feature Help Hi Cristina Vault Settings My Settings Int…" at bounding box center [692, 21] width 1073 height 42
click at [776, 64] on div "Add New Feature" at bounding box center [869, 75] width 702 height 29
click at [744, 77] on div "Add New Feature" at bounding box center [869, 75] width 702 height 29
click at [679, 72] on div "Add New Feature" at bounding box center [869, 75] width 702 height 29
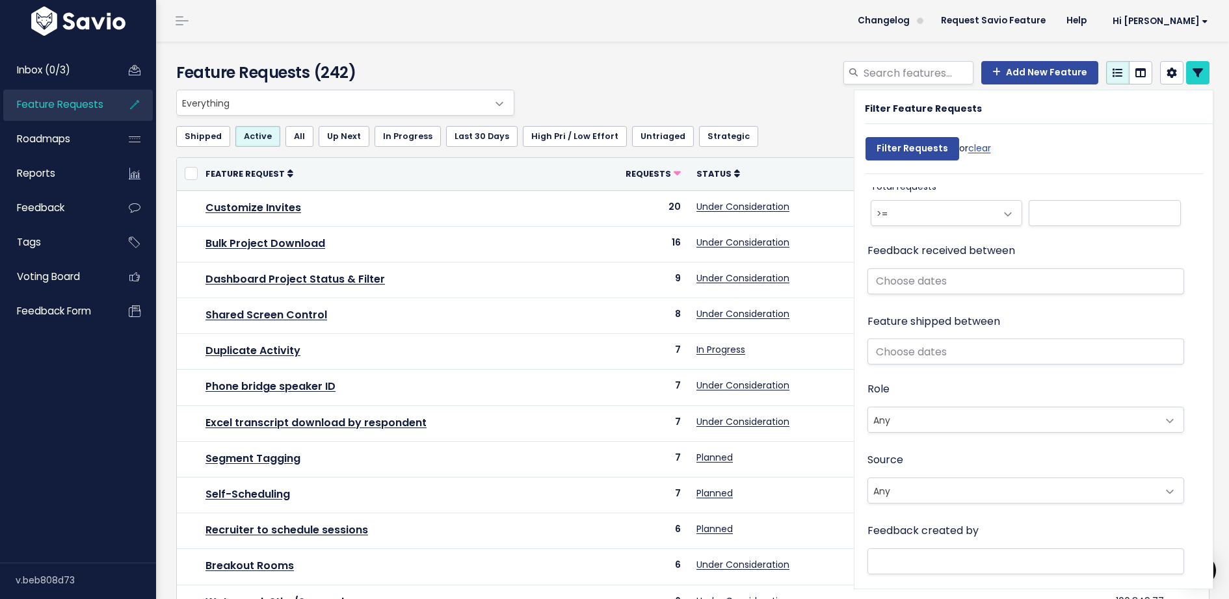
click at [679, 72] on div "Add New Feature" at bounding box center [869, 75] width 702 height 29
click at [1196, 75] on icon at bounding box center [1197, 73] width 10 height 10
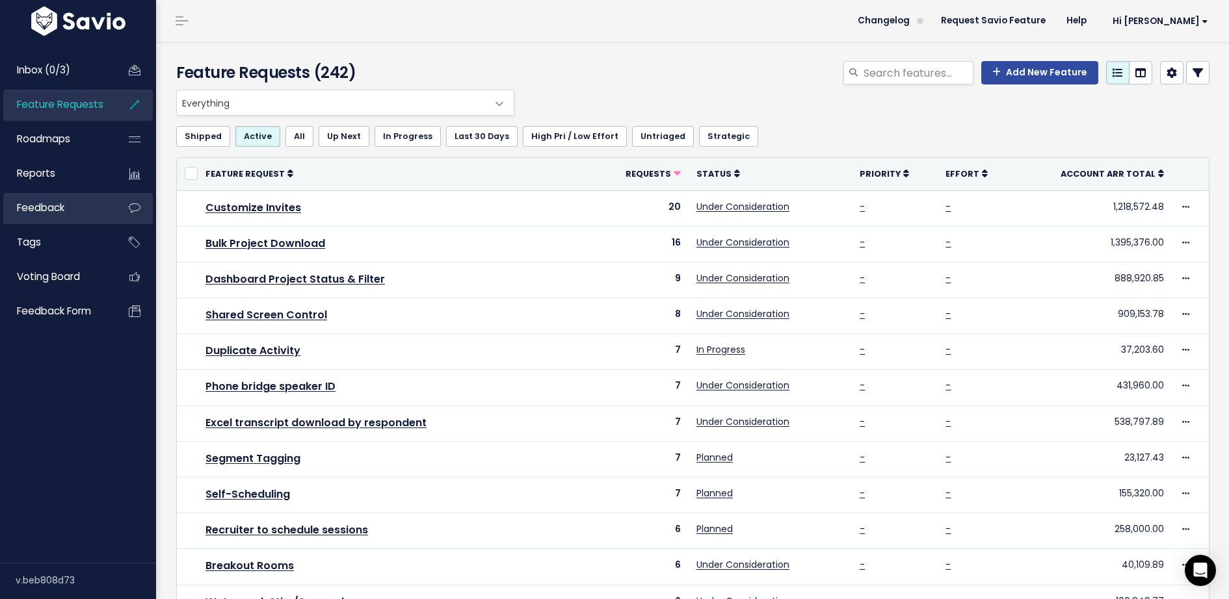
click at [53, 208] on span "Feedback" at bounding box center [40, 208] width 47 height 14
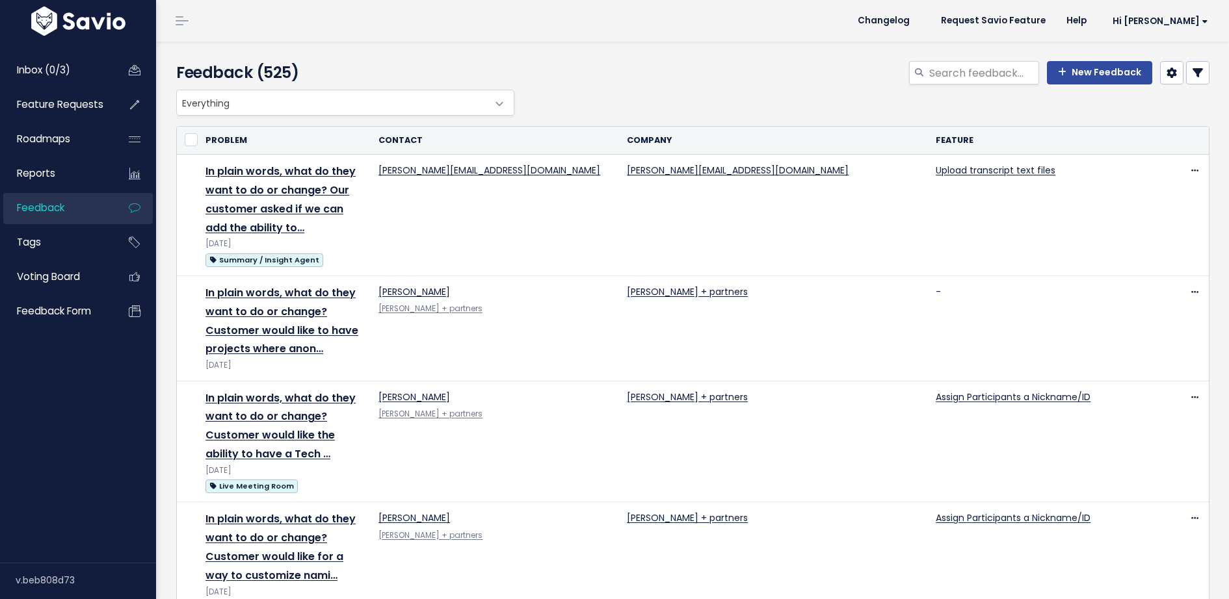
select select
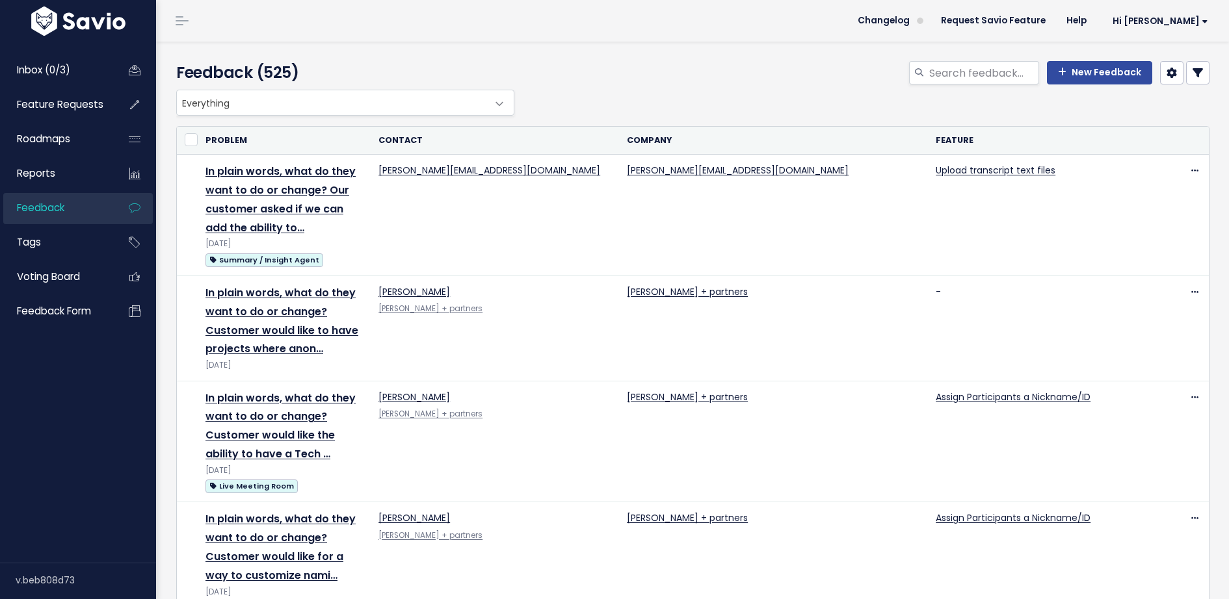
click at [1199, 79] on link at bounding box center [1197, 72] width 23 height 23
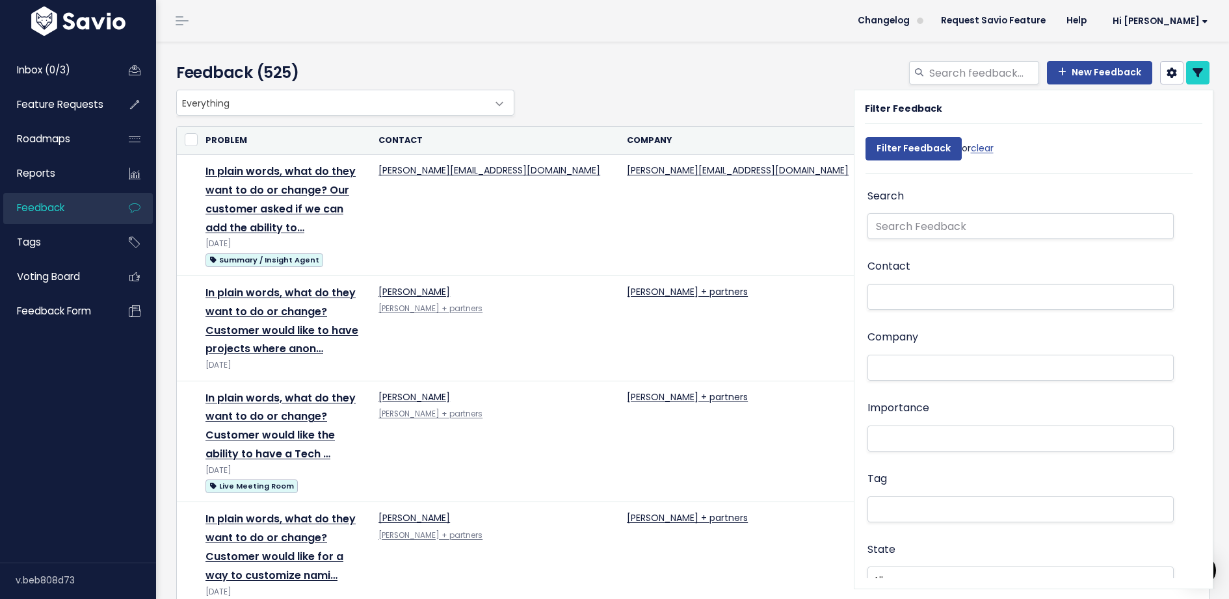
click at [761, 47] on div "Feedback (525) New Feedback" at bounding box center [690, 66] width 1069 height 48
click at [59, 246] on link "Tags" at bounding box center [55, 243] width 105 height 30
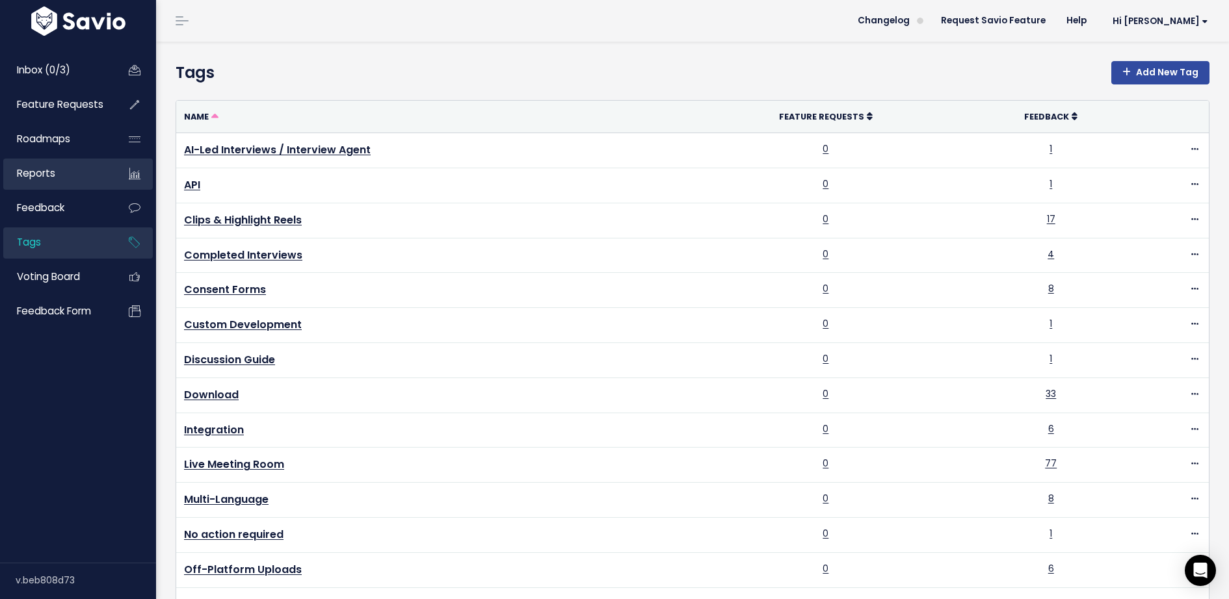
click at [66, 176] on link "Reports" at bounding box center [55, 174] width 105 height 30
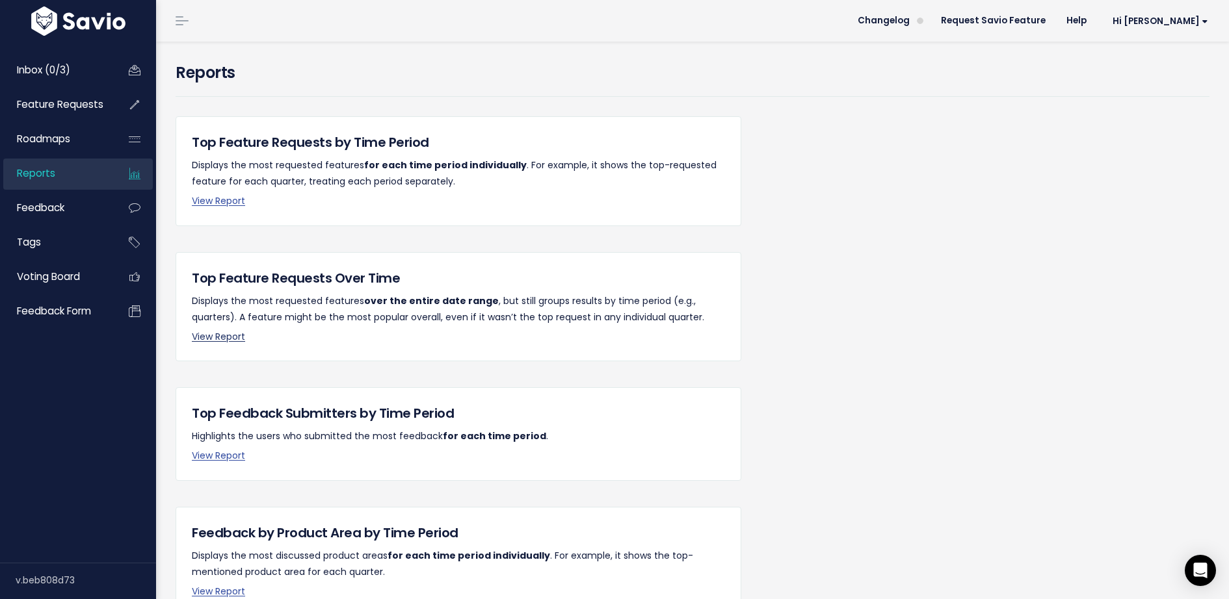
click at [224, 337] on link "View Report" at bounding box center [218, 336] width 53 height 13
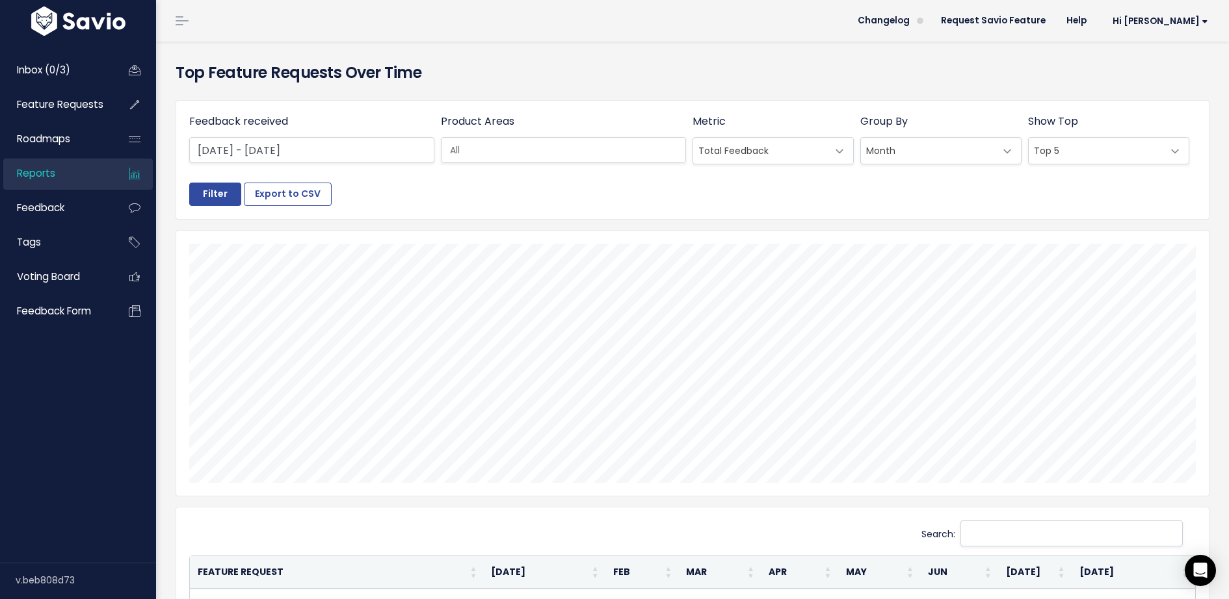
click at [562, 151] on input "search" at bounding box center [571, 151] width 253 height 14
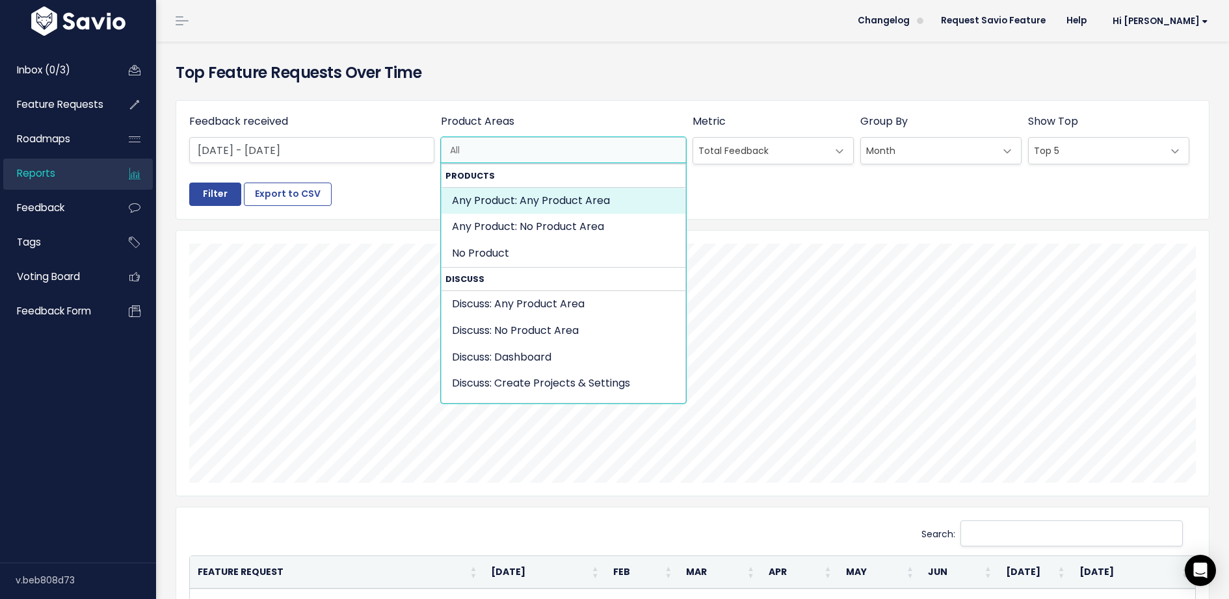
click at [562, 57] on div "Top Feature Requests Over Time" at bounding box center [692, 66] width 1053 height 48
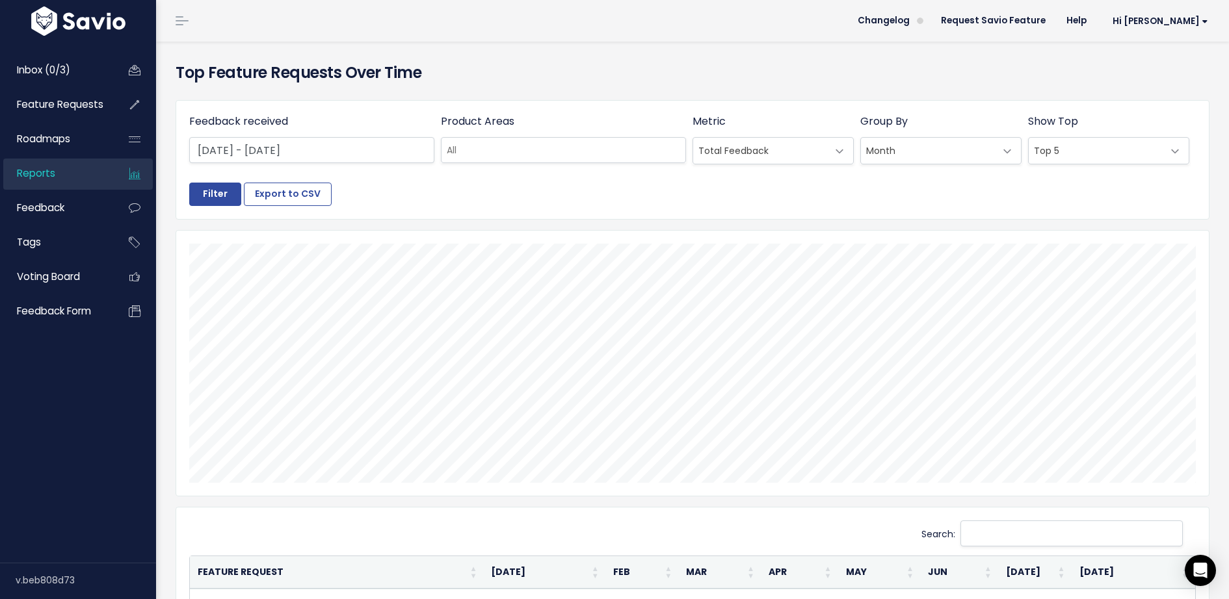
scroll to position [12, 0]
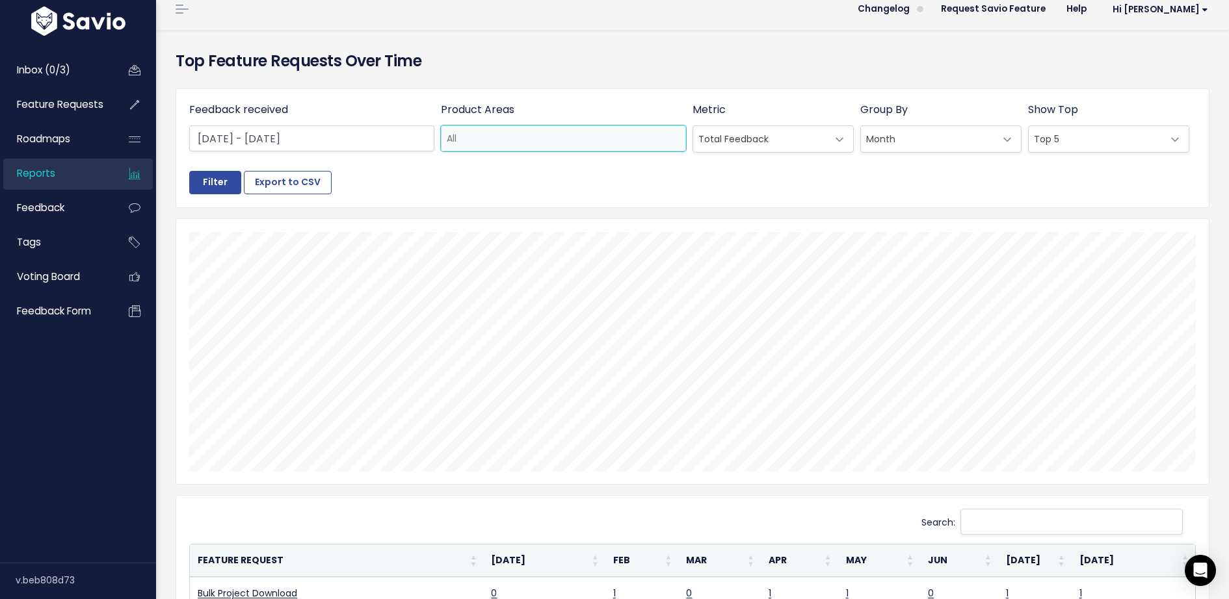
click at [514, 134] on input "search" at bounding box center [567, 139] width 253 height 14
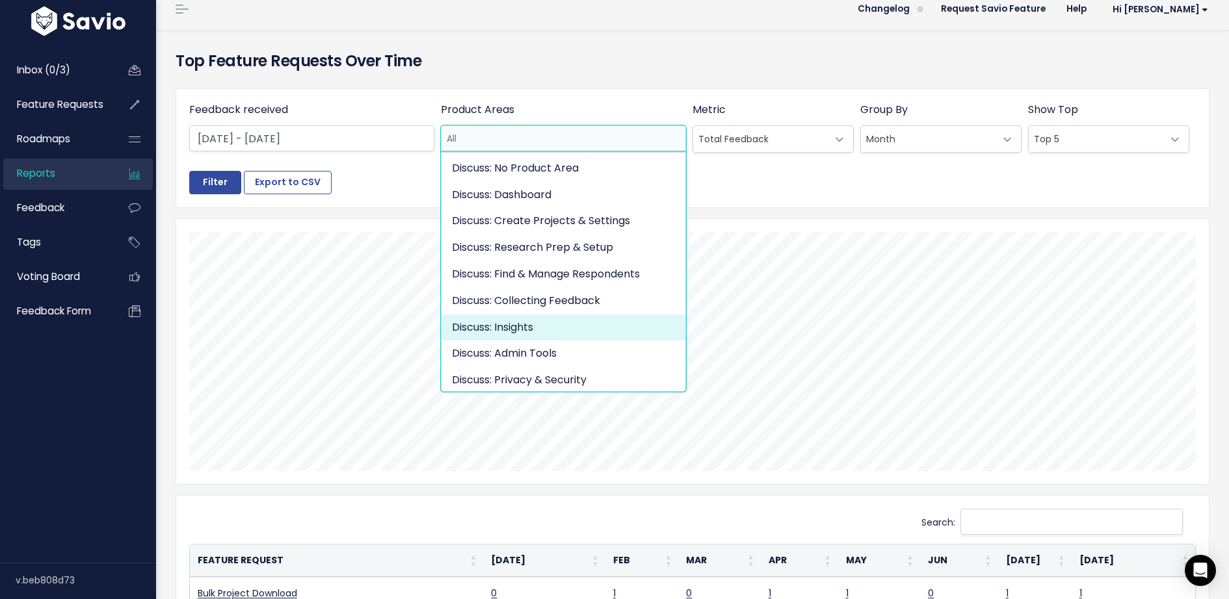
scroll to position [117, 0]
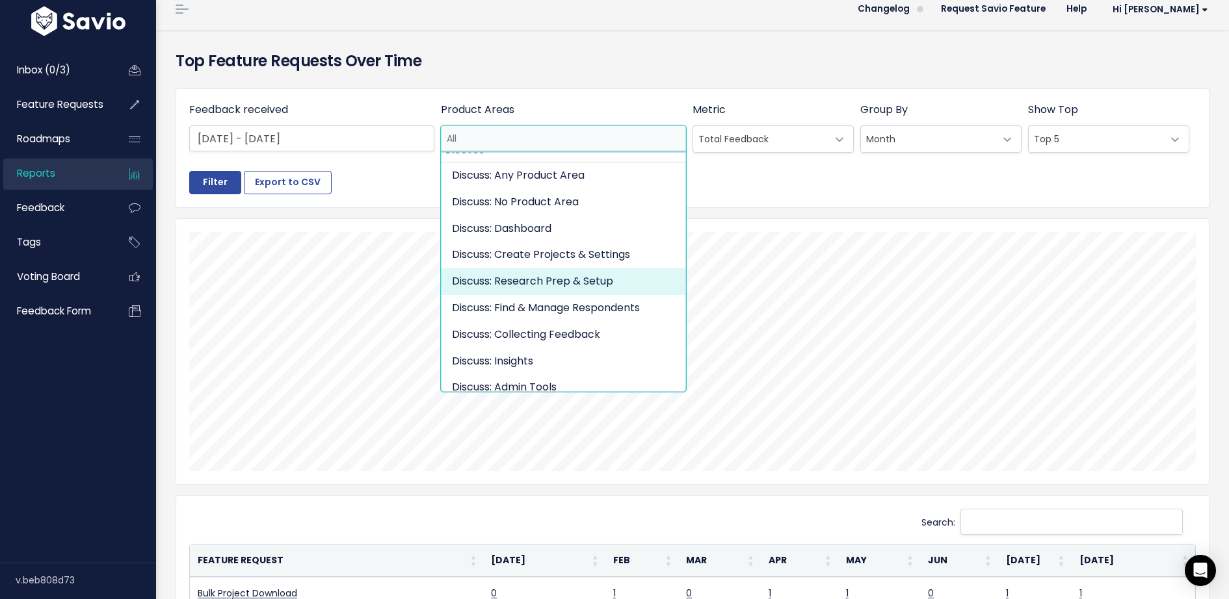
select select "DISCUSS_PLATFORM:RESPONDENT_HUB"
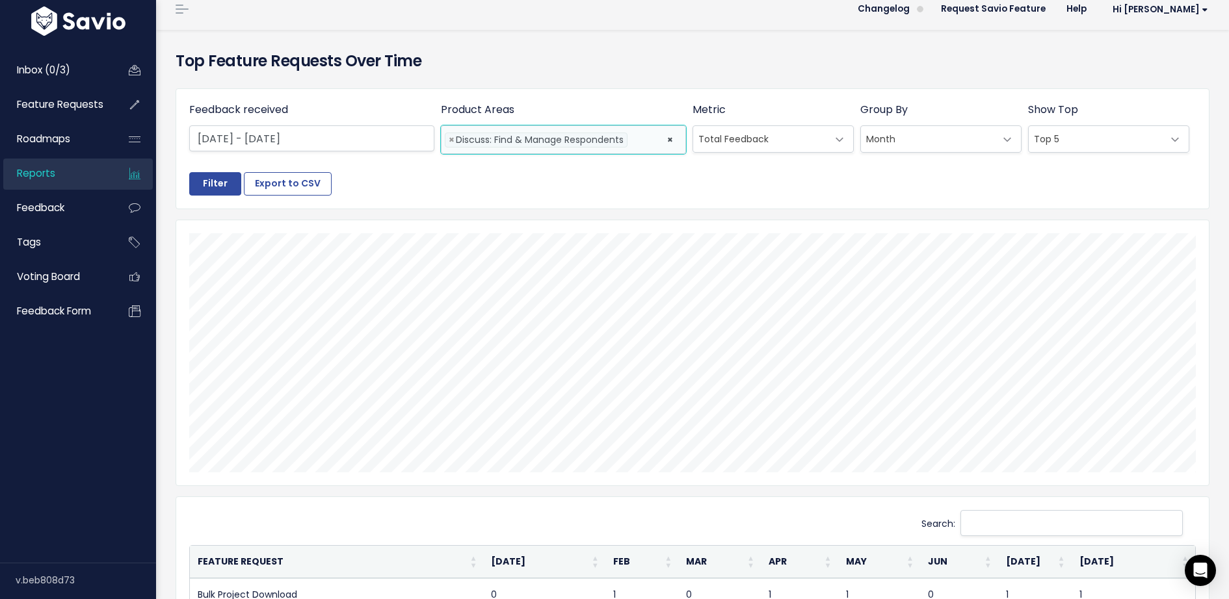
scroll to position [159, 0]
click at [969, 140] on span "Month" at bounding box center [928, 139] width 134 height 26
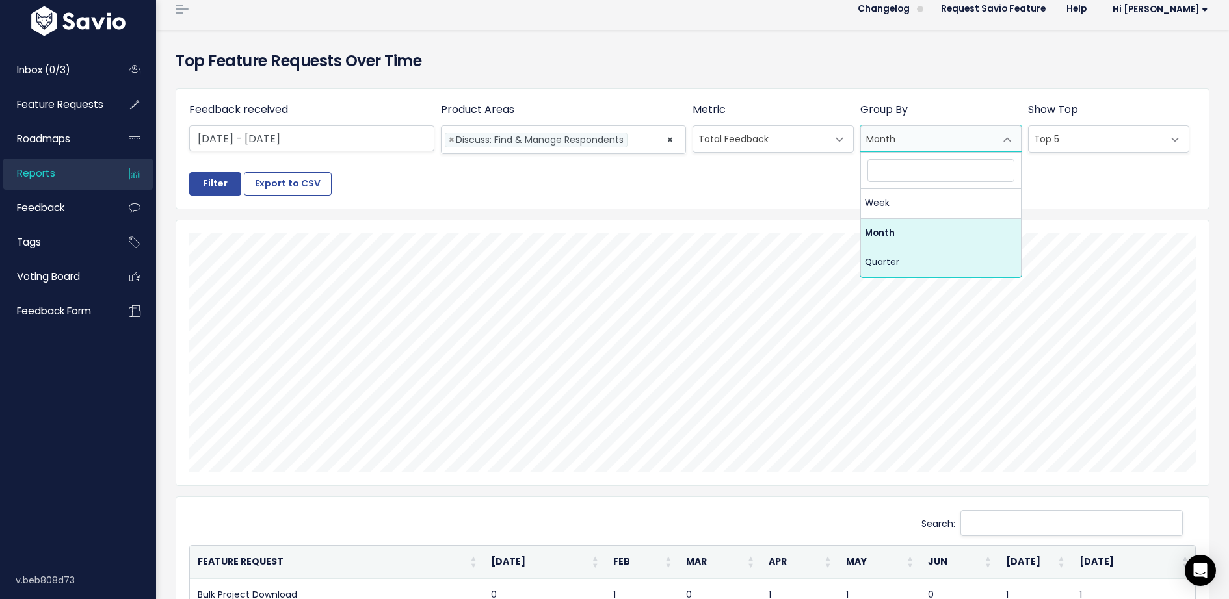
select select "quarterly"
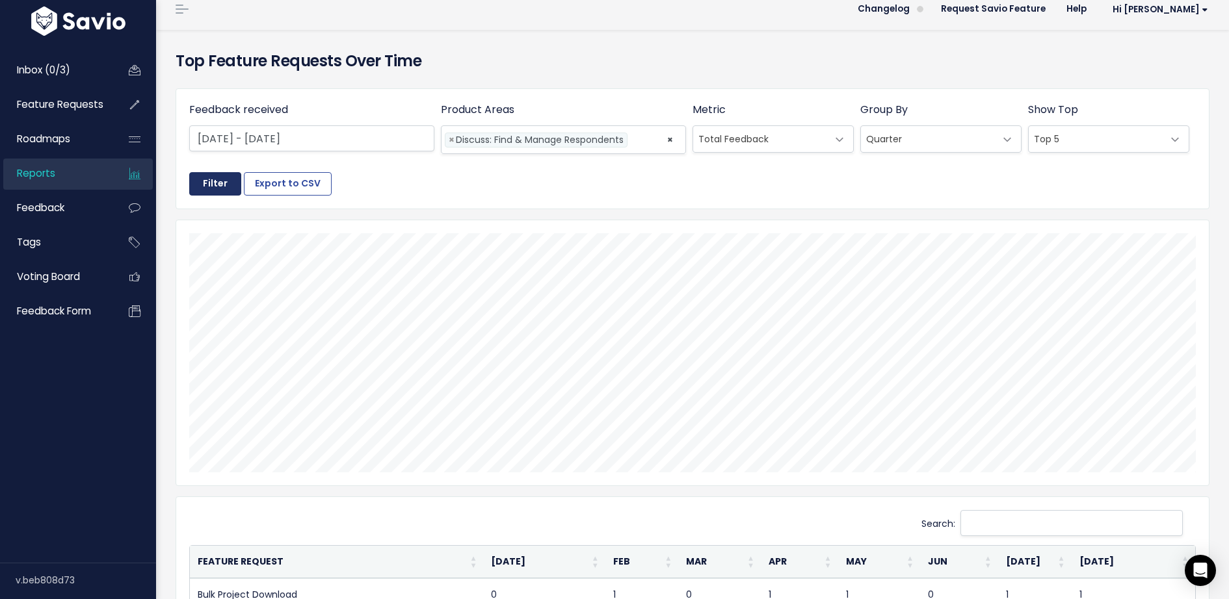
click at [230, 187] on input "Filter" at bounding box center [215, 183] width 52 height 23
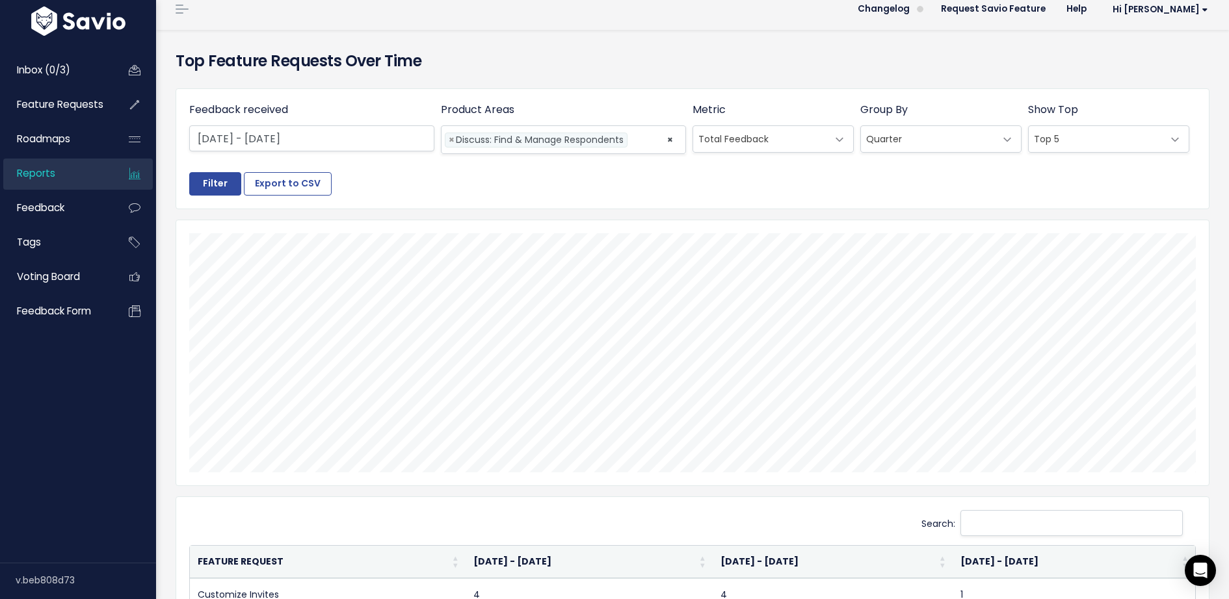
click at [674, 139] on ul "× × Discuss: Find & Manage Respondents" at bounding box center [563, 139] width 244 height 27
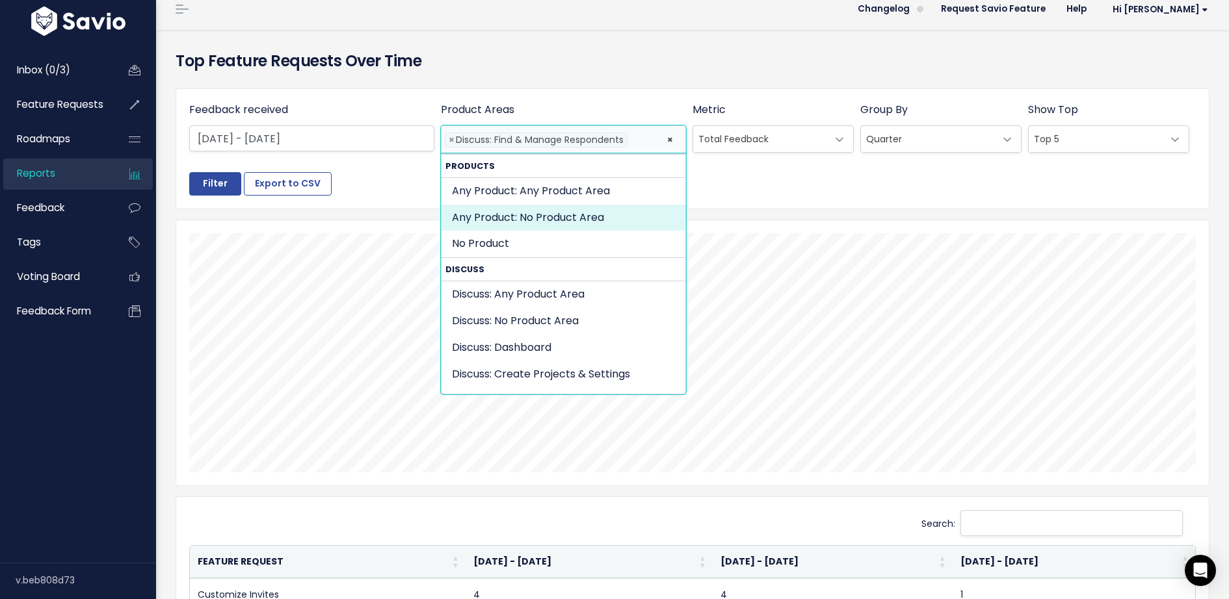
select select "SET:"
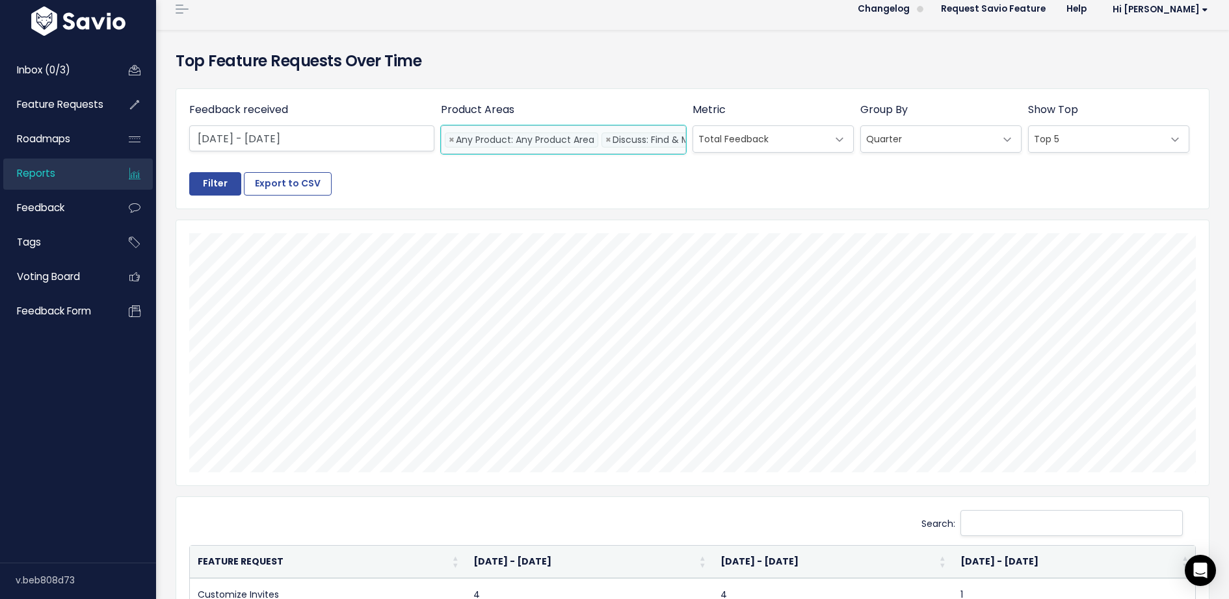
scroll to position [0, 135]
click at [221, 183] on input "Filter" at bounding box center [215, 183] width 52 height 23
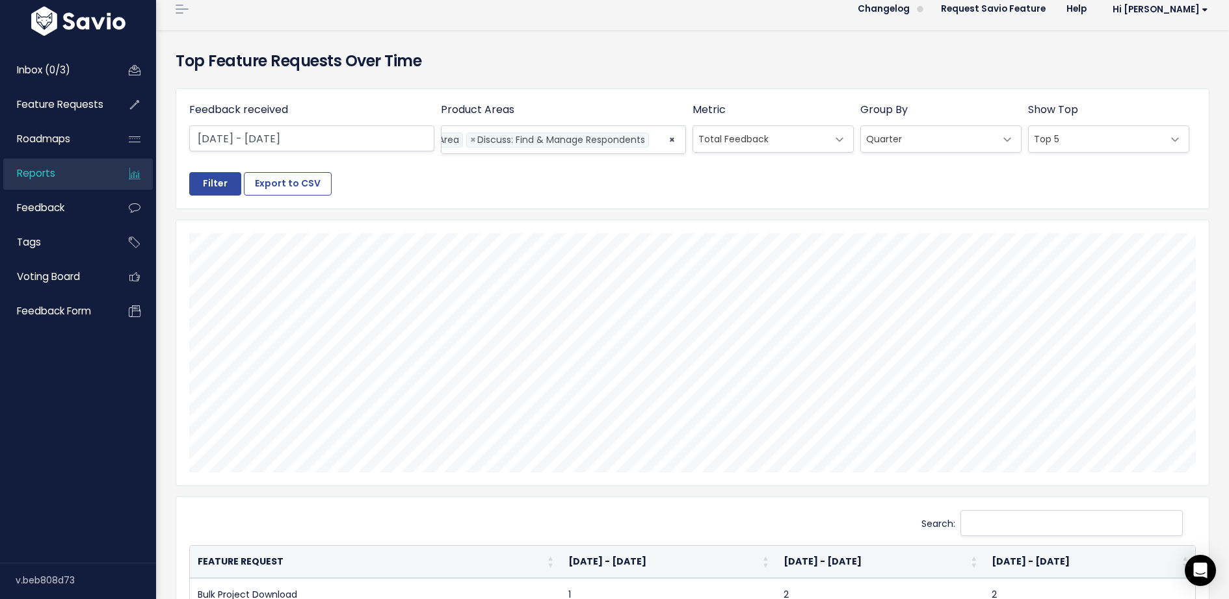
click at [940, 142] on span "Quarter" at bounding box center [928, 139] width 134 height 26
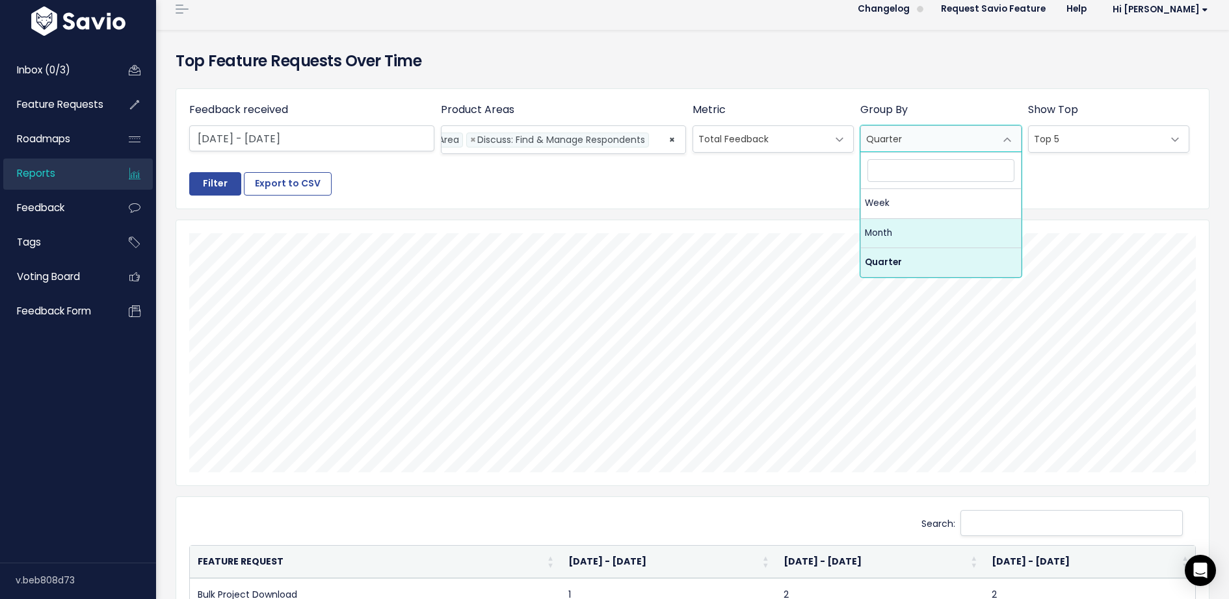
select select "monthly"
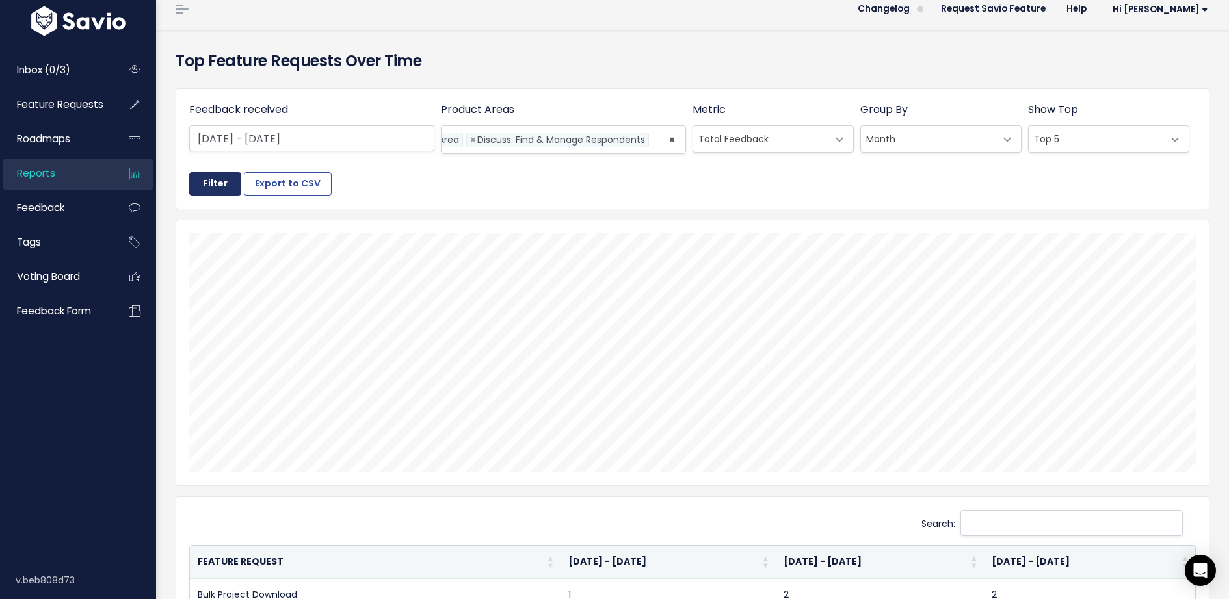
click at [205, 183] on input "Filter" at bounding box center [215, 183] width 52 height 23
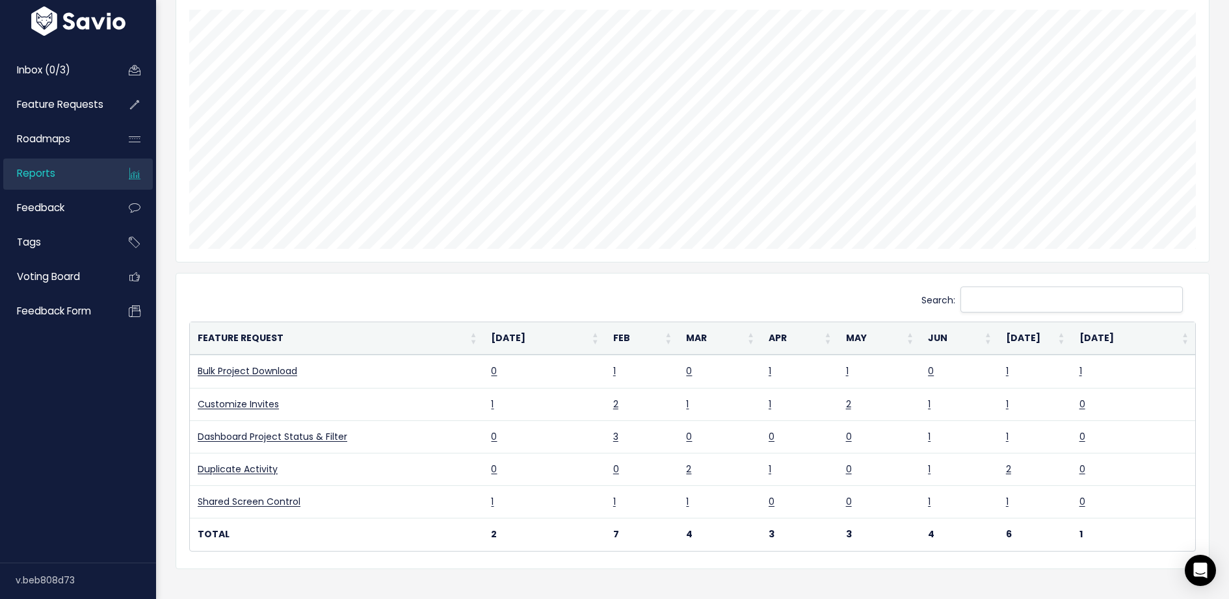
scroll to position [261, 0]
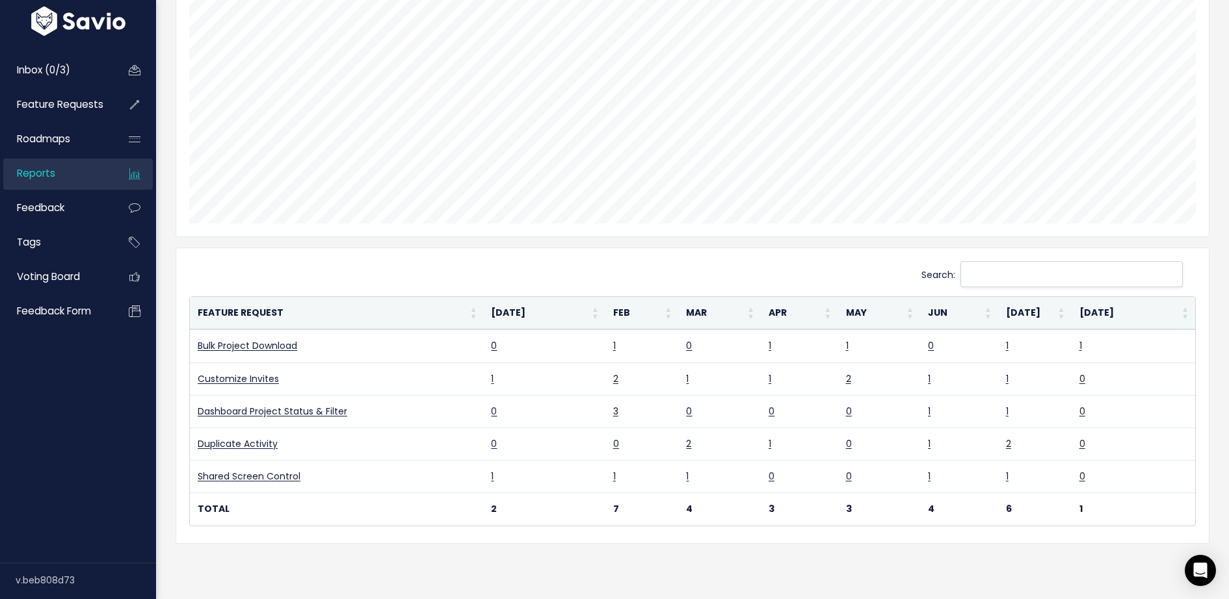
click at [64, 183] on link "Reports" at bounding box center [55, 174] width 105 height 30
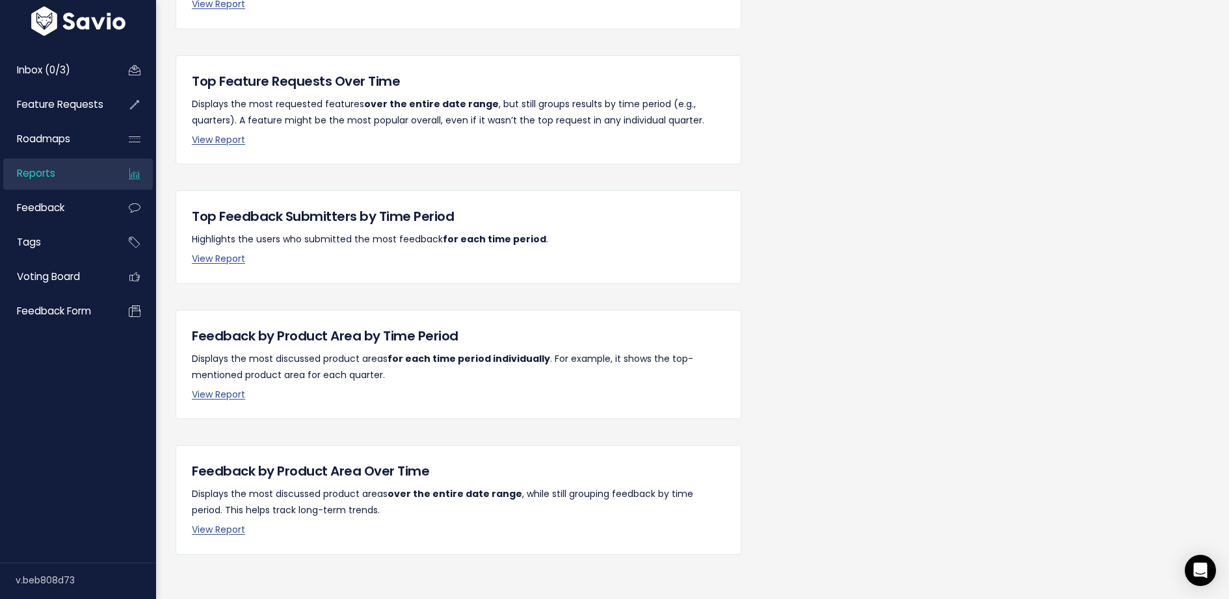
scroll to position [215, 0]
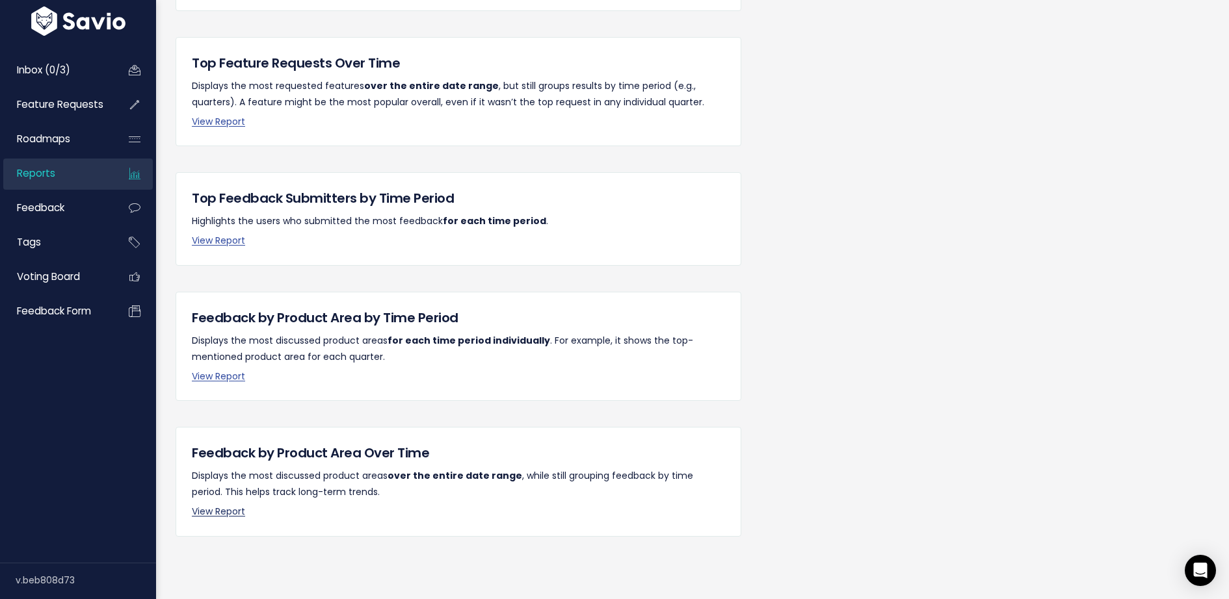
click at [216, 512] on link "View Report" at bounding box center [218, 511] width 53 height 13
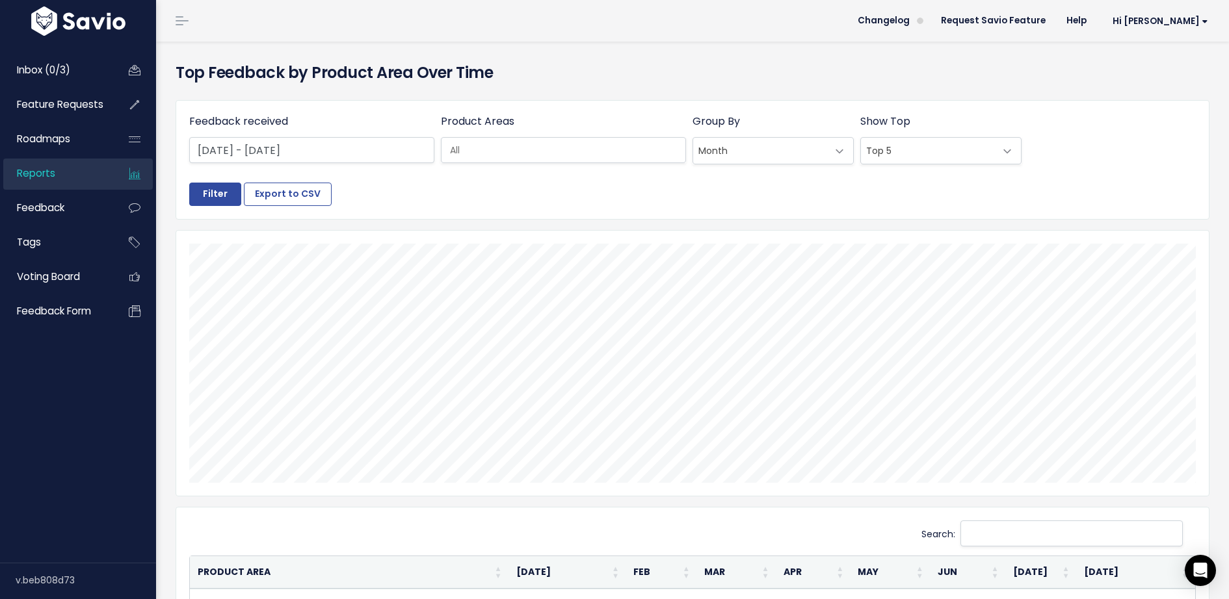
click at [550, 153] on input "search" at bounding box center [571, 151] width 253 height 14
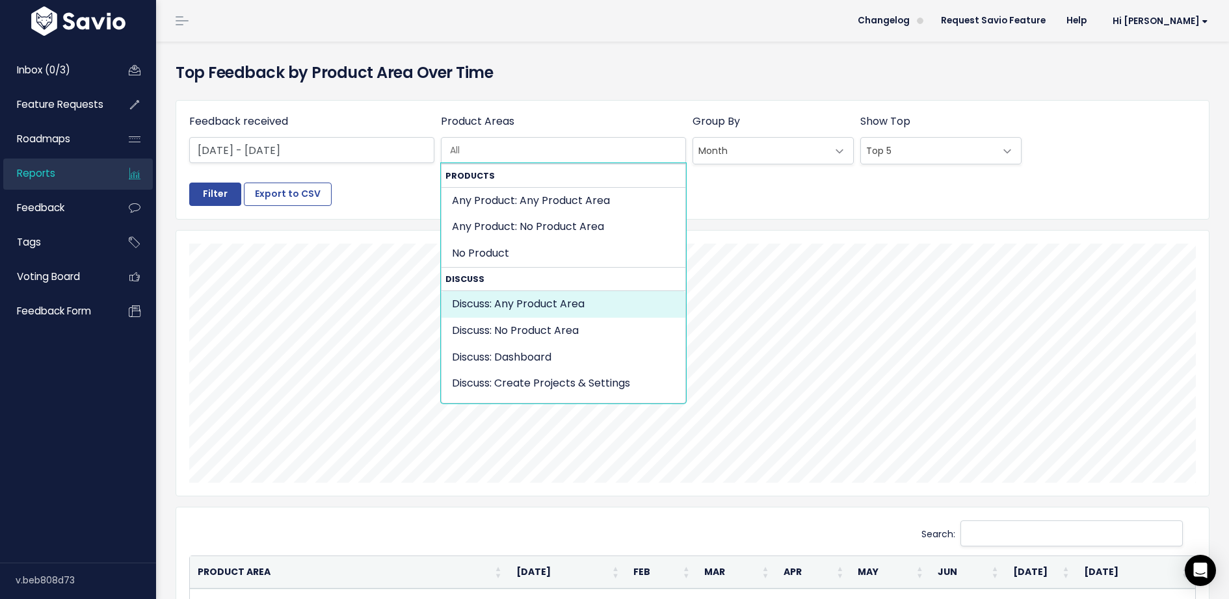
select select "DISCUSS_PLATFORM:"
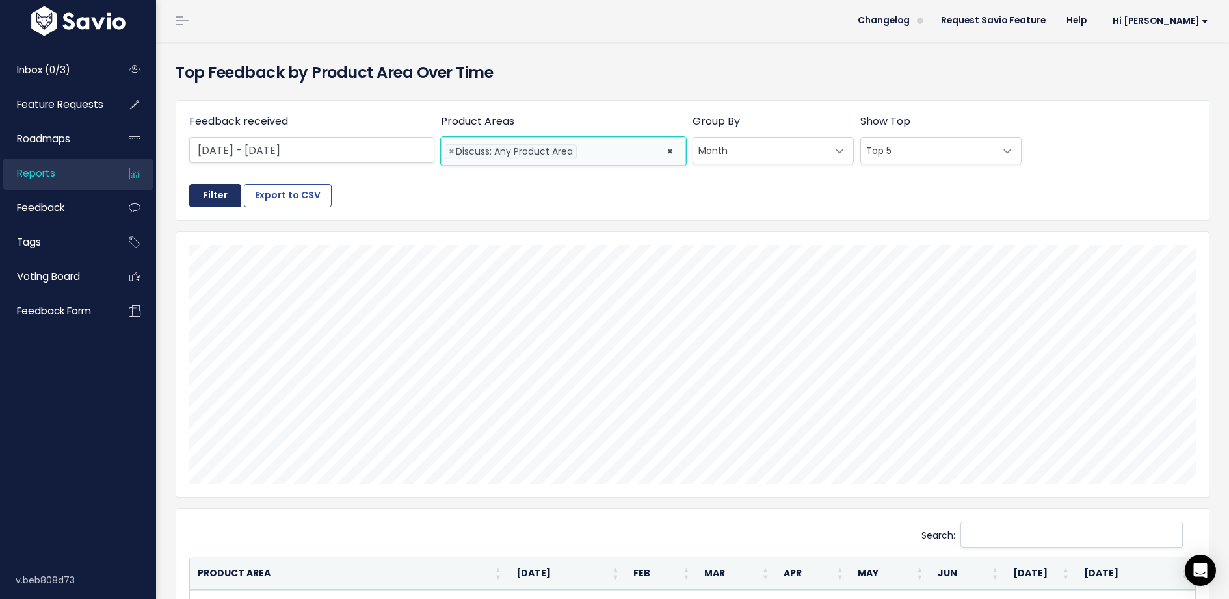
click at [222, 194] on input "Filter" at bounding box center [215, 195] width 52 height 23
click at [577, 153] on ul "× × Discuss: Any Product Area" at bounding box center [563, 151] width 244 height 27
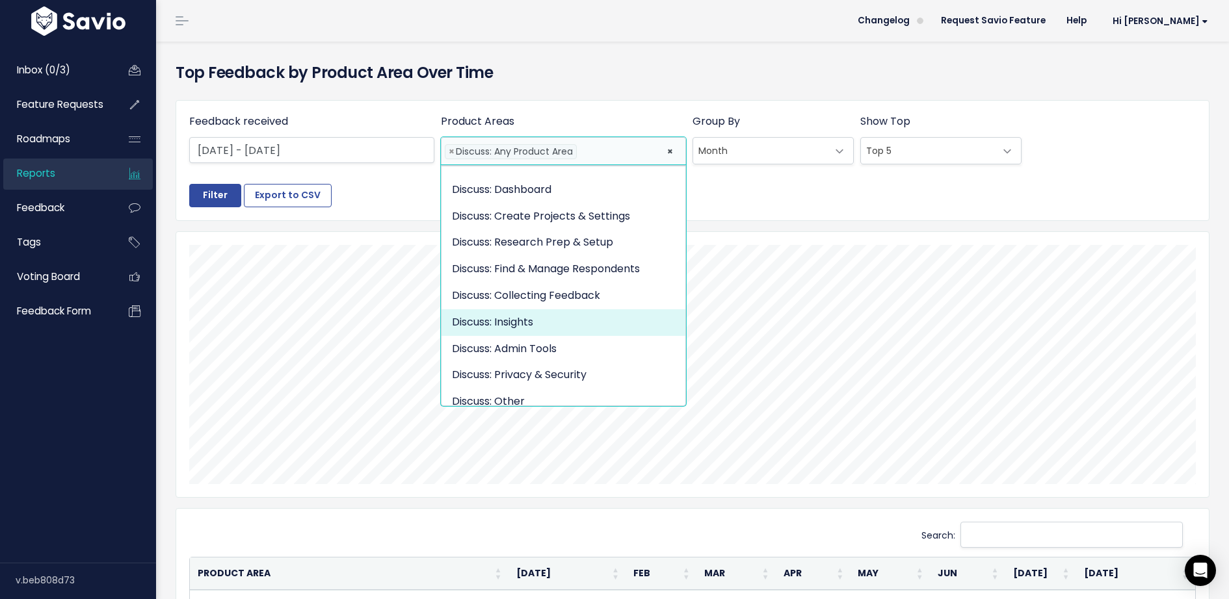
scroll to position [205, 0]
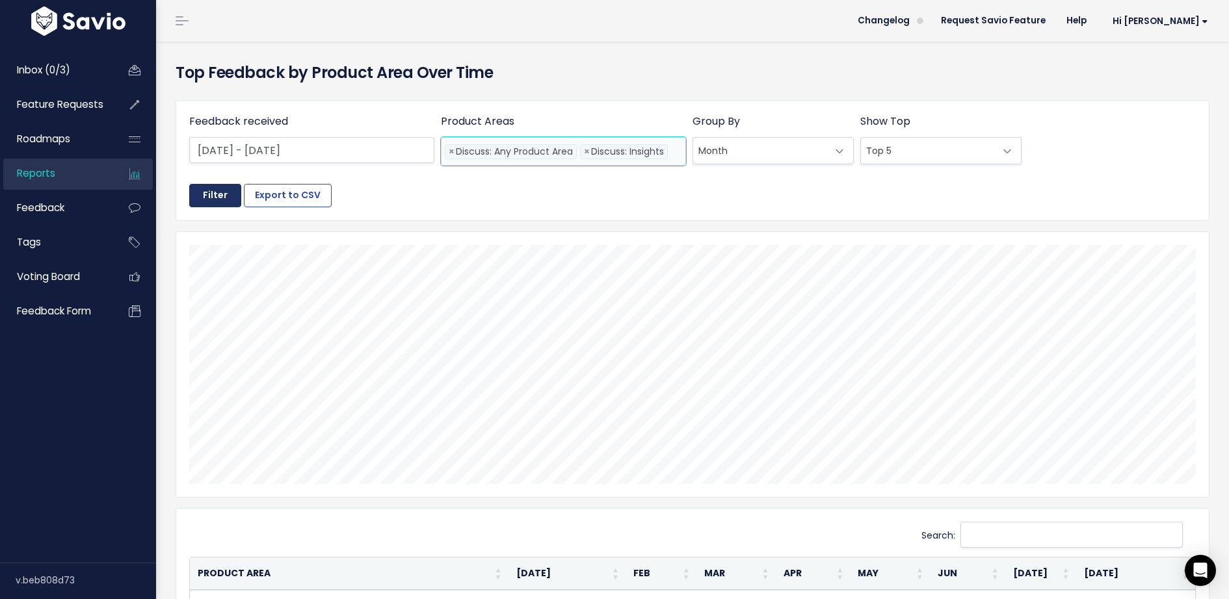
click at [222, 195] on input "Filter" at bounding box center [215, 195] width 52 height 23
click at [440, 193] on div "Filter Export to CSV" at bounding box center [692, 195] width 1006 height 23
click at [834, 155] on span at bounding box center [839, 151] width 26 height 26
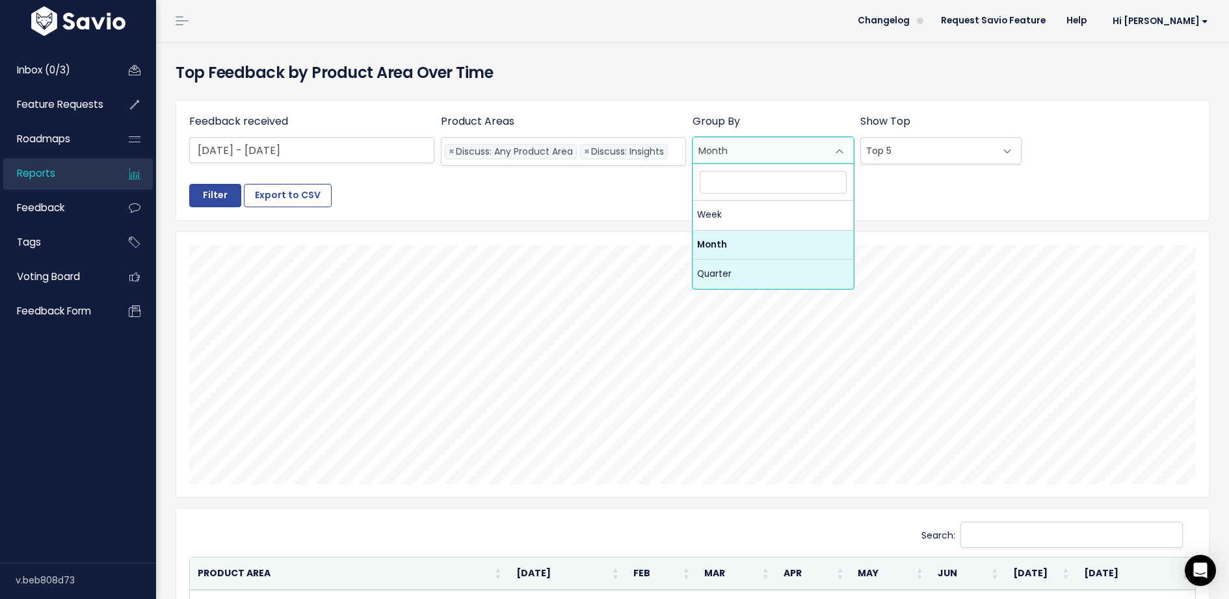
select select "quarterly"
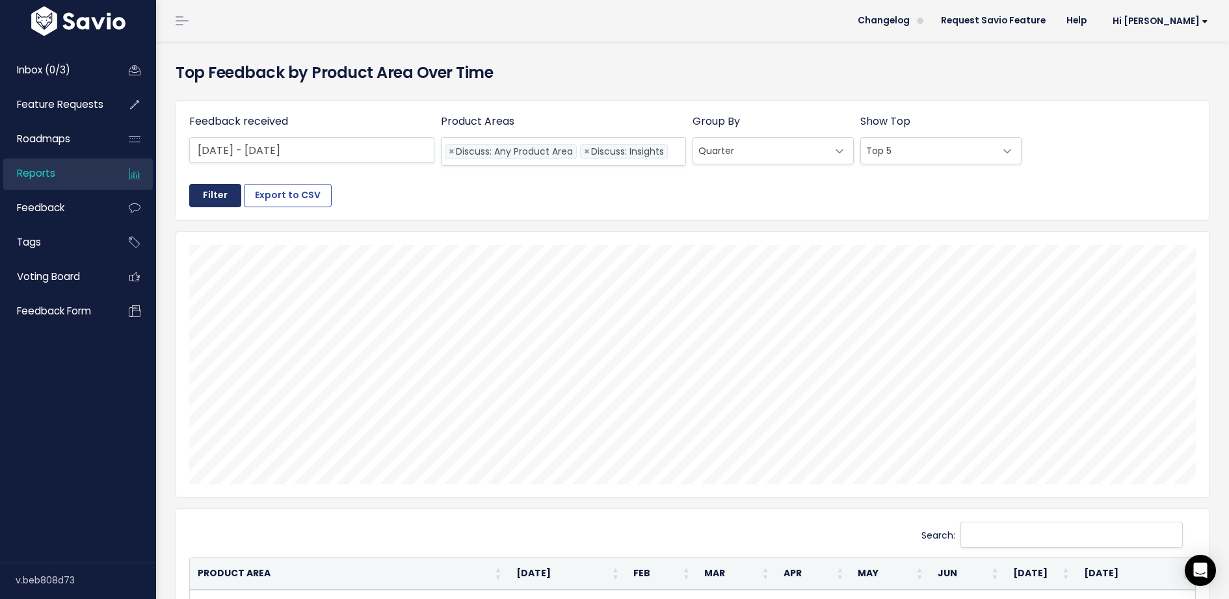
click at [225, 190] on input "Filter" at bounding box center [215, 195] width 52 height 23
click at [449, 150] on span "×" at bounding box center [452, 152] width 6 height 14
select select "DISCUSS_PLATFORM:INSIGHTS"
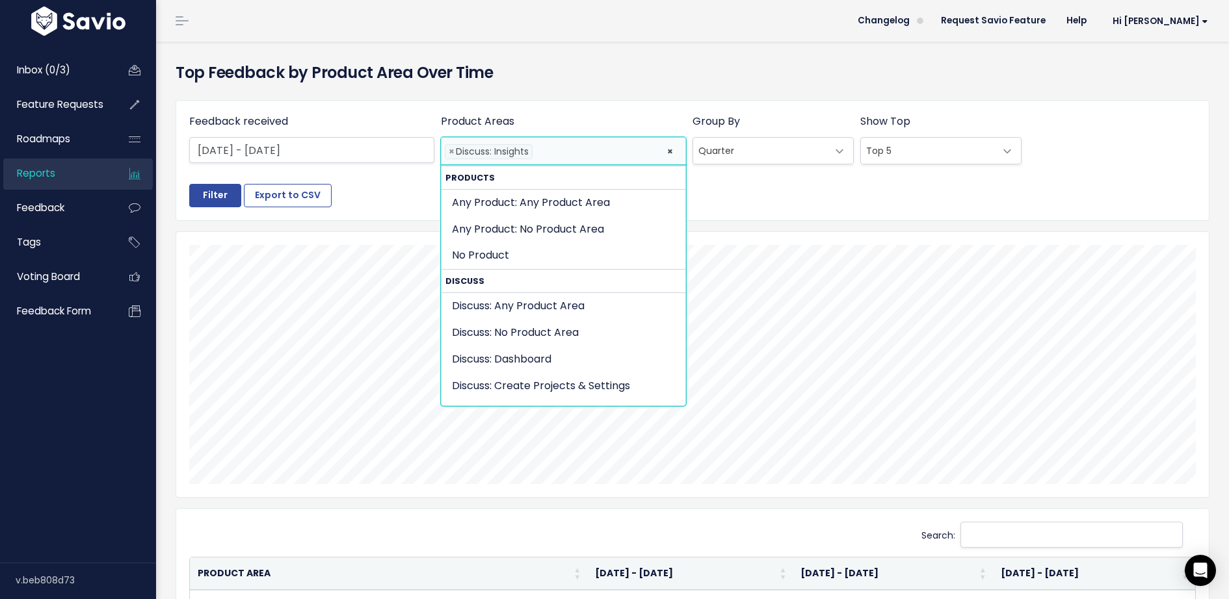
scroll to position [205, 0]
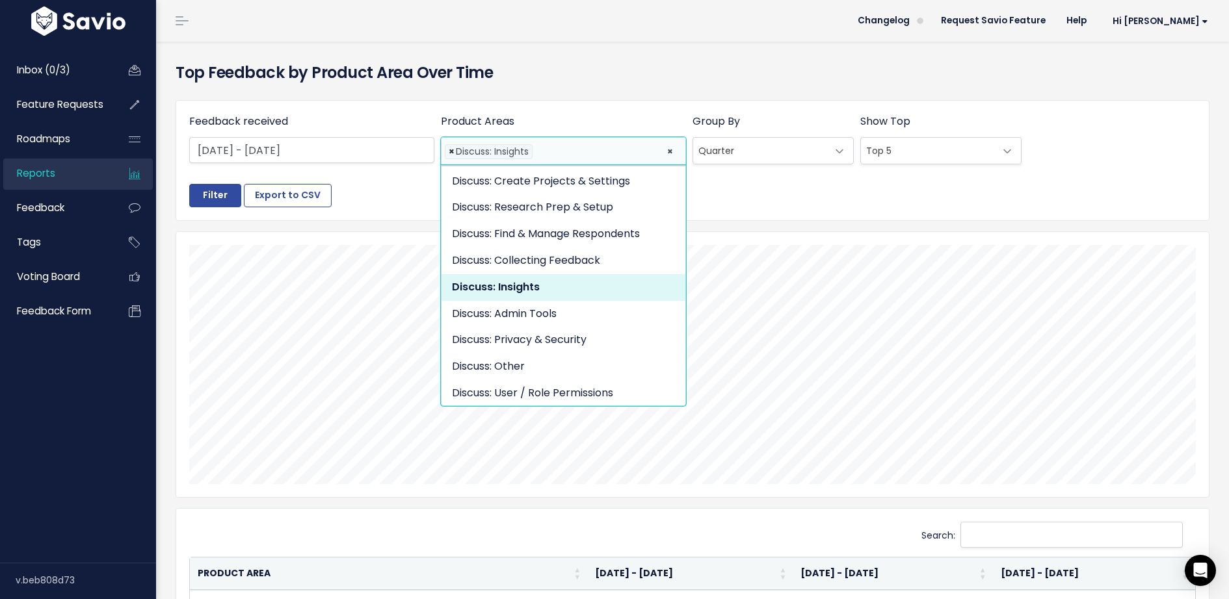
click at [449, 150] on span "×" at bounding box center [452, 152] width 6 height 14
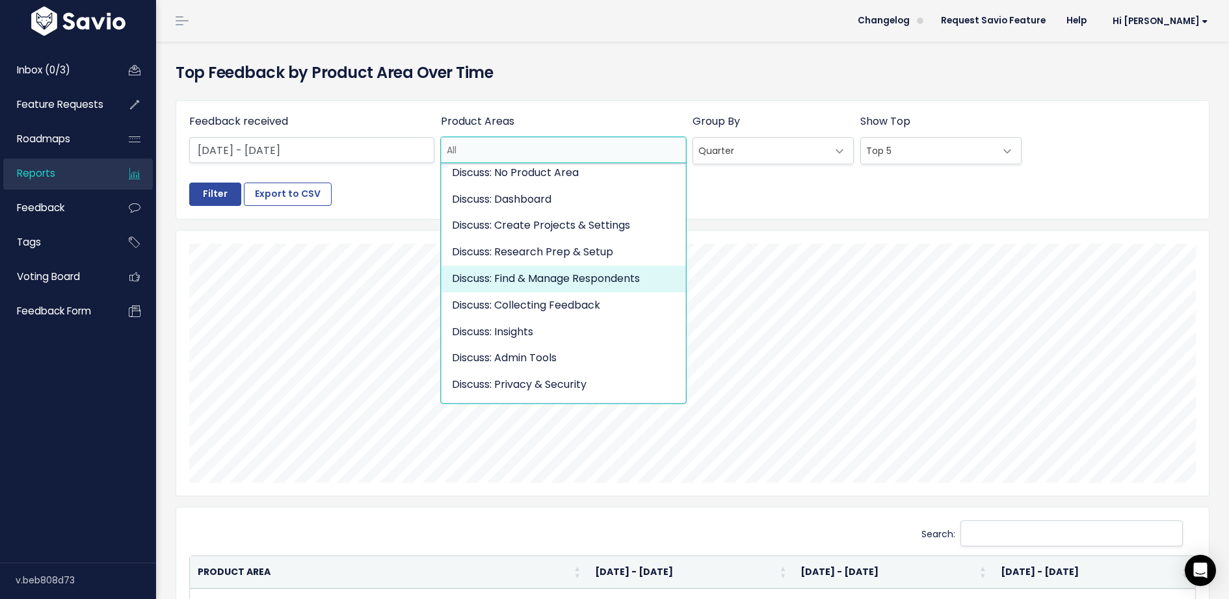
scroll to position [142, 0]
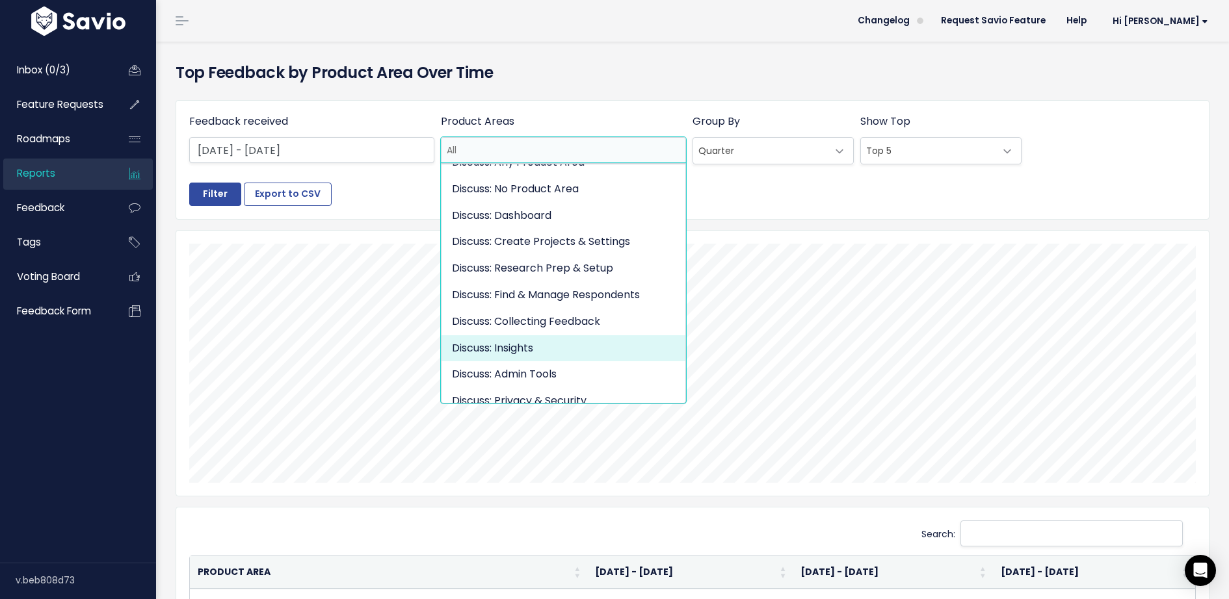
select select "DISCUSS_PLATFORM:INSIGHTS"
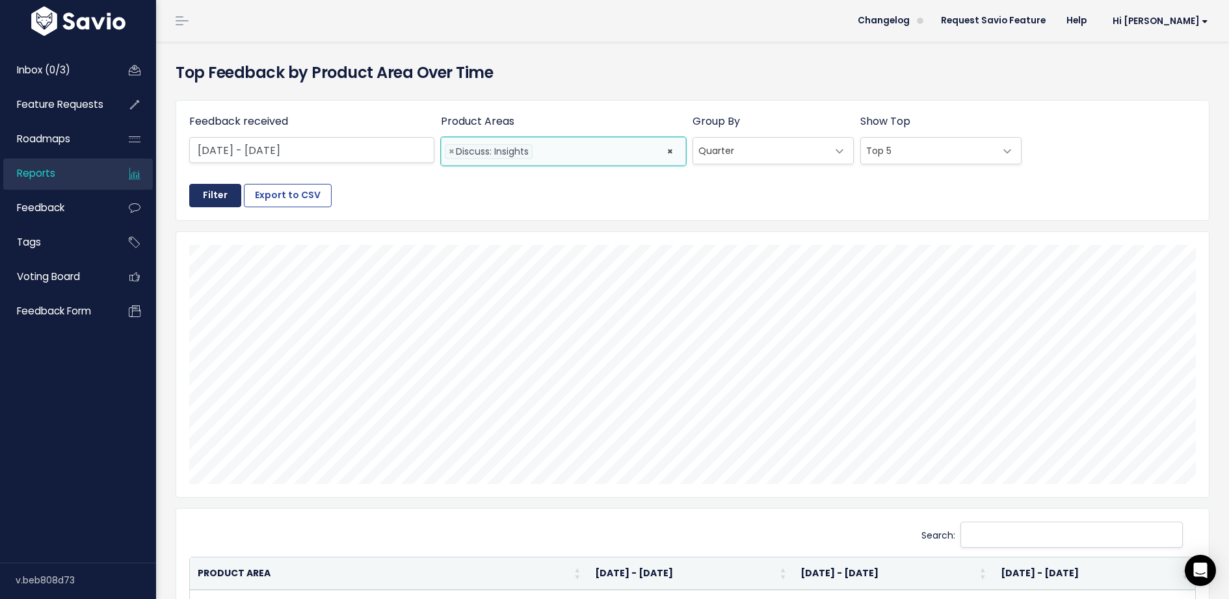
click at [208, 201] on input "Filter" at bounding box center [215, 195] width 52 height 23
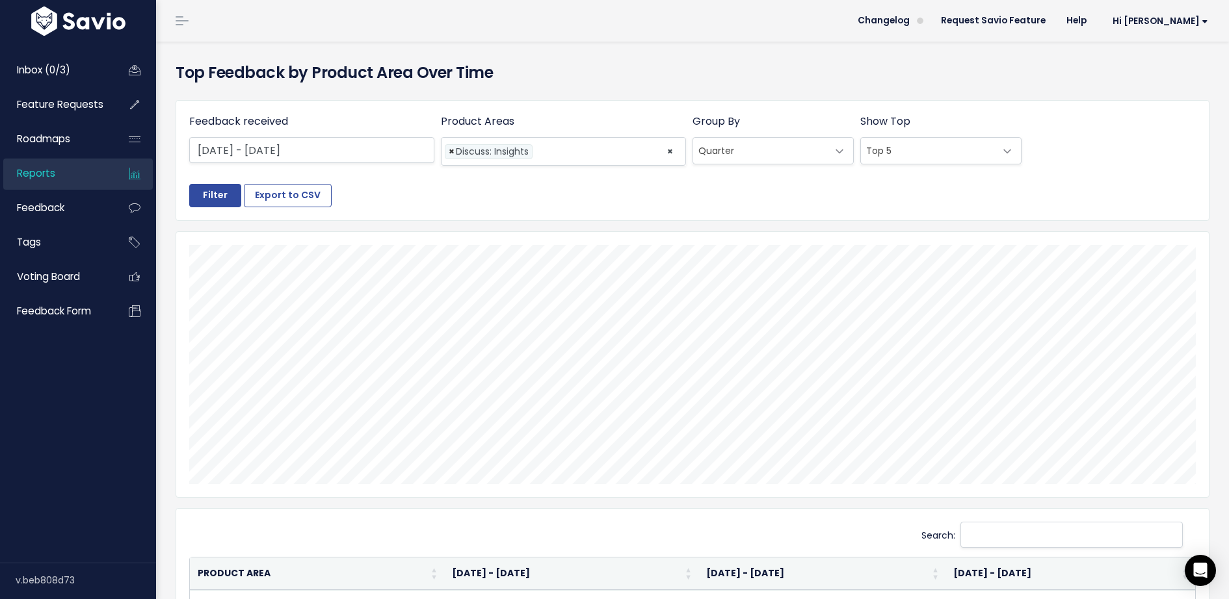
click at [450, 148] on span "×" at bounding box center [452, 152] width 6 height 14
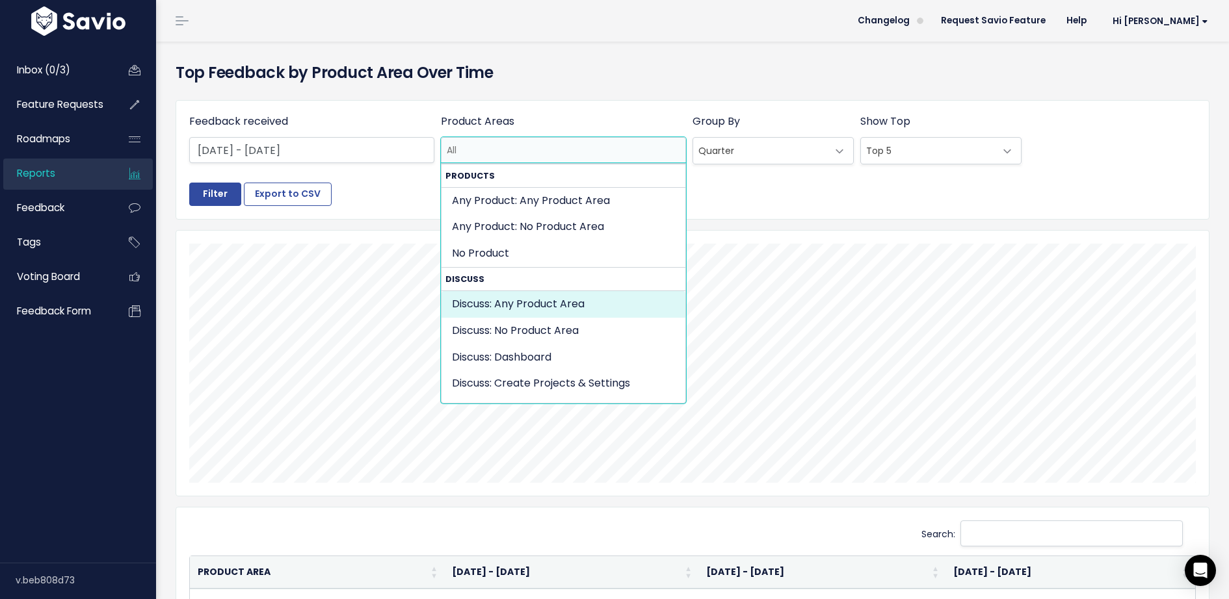
select select "DISCUSS_PLATFORM:"
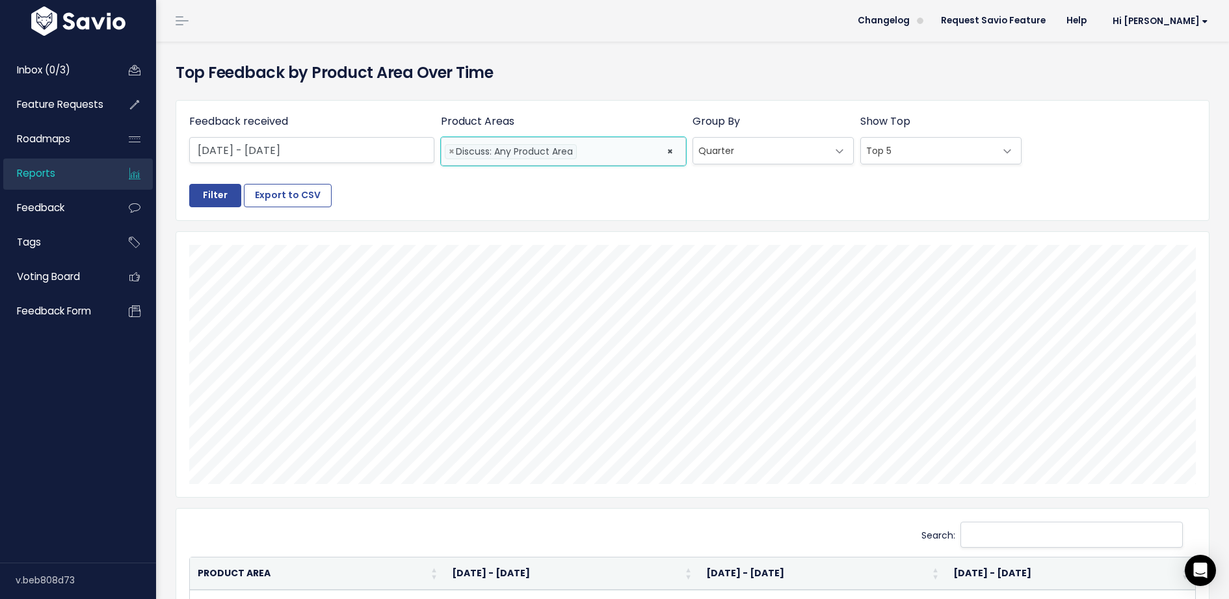
scroll to position [0, 0]
click at [211, 191] on input "Filter" at bounding box center [215, 195] width 52 height 23
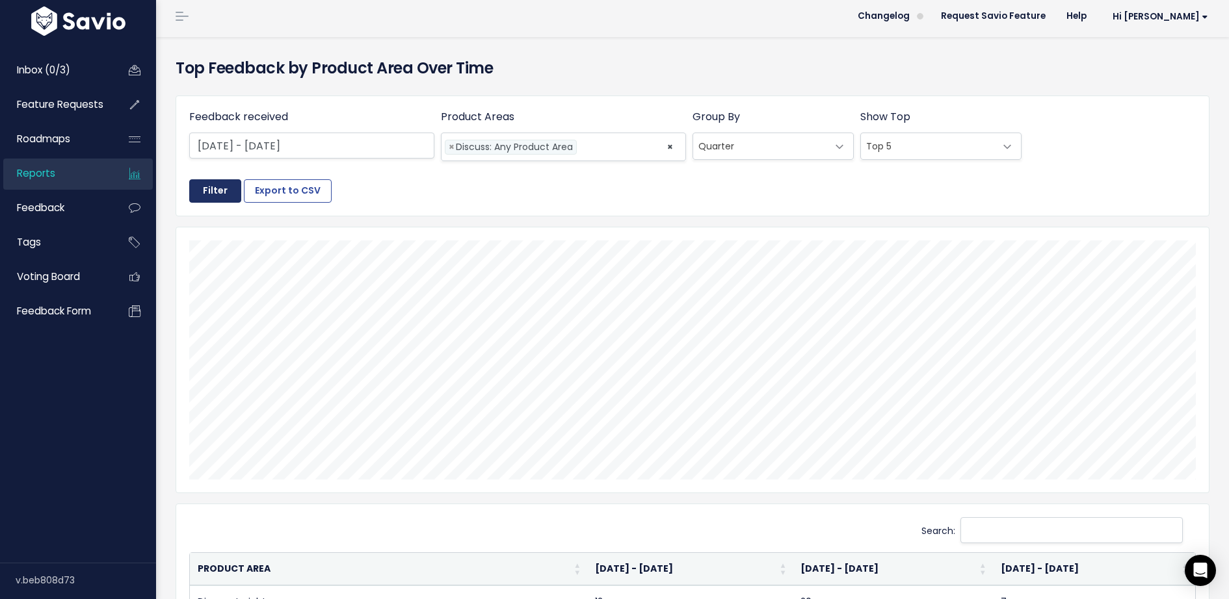
scroll to position [4, 0]
click at [755, 127] on div "Group By * Week Month Quarter Quarter" at bounding box center [773, 137] width 168 height 55
click at [757, 150] on span "Quarter" at bounding box center [760, 147] width 134 height 26
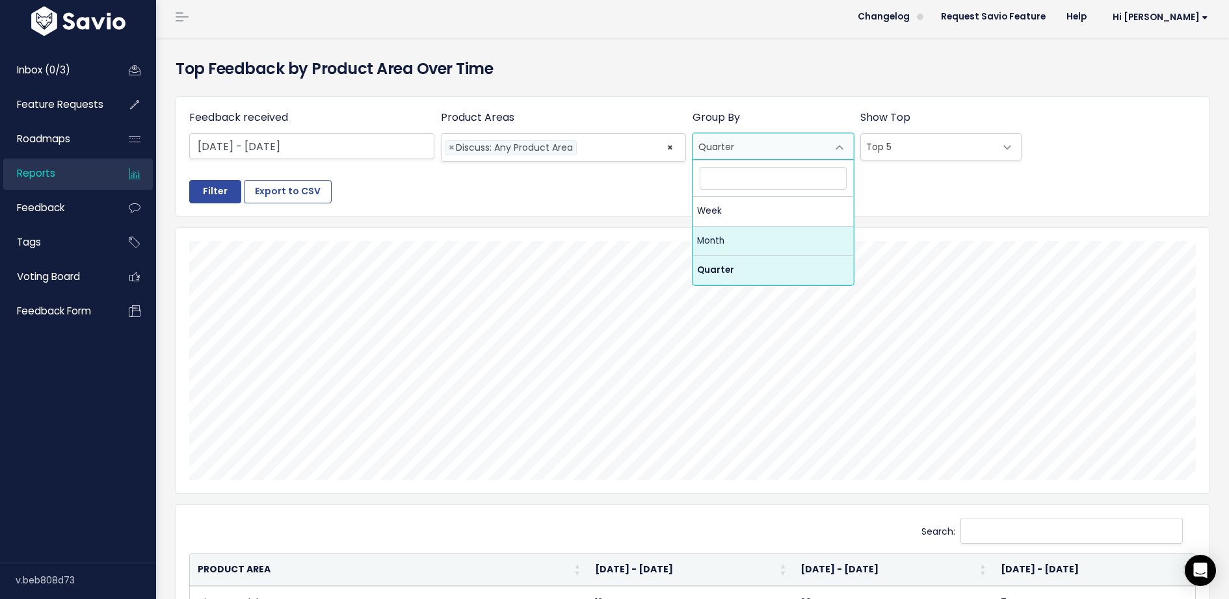
select select "monthly"
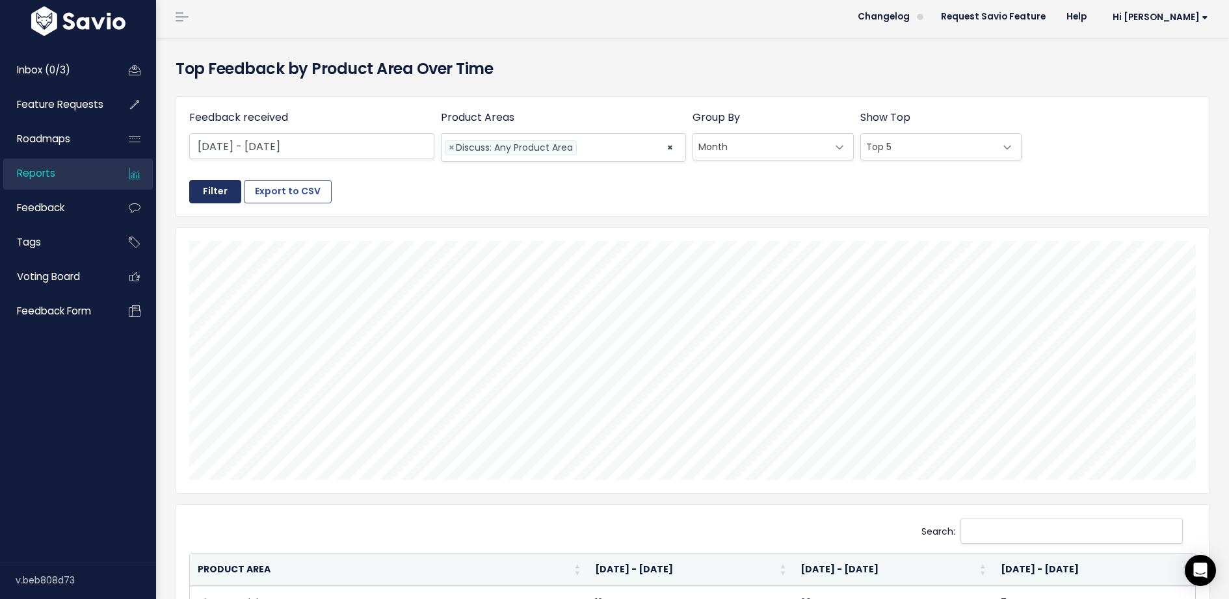
click at [204, 192] on input "Filter" at bounding box center [215, 191] width 52 height 23
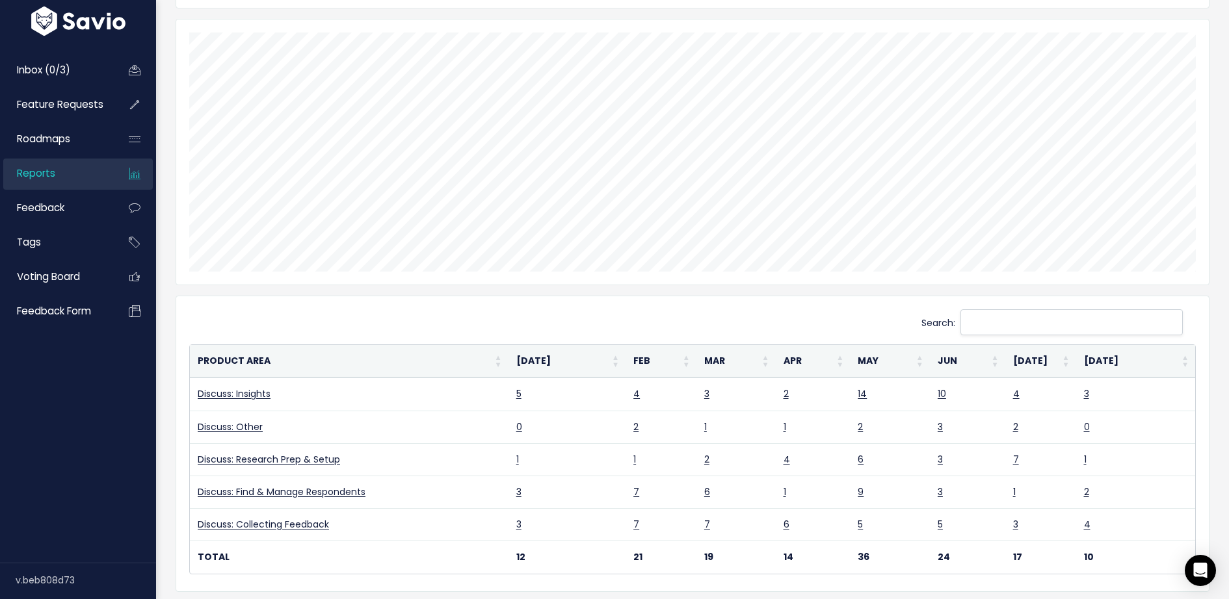
scroll to position [261, 0]
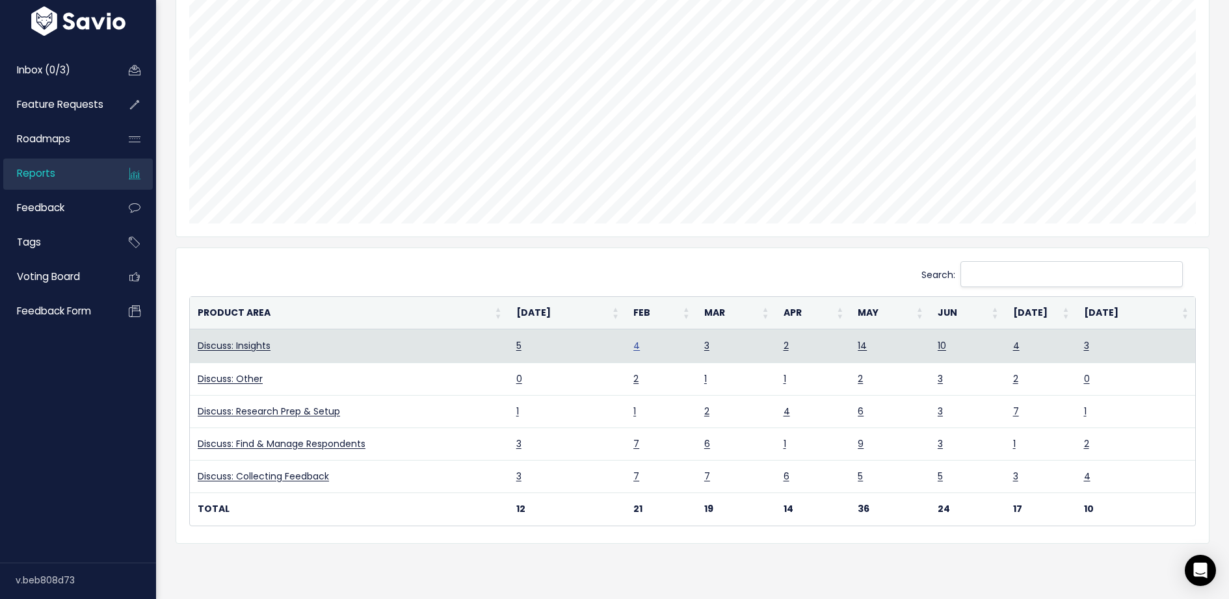
click at [635, 339] on link "4" at bounding box center [636, 345] width 7 height 13
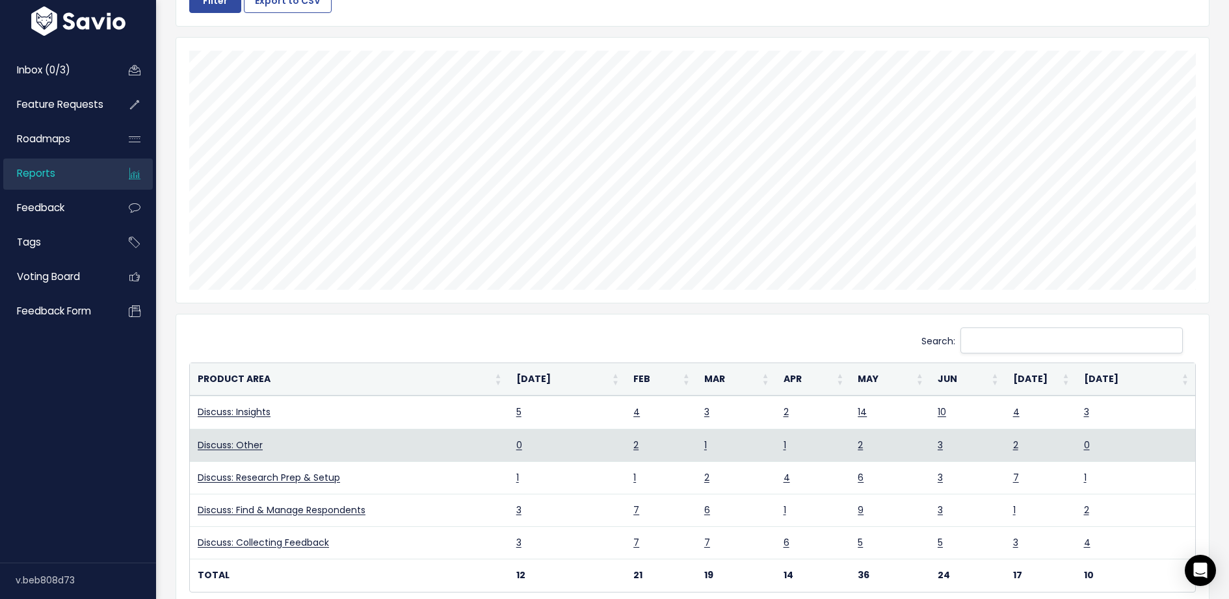
scroll to position [0, 0]
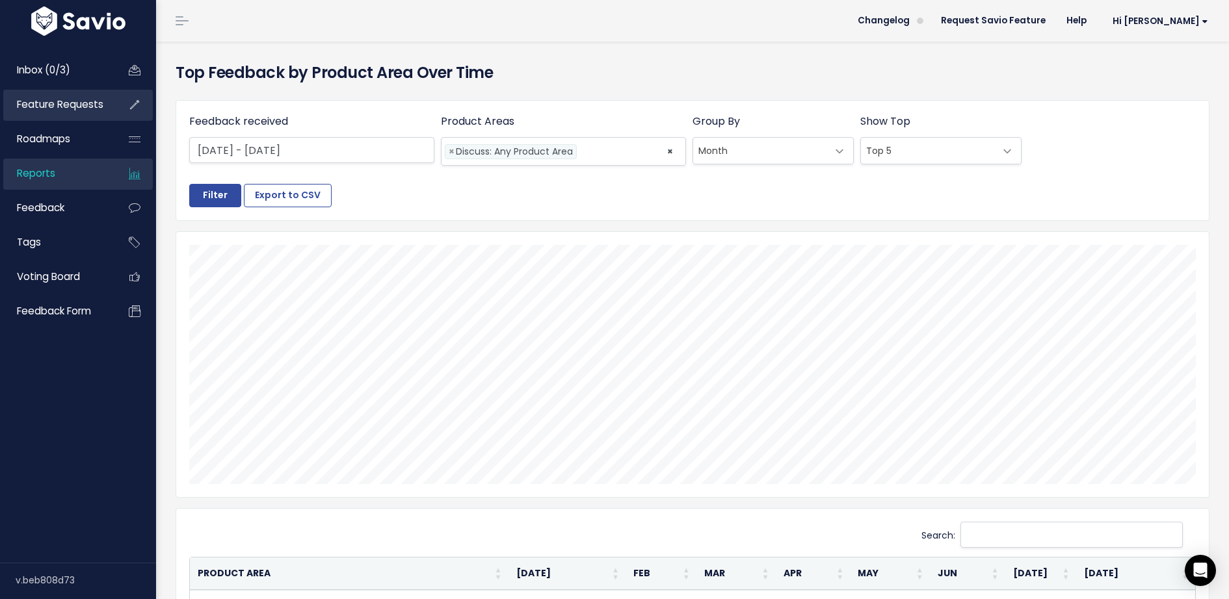
click at [68, 107] on span "Feature Requests" at bounding box center [60, 105] width 86 height 14
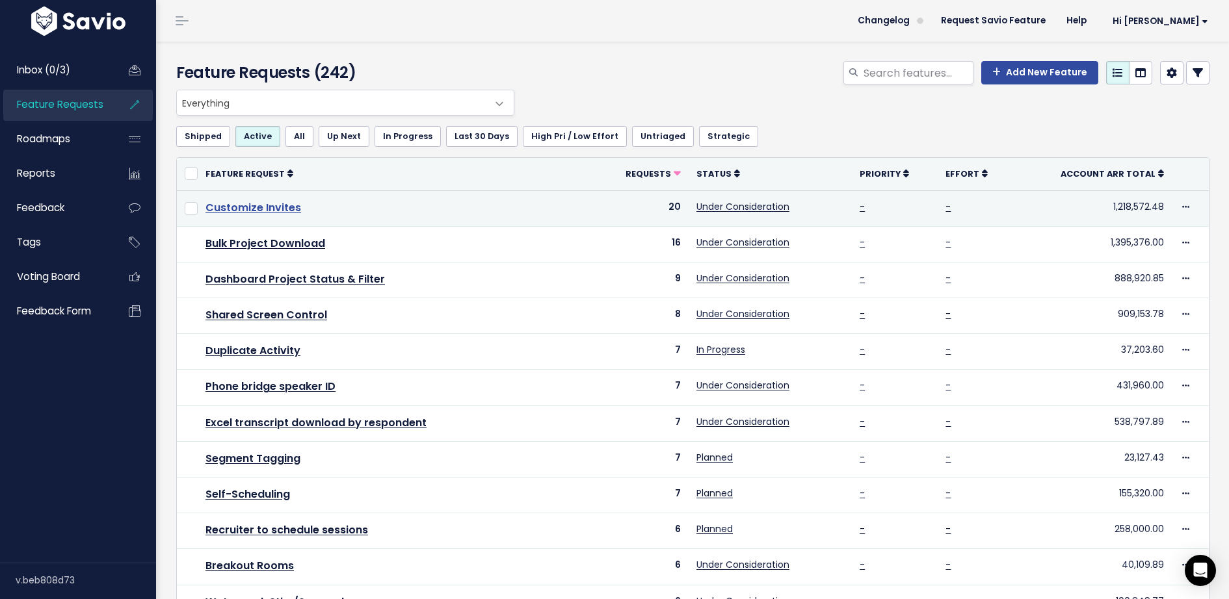
click at [285, 209] on link "Customize Invites" at bounding box center [253, 207] width 96 height 15
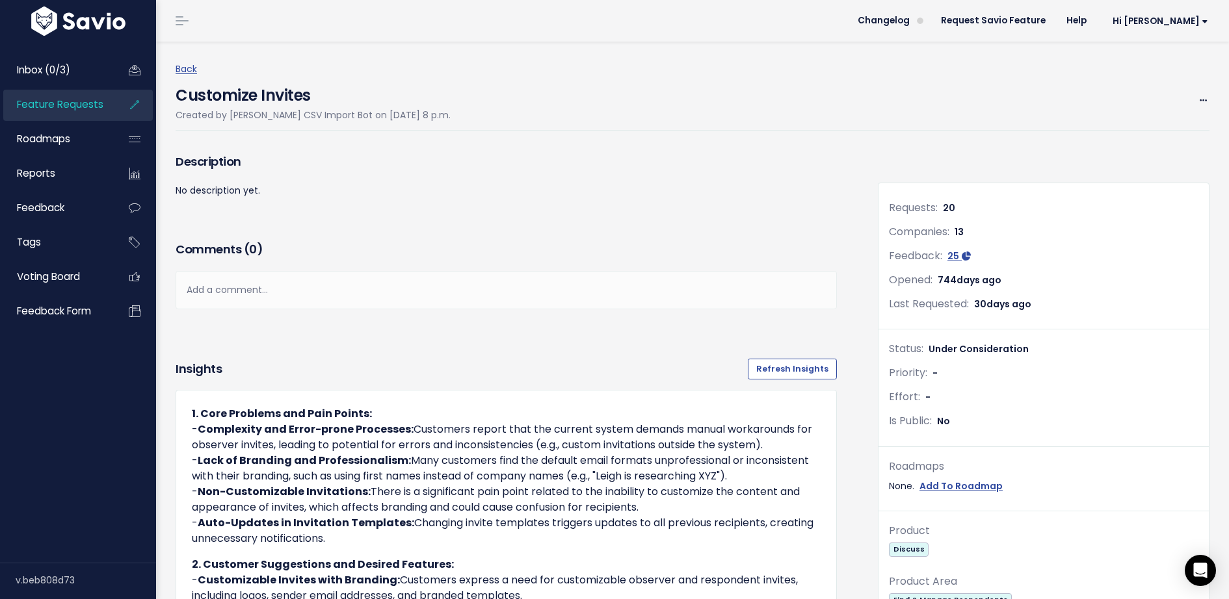
click at [183, 61] on div "Back Customize Invites Created by Savio CSV Import Bot on [DATE] 8 p.m. Edit Me…" at bounding box center [697, 96] width 1043 height 70
click at [183, 68] on link "Back" at bounding box center [186, 68] width 21 height 13
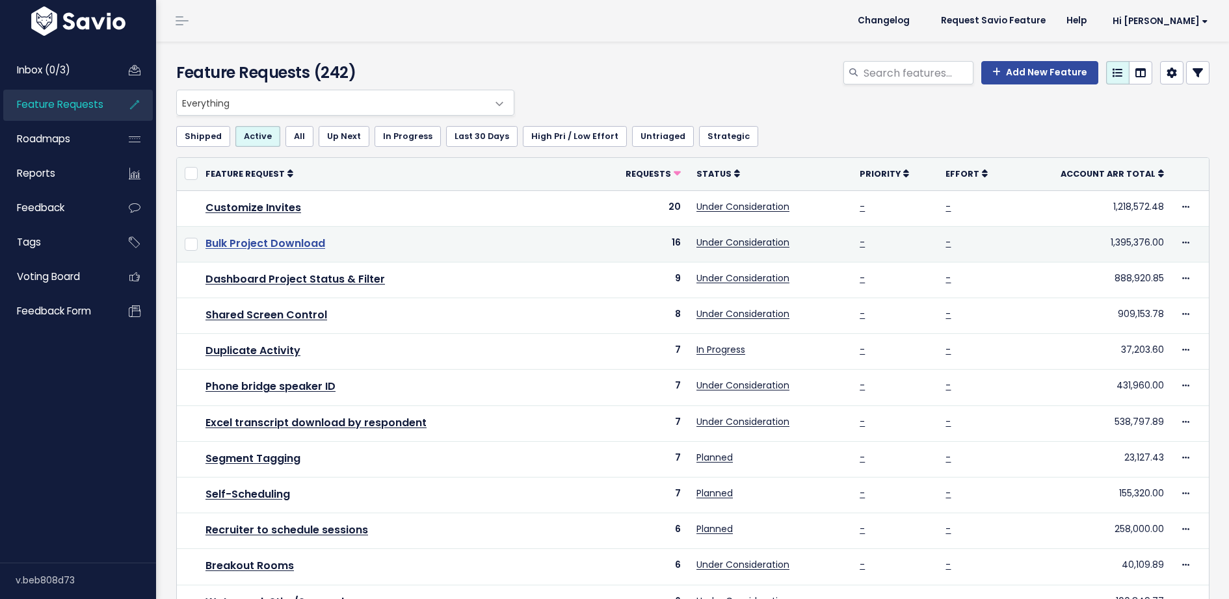
click at [270, 239] on link "Bulk Project Download" at bounding box center [265, 243] width 120 height 15
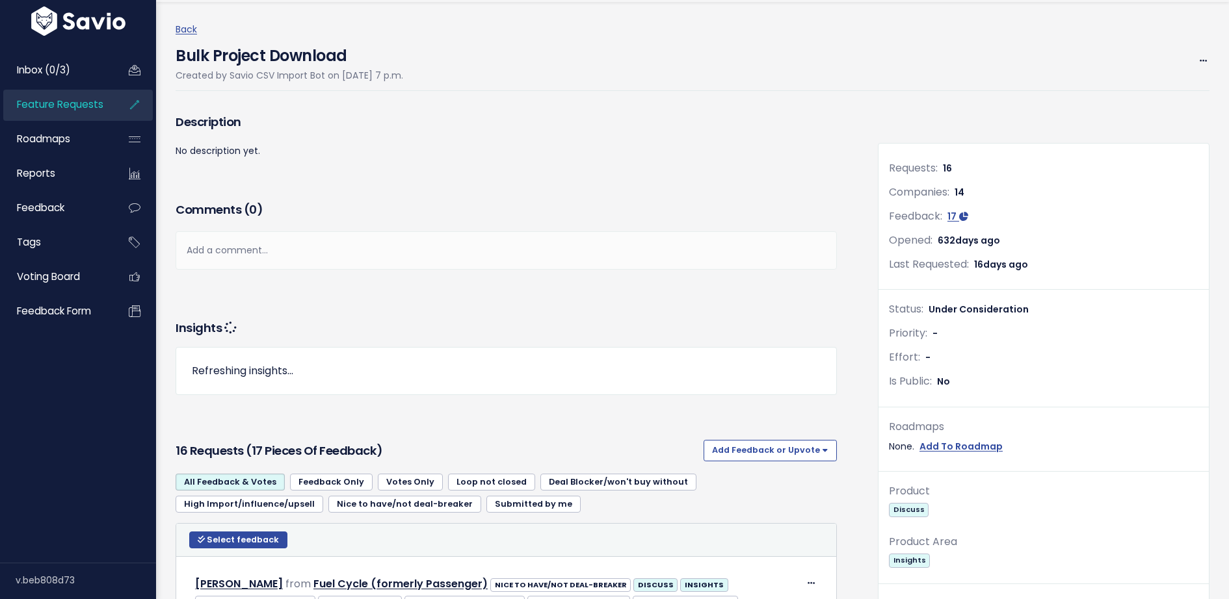
scroll to position [3, 0]
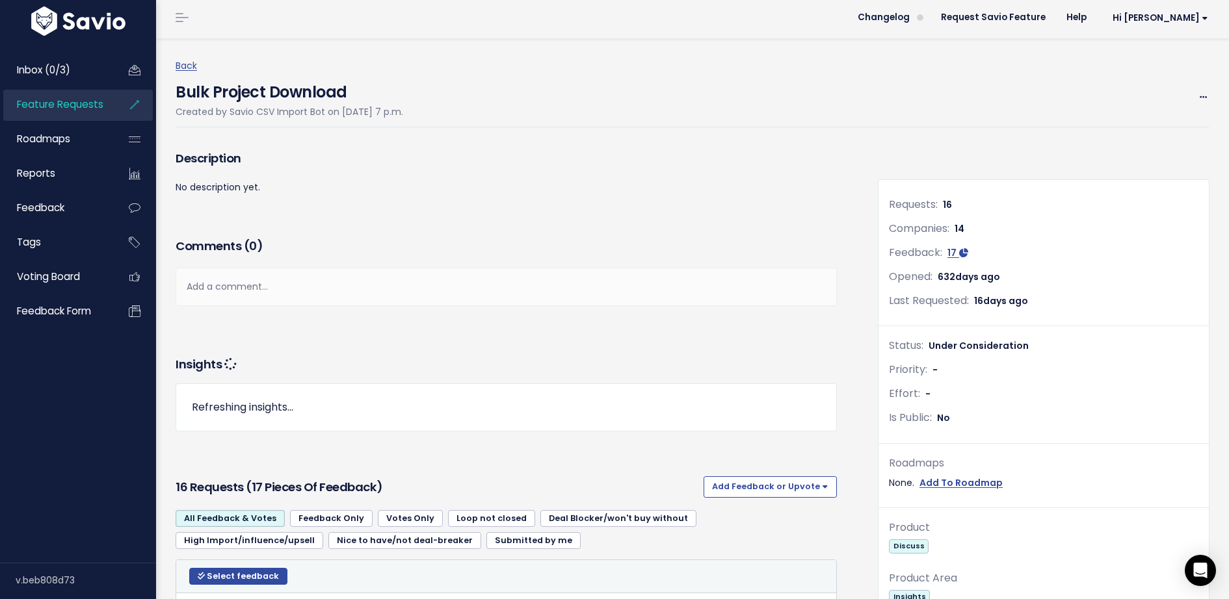
click at [236, 412] on p "Refreshing insights..." at bounding box center [506, 408] width 629 height 16
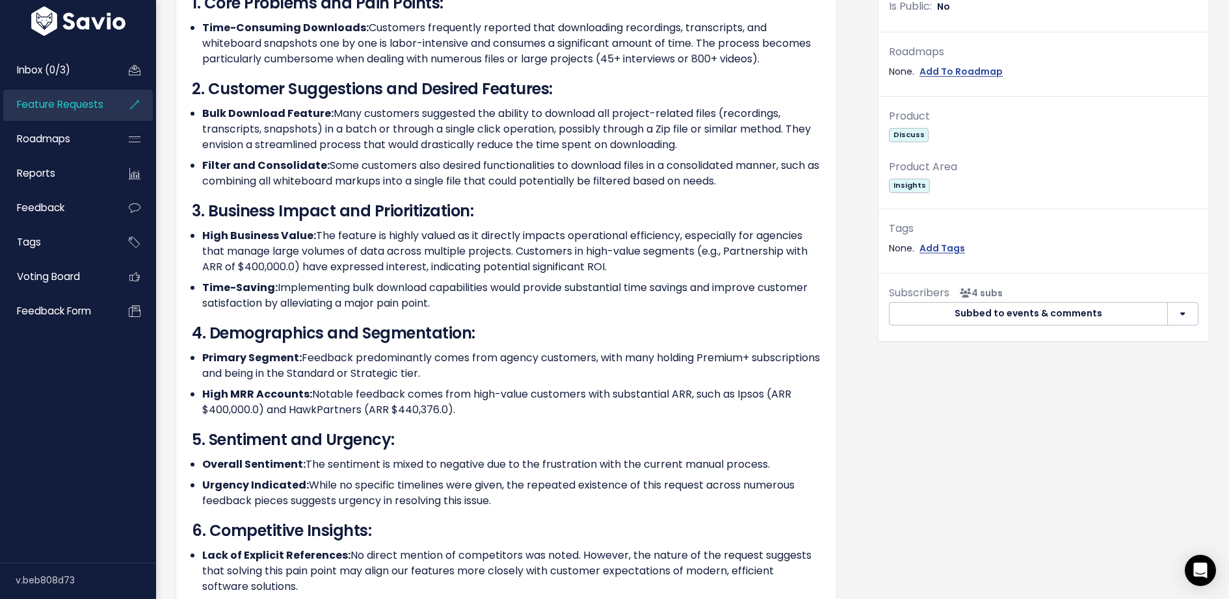
scroll to position [205, 0]
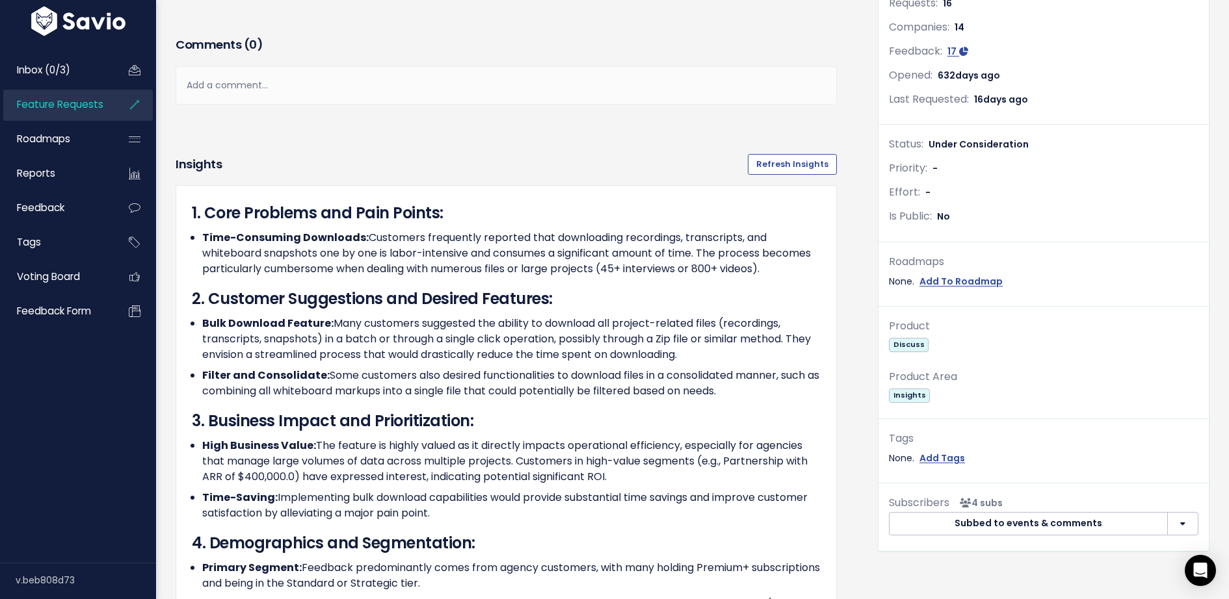
drag, startPoint x: 752, startPoint y: 387, endPoint x: 185, endPoint y: 209, distance: 594.9
click at [185, 209] on div "1. Core Problems and Pain Points: Time-Consuming Downloads: Customers frequentl…" at bounding box center [506, 521] width 661 height 672
click at [445, 220] on h3 "1. Core Problems and Pain Points:" at bounding box center [506, 213] width 629 height 23
click at [467, 138] on div "Comments ( 0 ) Add a comment... | | | | Add a comment... xxxxxxxxxx These are n…" at bounding box center [506, 89] width 681 height 110
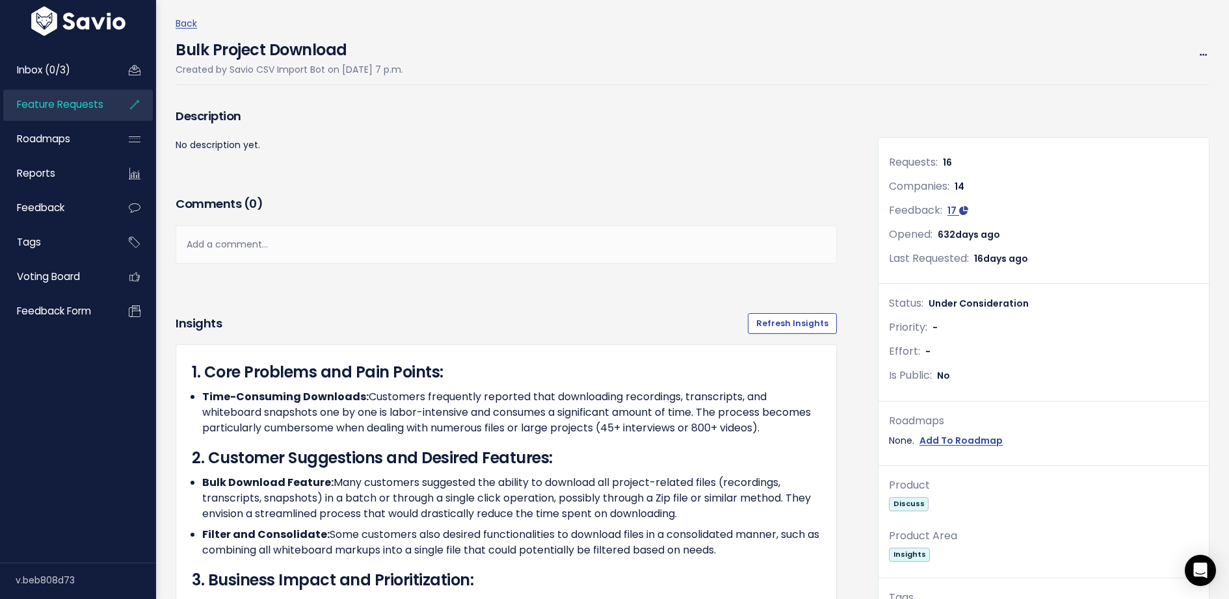
scroll to position [62, 0]
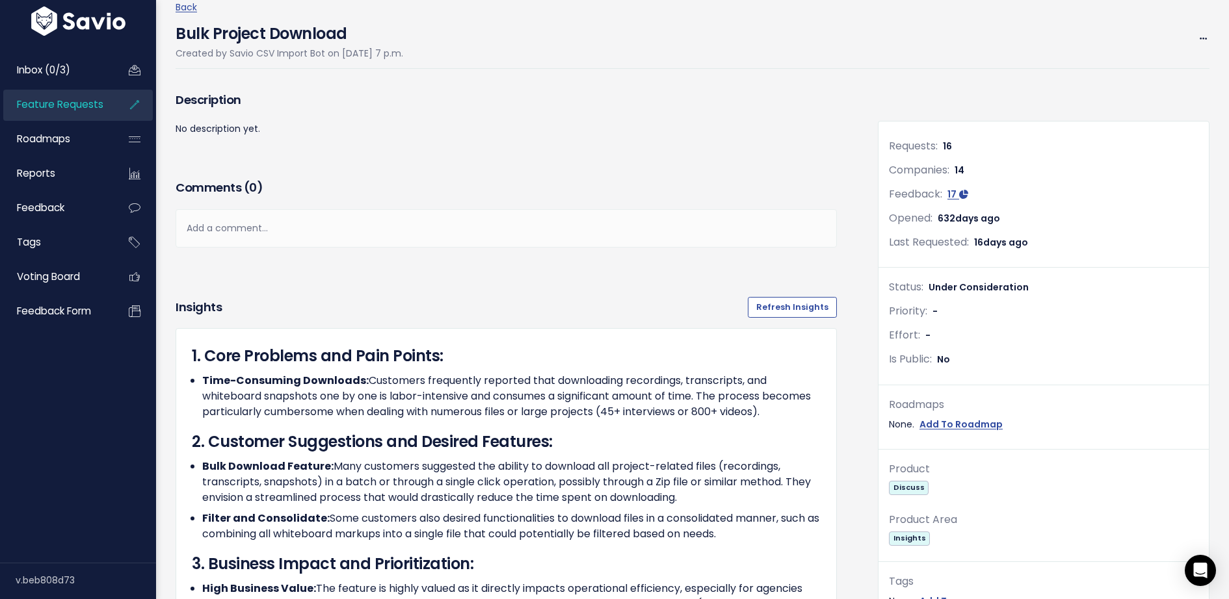
click at [78, 109] on span "Feature Requests" at bounding box center [60, 105] width 86 height 14
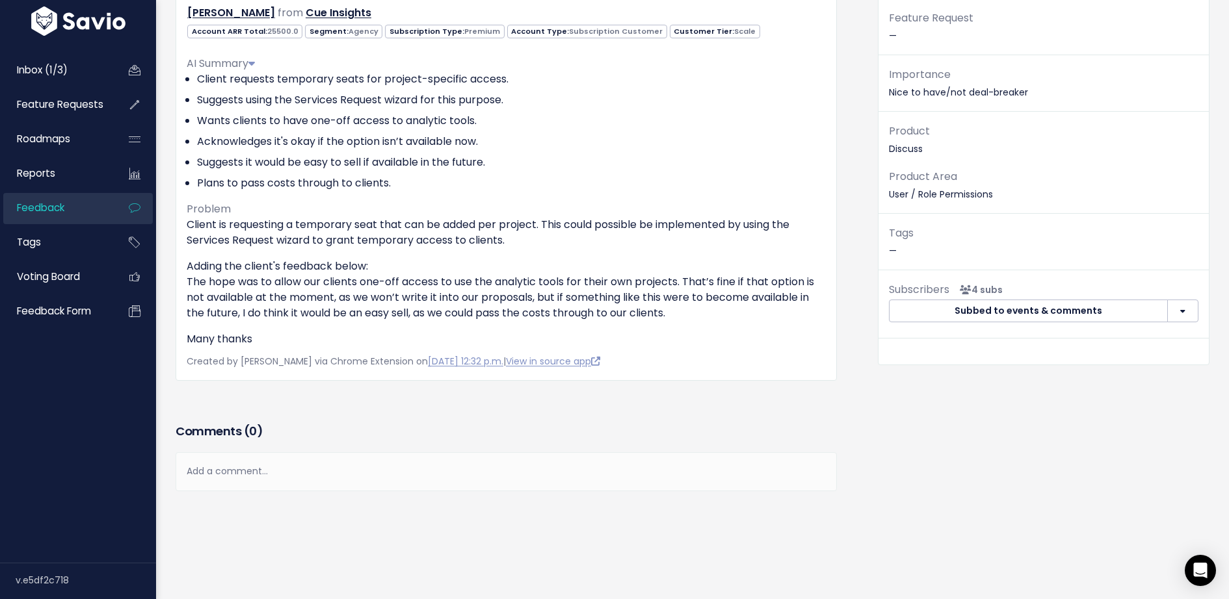
scroll to position [150, 0]
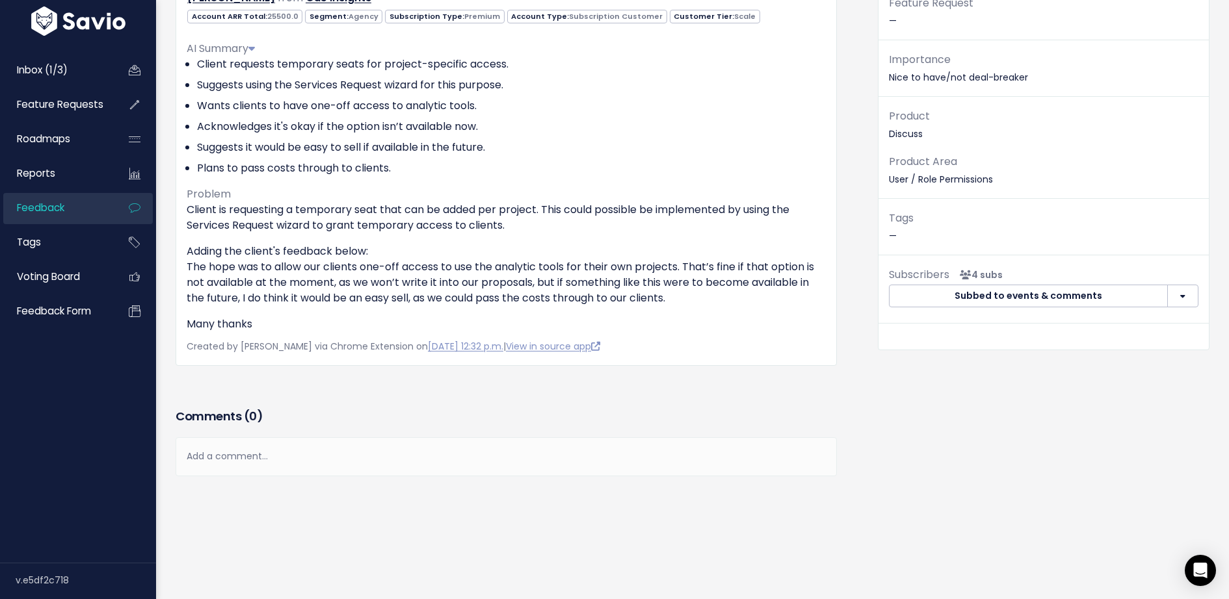
click at [445, 430] on div "Comments ( 0 )" at bounding box center [506, 421] width 661 height 33
click at [445, 449] on div "Add a comment..." at bounding box center [506, 457] width 661 height 38
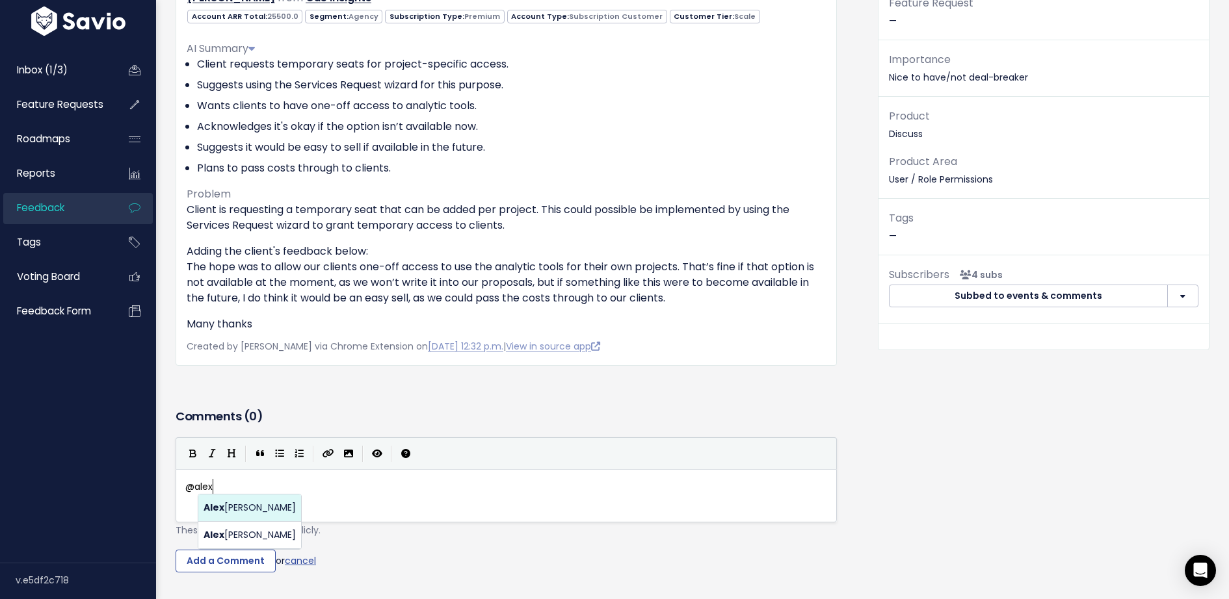
scroll to position [4, 27]
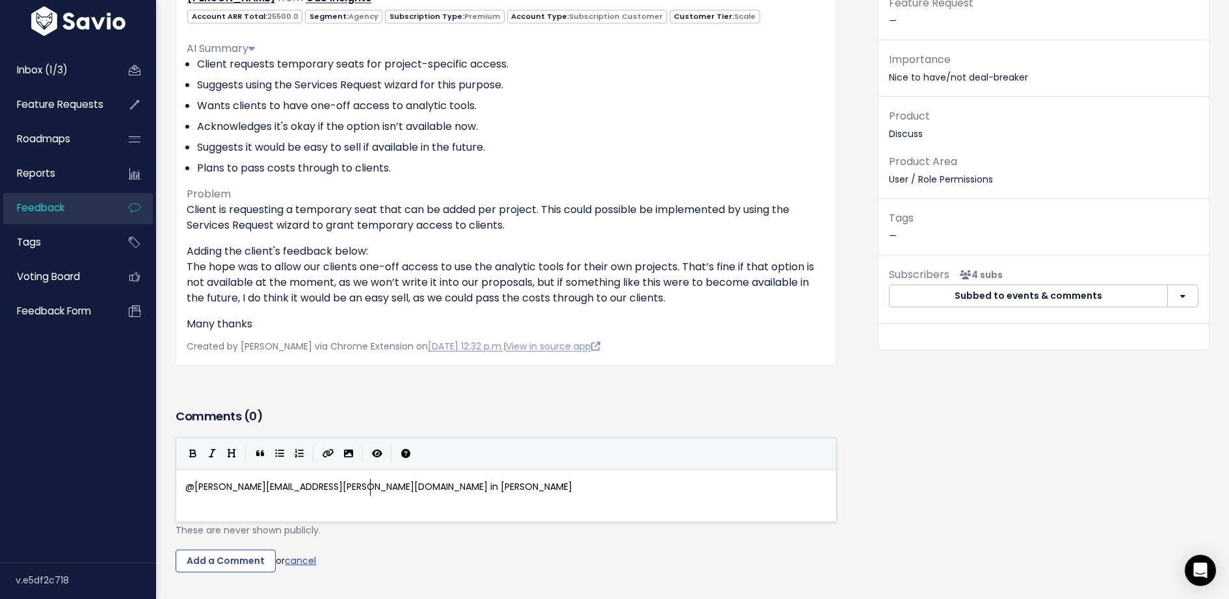
type textarea "@alexander.decarlo@discuss.io in caseyou"
type textarea "you wanted to review this as part of your user roles work."
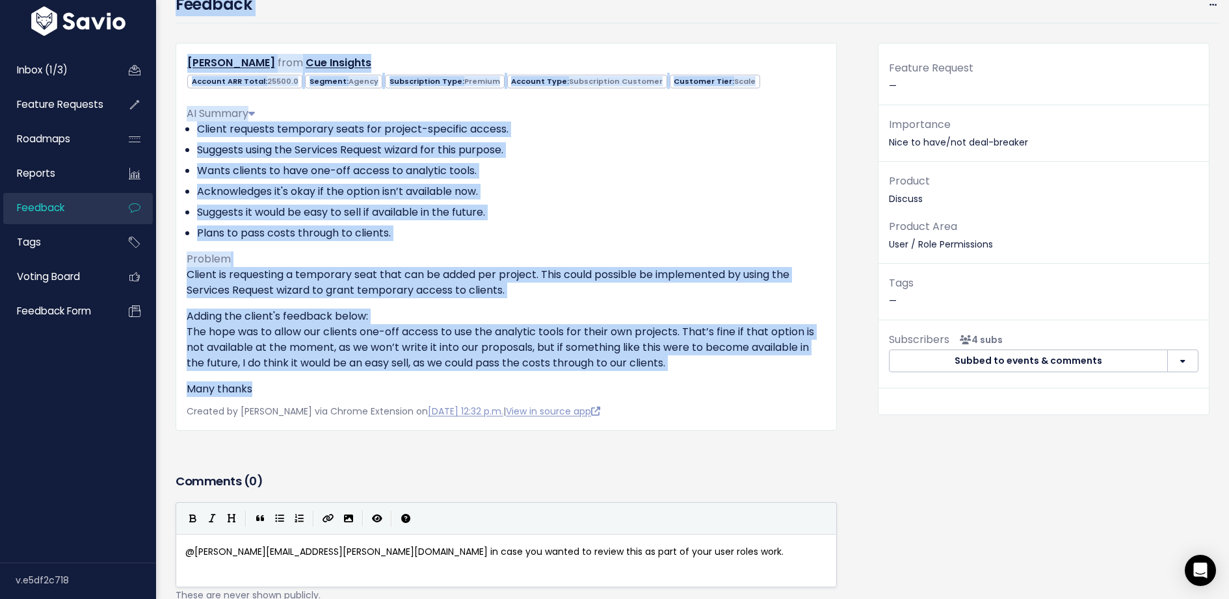
scroll to position [0, 0]
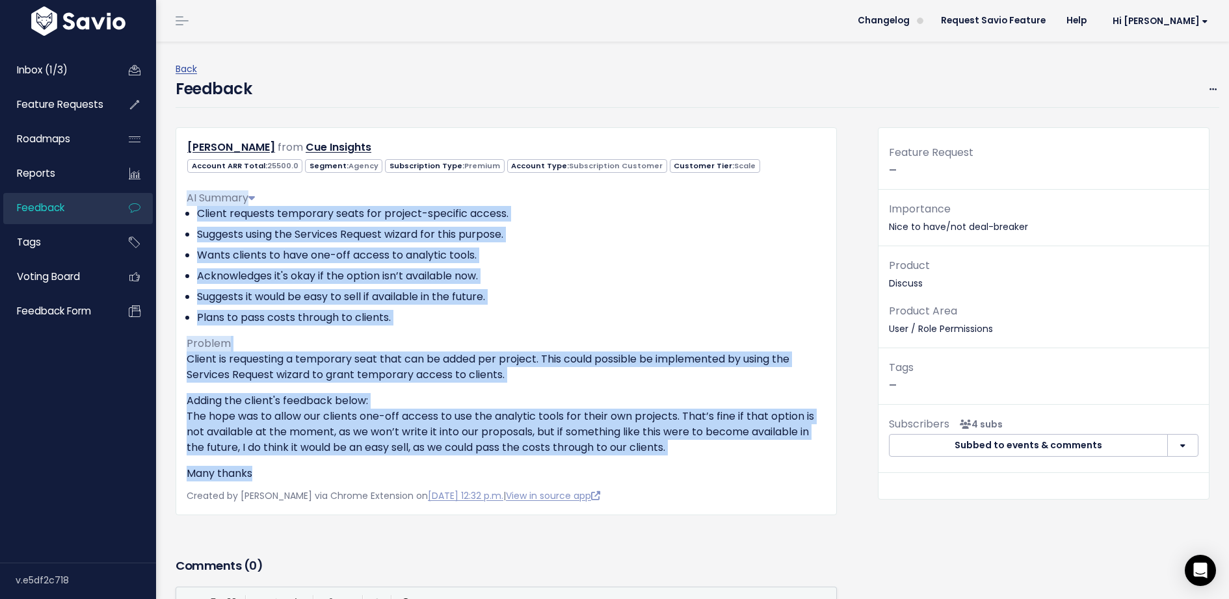
drag, startPoint x: 260, startPoint y: 319, endPoint x: 185, endPoint y: 198, distance: 142.7
click at [184, 198] on div "Matthew O'Sullivan from Cue Insights 25500.0" at bounding box center [506, 321] width 661 height 388
copy div "AI Summary Client requests temporary seats for project-specific access. Suggest…"
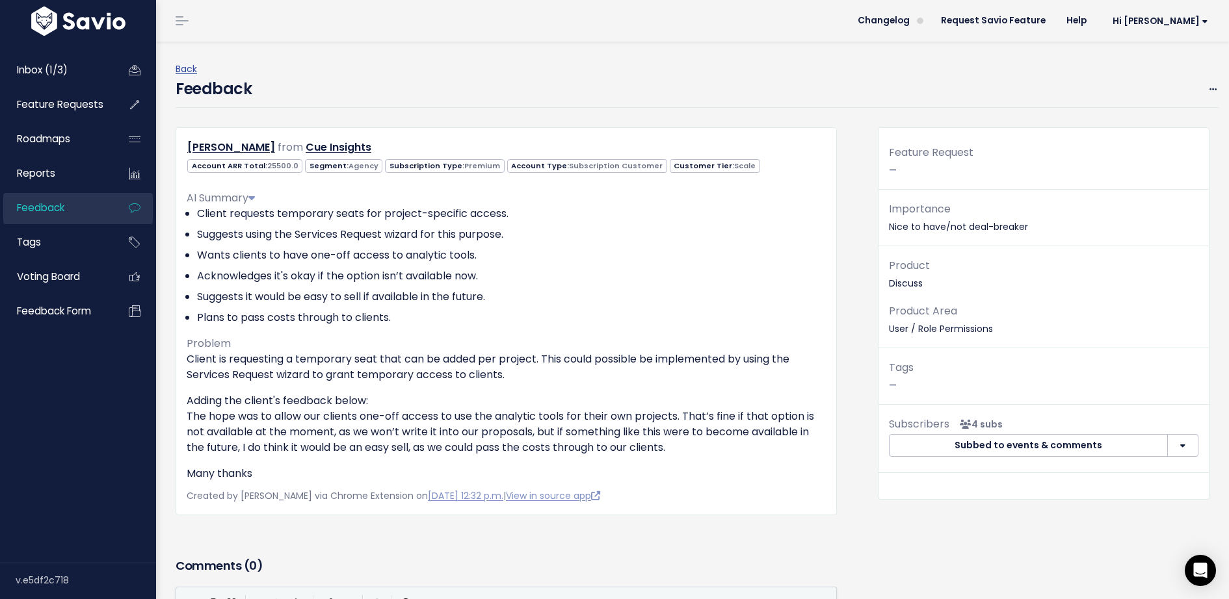
click at [379, 438] on p "Adding the client's feedback below: The hope was to allow our clients one-off a…" at bounding box center [506, 424] width 639 height 62
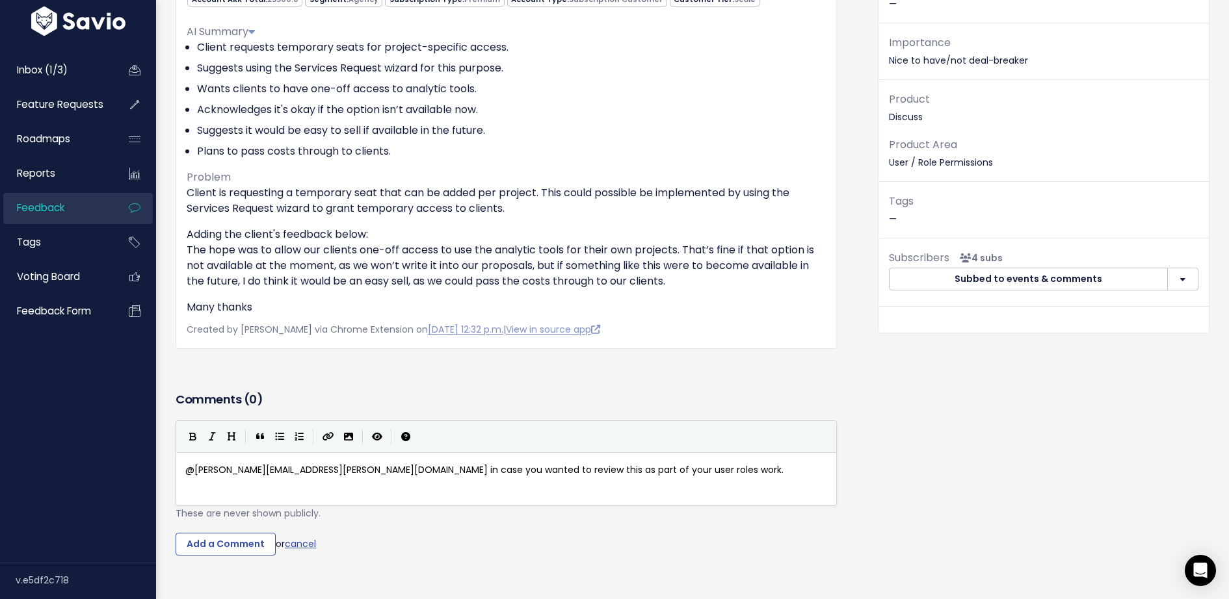
scroll to position [4, 0]
click at [631, 473] on pre "@alexander.decarlo@discuss.io in case you wanted to review this as part of your…" at bounding box center [506, 470] width 647 height 16
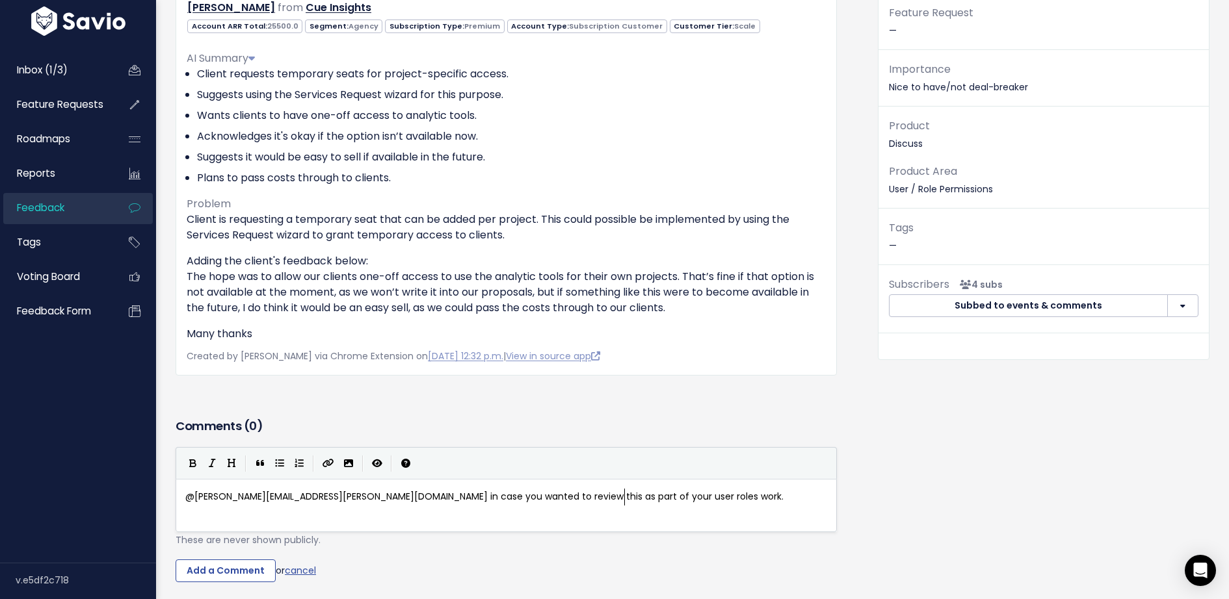
click at [610, 500] on span "@alexander.decarlo@discuss.io in case you wanted to review this as part of your…" at bounding box center [484, 496] width 598 height 13
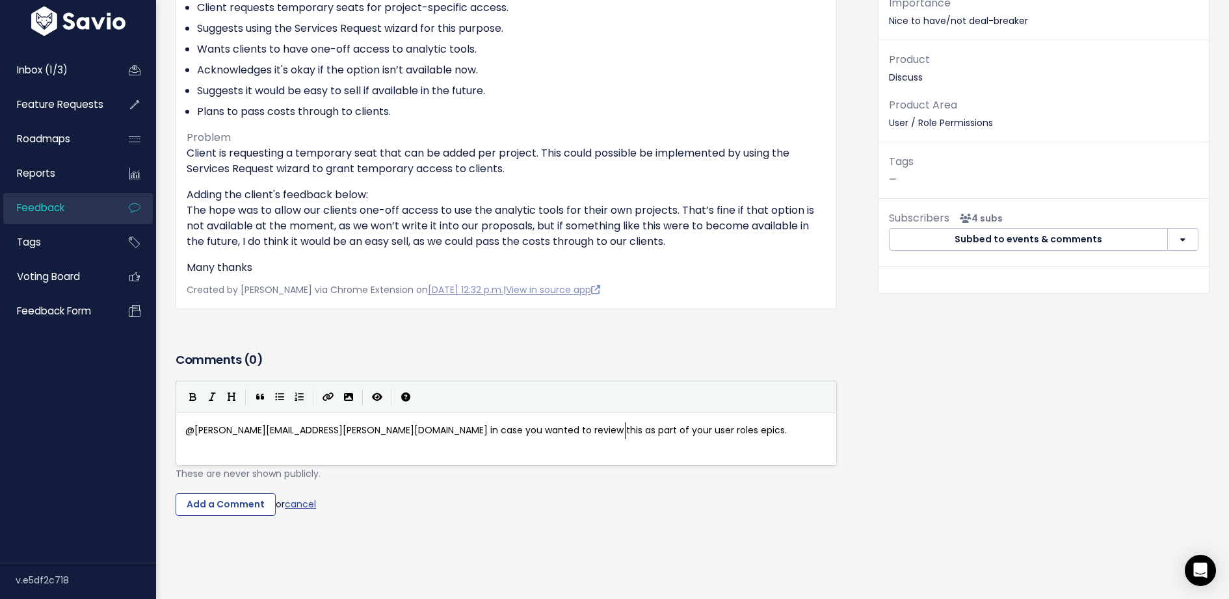
scroll to position [202, 0]
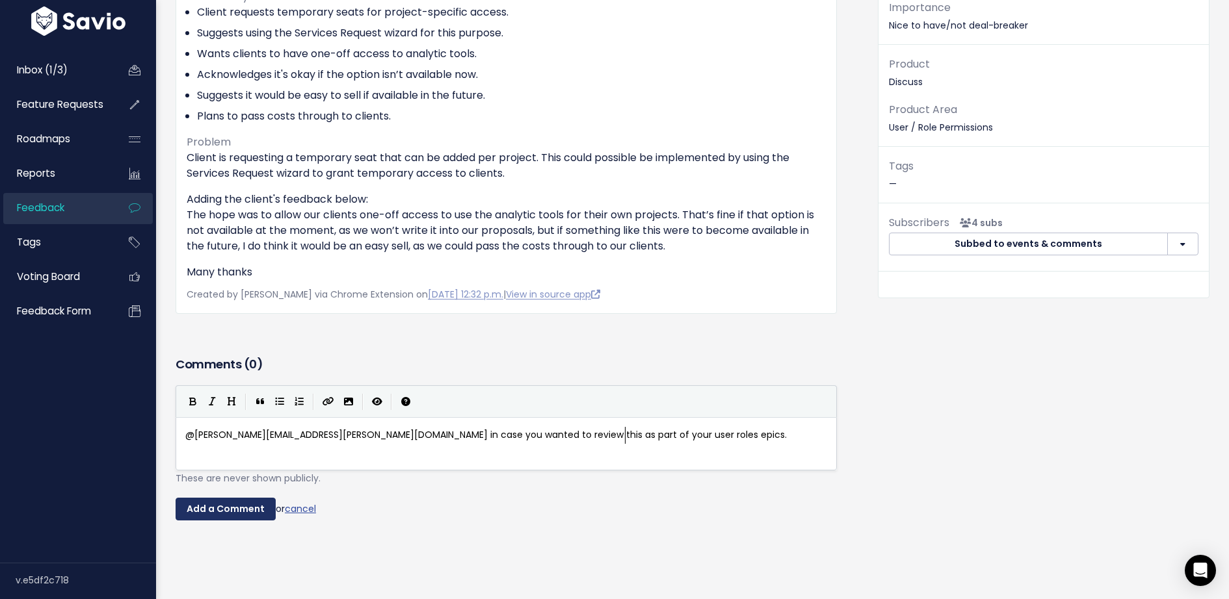
type textarea "epics"
click at [261, 513] on input "Add a Comment" at bounding box center [226, 509] width 100 height 23
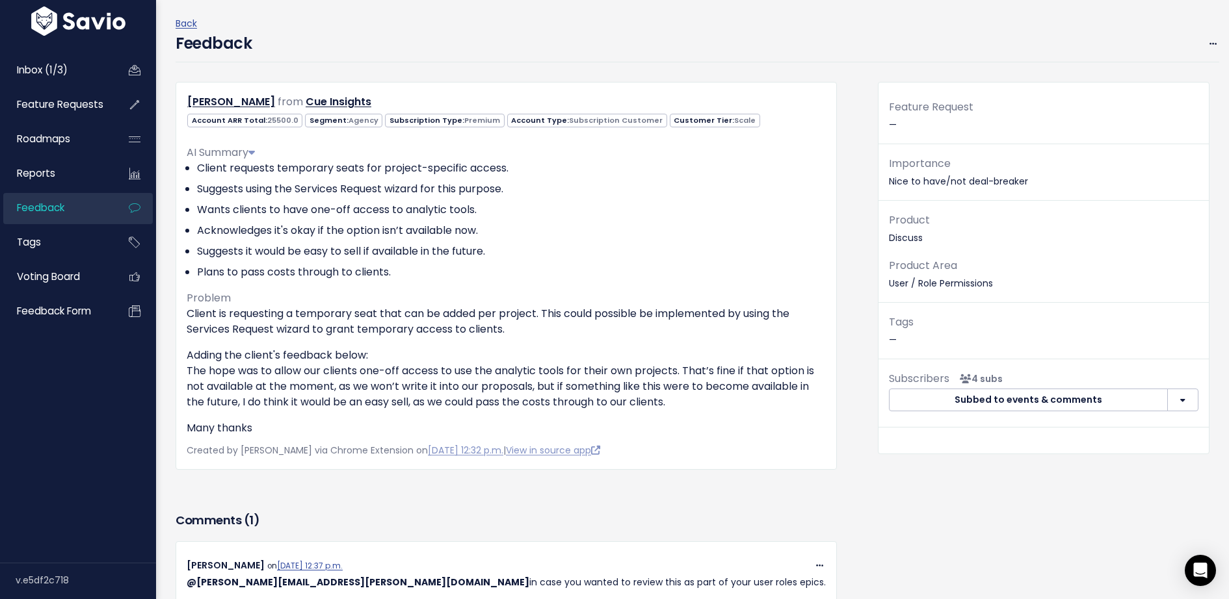
scroll to position [0, 0]
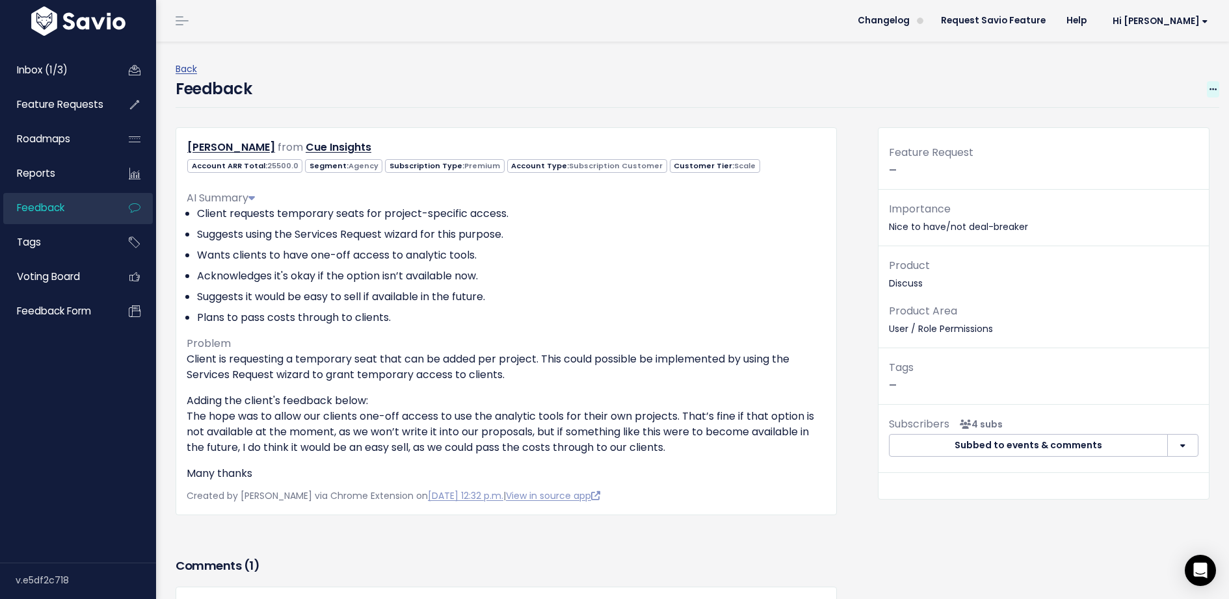
click at [1208, 91] on span at bounding box center [1213, 89] width 12 height 16
click at [1152, 129] on link "Edit" at bounding box center [1161, 124] width 94 height 25
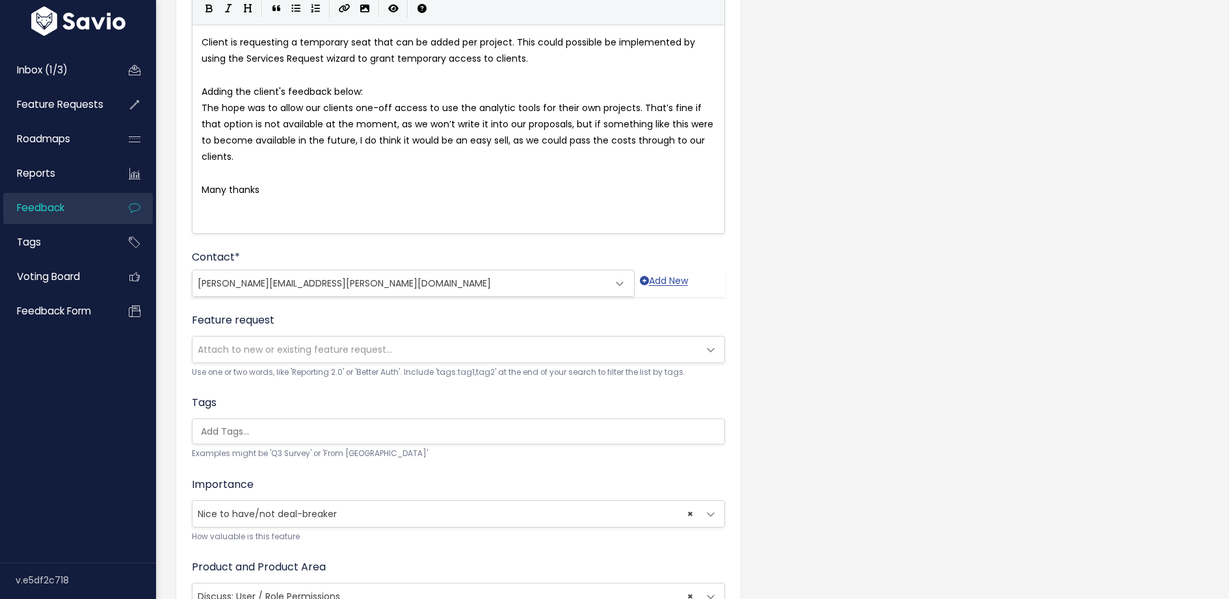
scroll to position [200, 0]
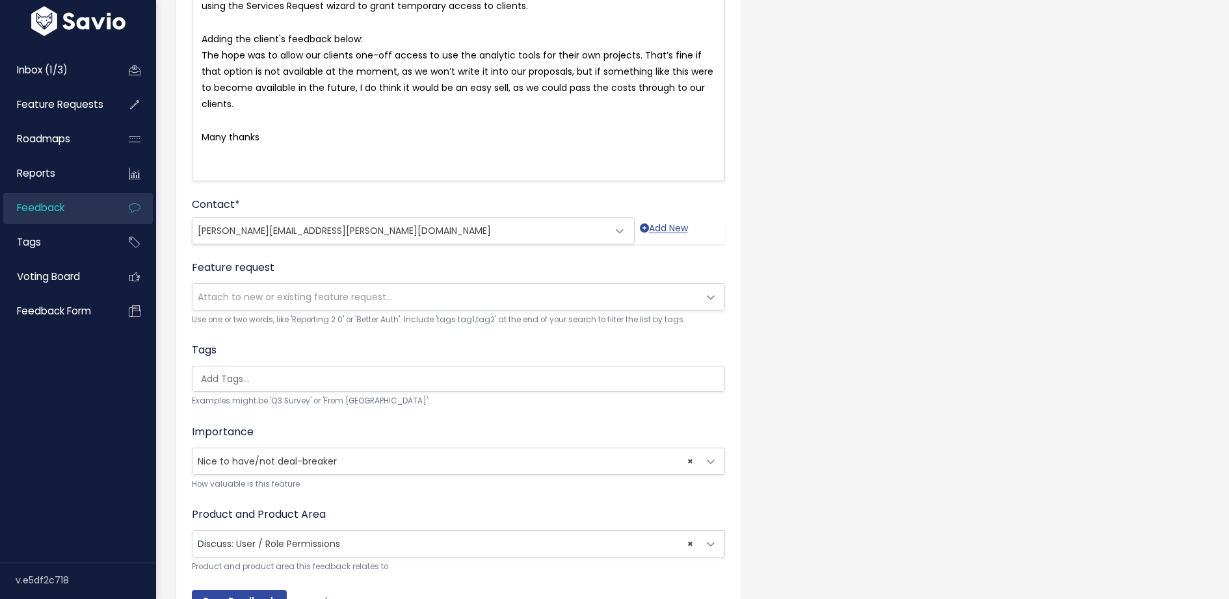
click at [410, 300] on span "Attach to new or existing feature request..." at bounding box center [445, 297] width 506 height 26
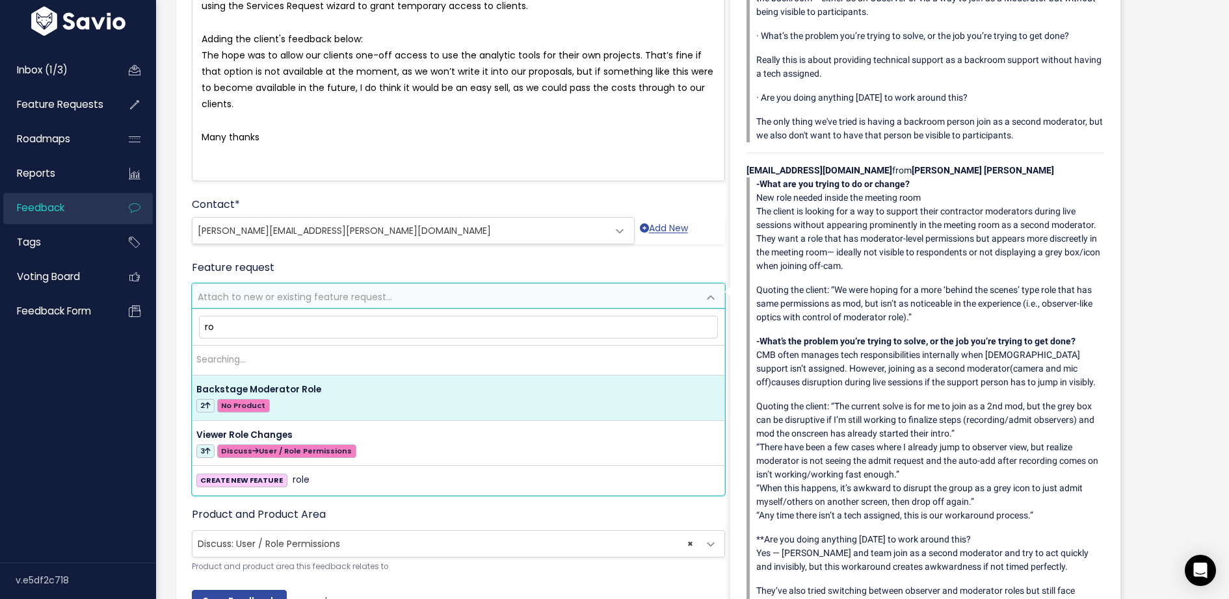
type input "r"
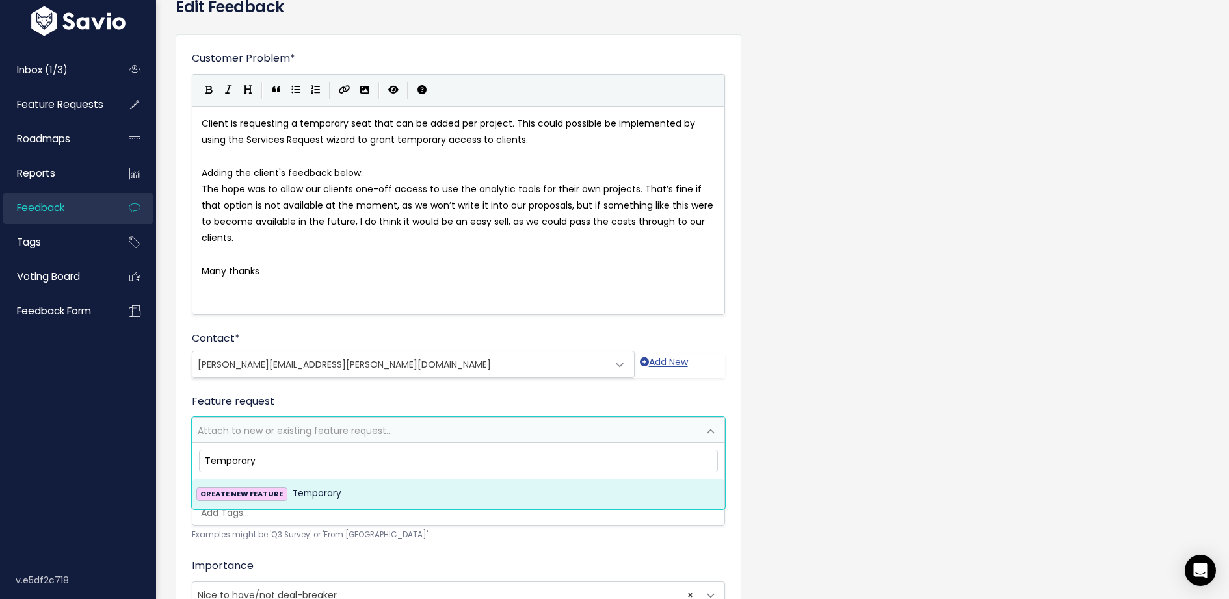
scroll to position [0, 0]
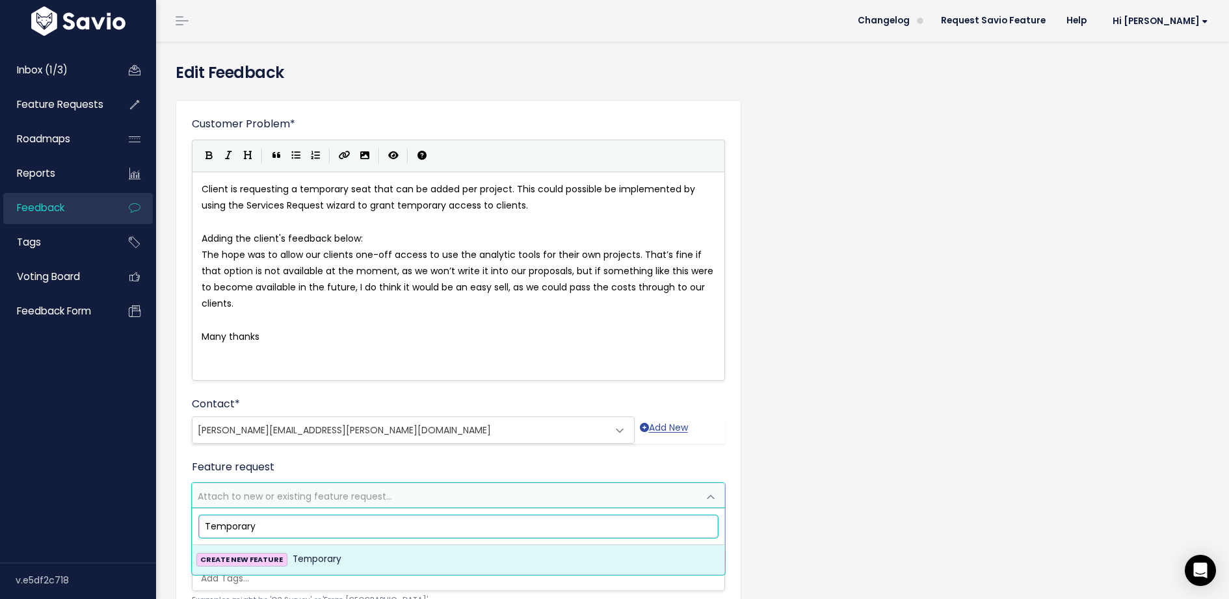
drag, startPoint x: 305, startPoint y: 521, endPoint x: 122, endPoint y: 515, distance: 183.4
click at [122, 515] on body "Inbox (1/3) Feature Requests Roadmaps" at bounding box center [614, 440] width 1229 height 880
paste input "Project-Based Researcher Access"
click at [350, 530] on input "Project-Based Researcher Access" at bounding box center [458, 527] width 519 height 23
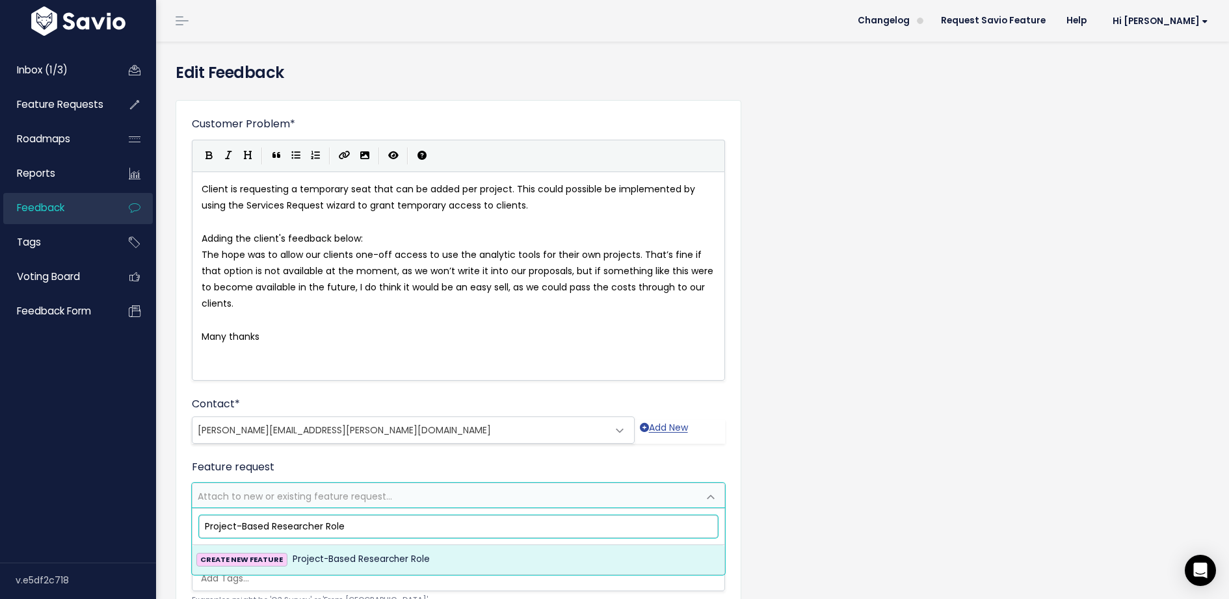
scroll to position [276, 0]
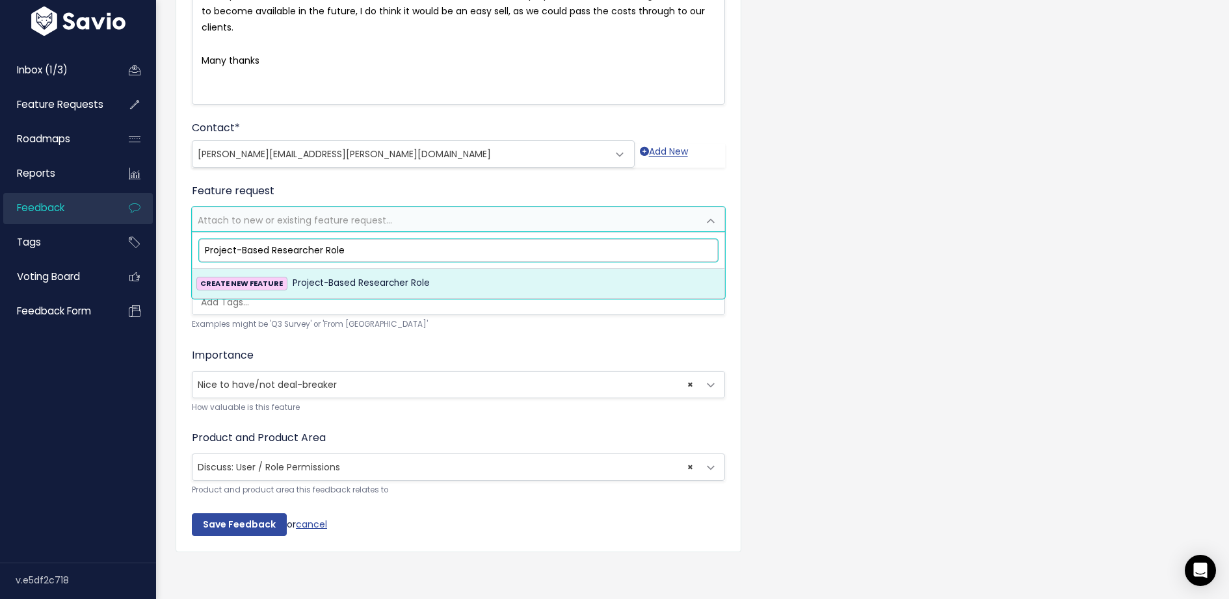
type input "Project-Based Researcher Role"
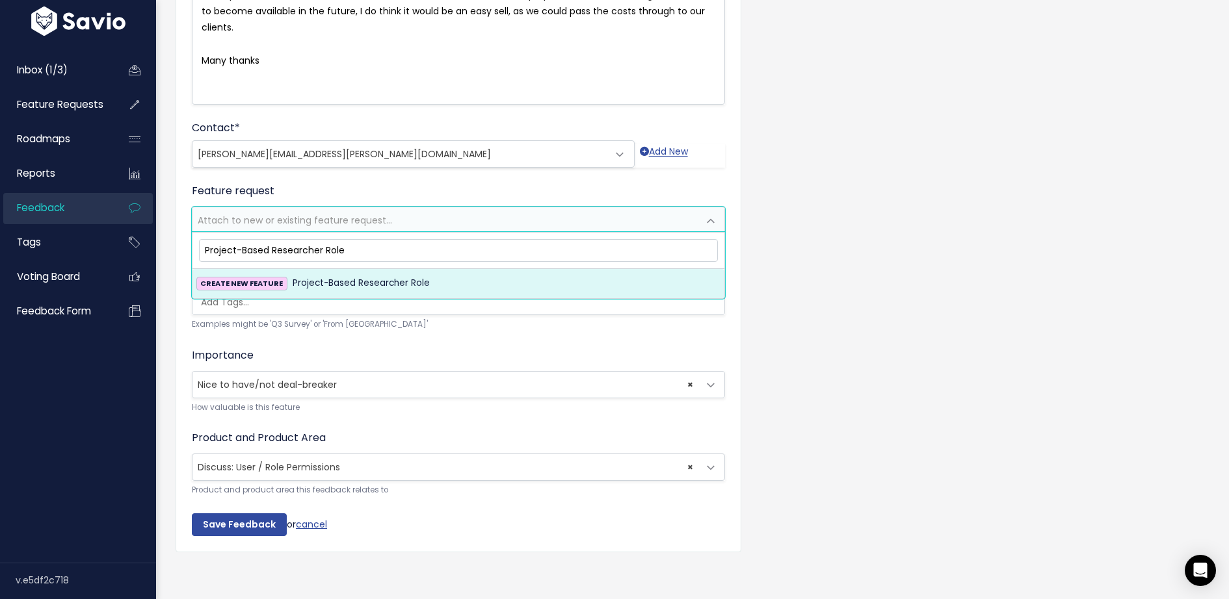
click at [477, 282] on div "CREATE NEW FEATURE Project-Based Researcher Role" at bounding box center [458, 284] width 525 height 16
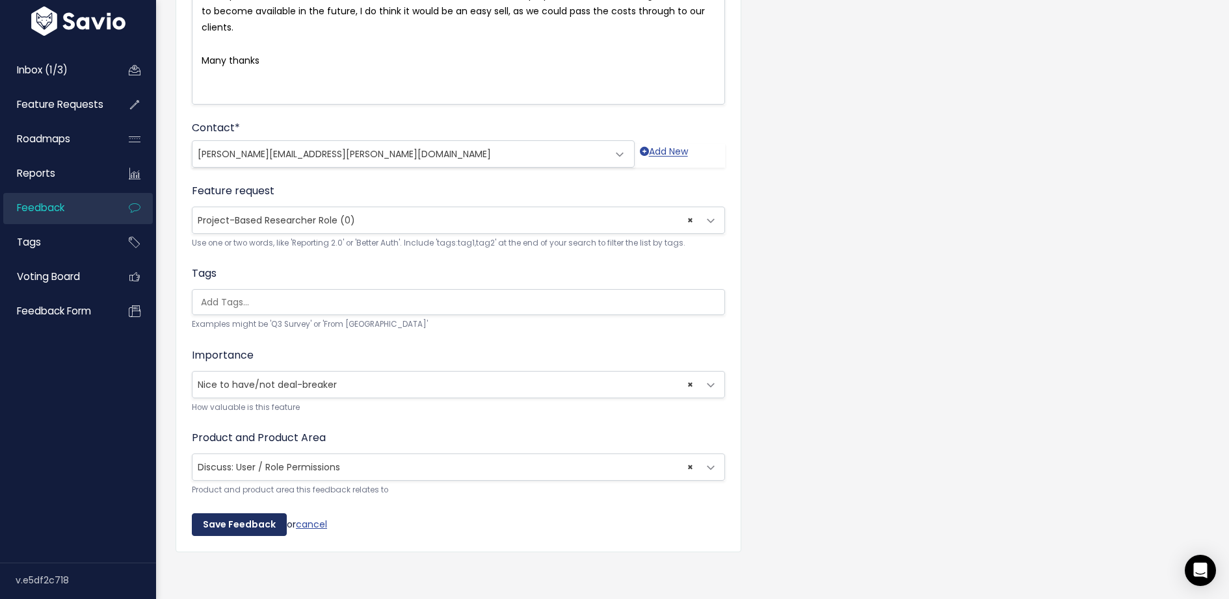
click at [239, 526] on input "Save Feedback" at bounding box center [239, 525] width 95 height 23
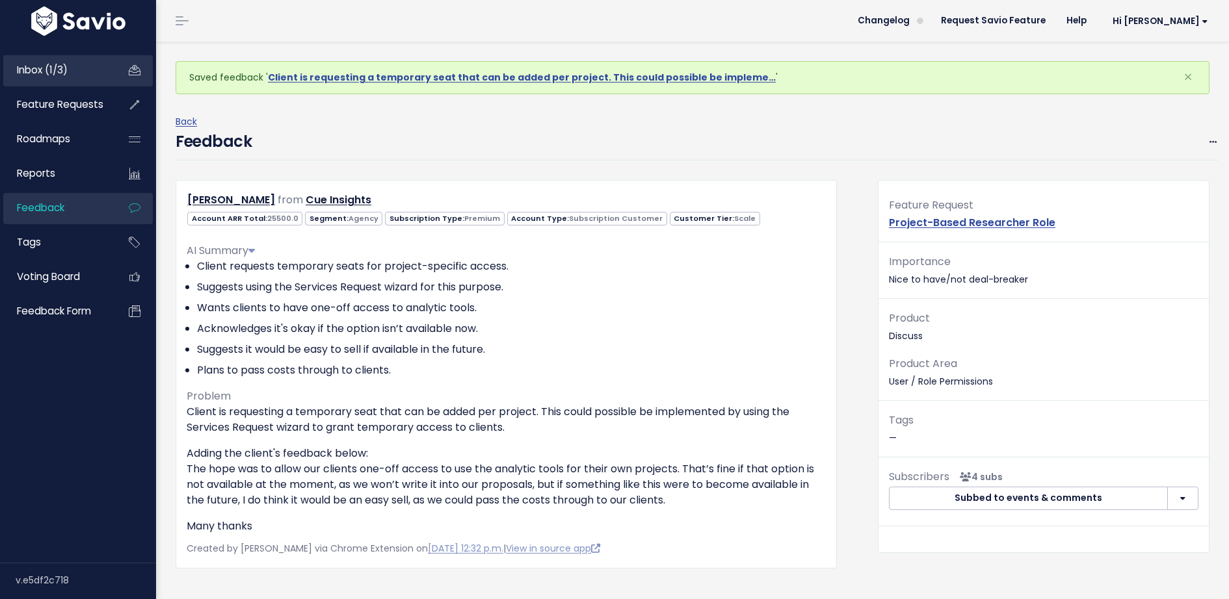
click at [62, 68] on span "Inbox (1/3)" at bounding box center [42, 70] width 51 height 14
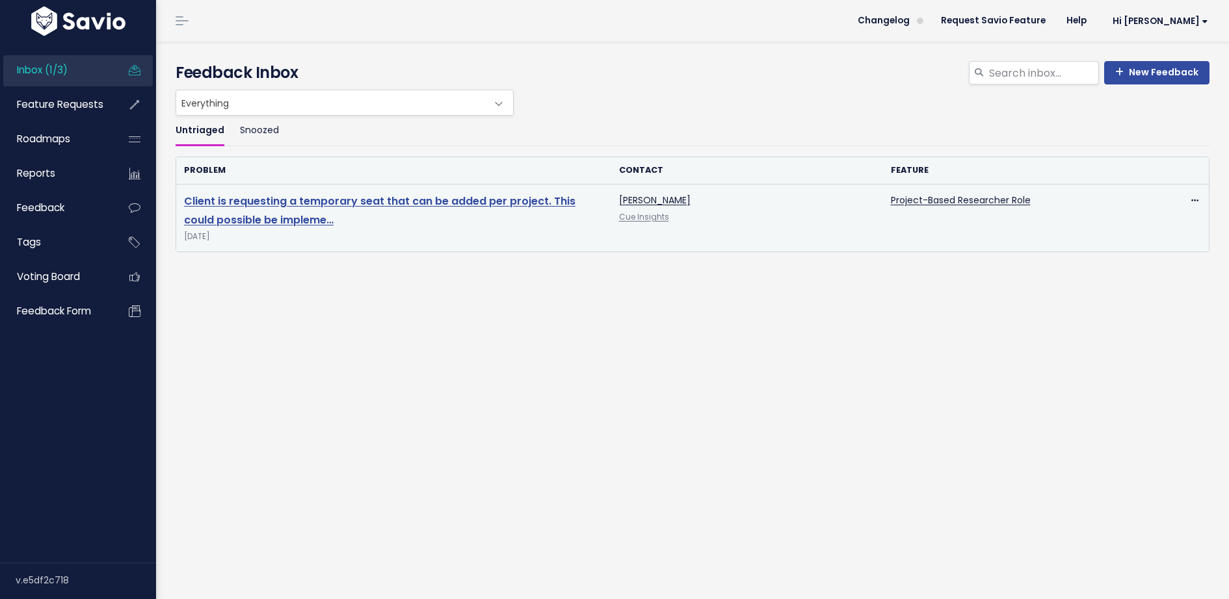
click at [295, 224] on link "Client is requesting a temporary seat that can be added per project. This could…" at bounding box center [379, 211] width 391 height 34
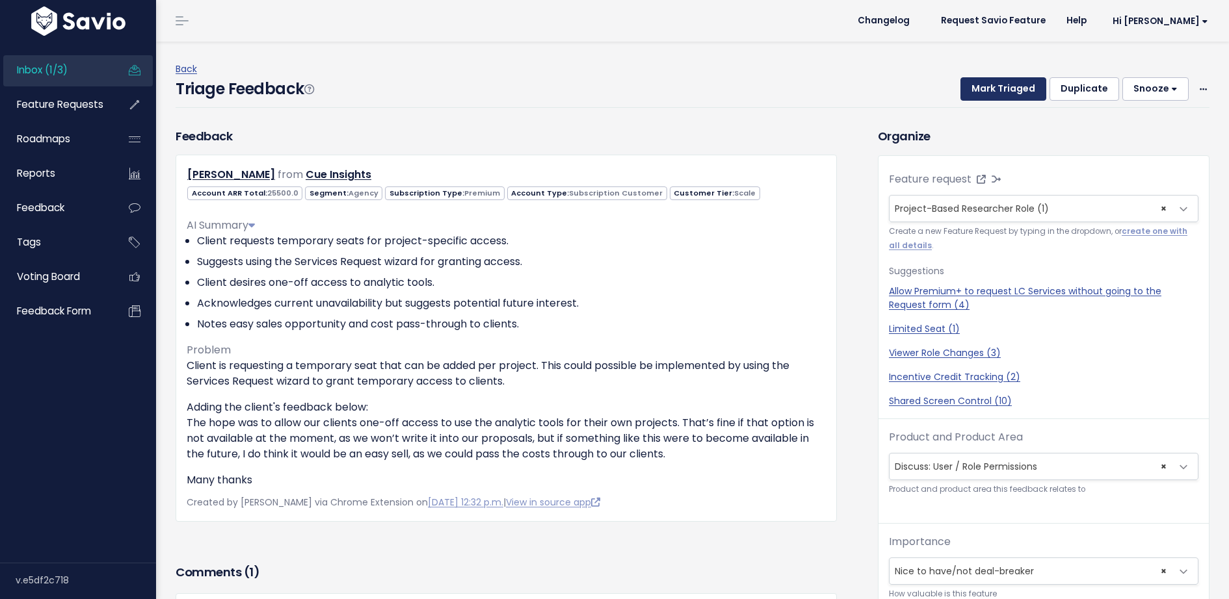
click at [1013, 79] on button "Mark Triaged" at bounding box center [1003, 88] width 86 height 23
